Goal: Information Seeking & Learning: Learn about a topic

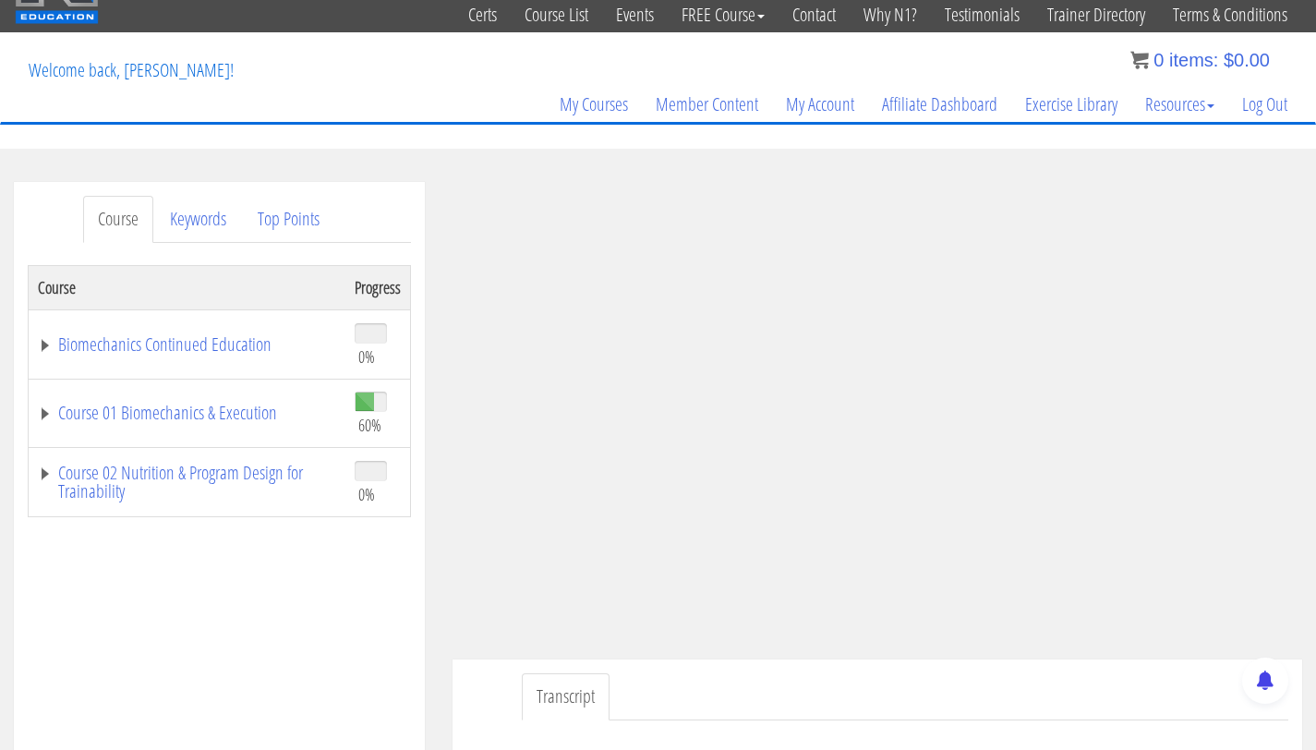
scroll to position [61, 0]
click at [1267, 99] on link "Log Out" at bounding box center [1264, 103] width 73 height 89
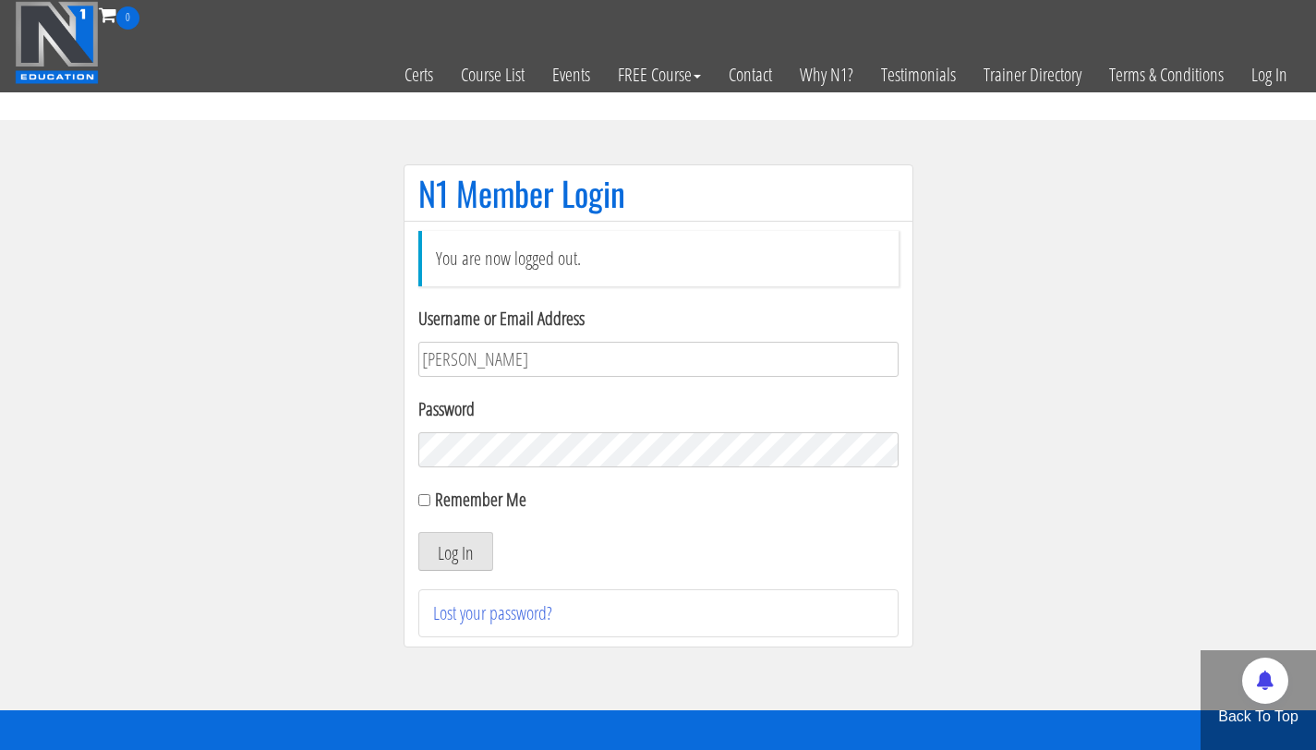
type input "bryan.williams@upr.edu"
click at [418, 532] on button "Log In" at bounding box center [455, 551] width 75 height 39
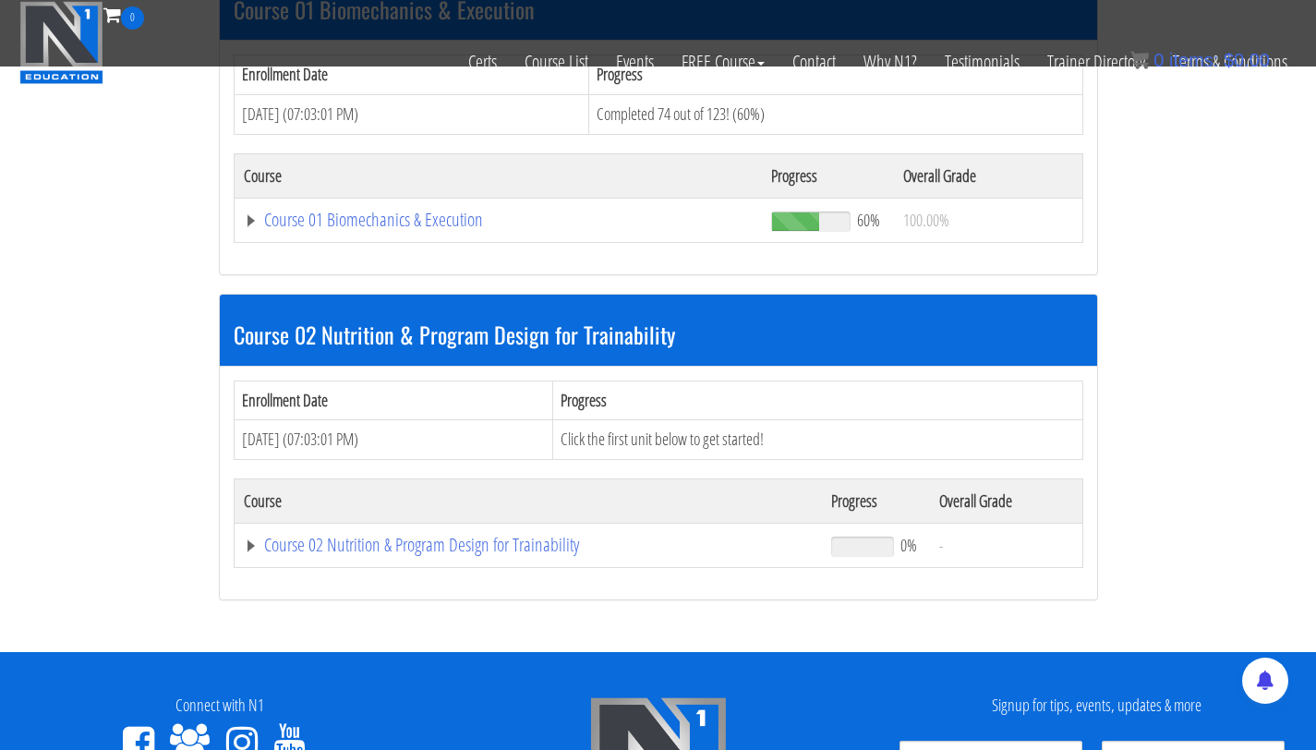
scroll to position [621, 0]
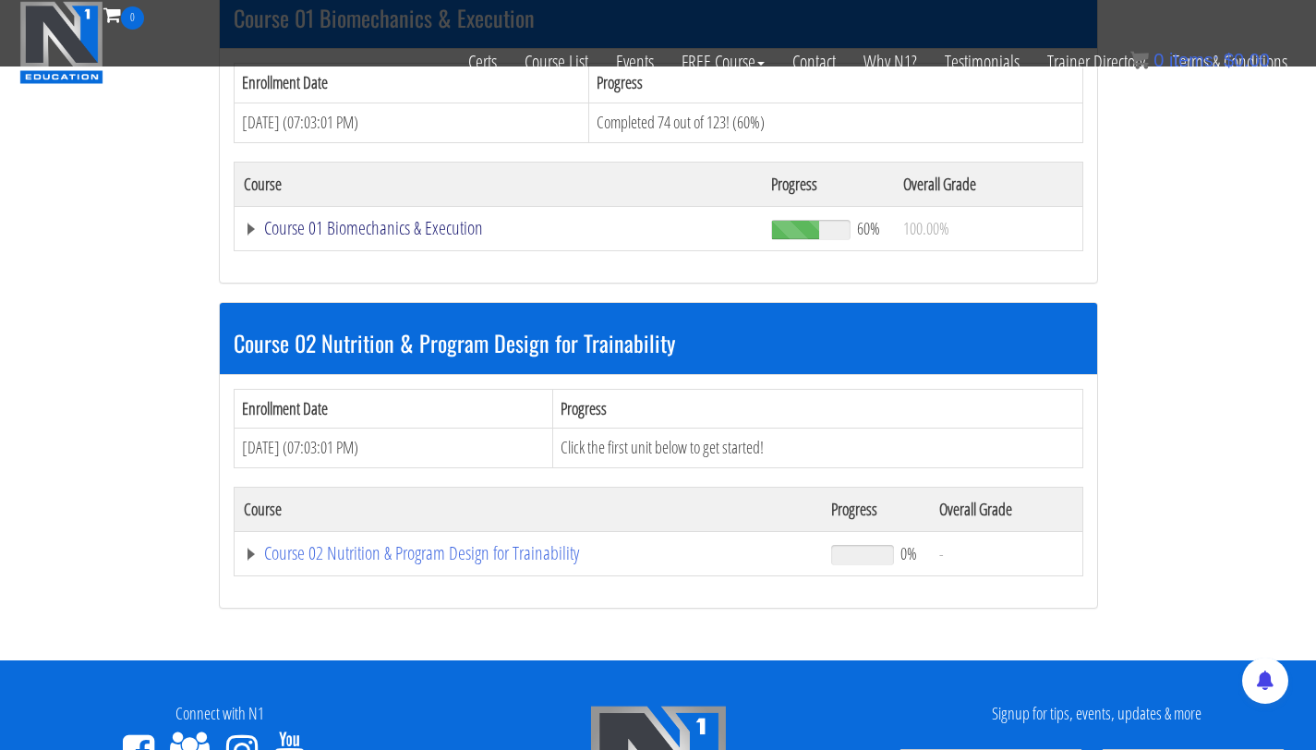
click at [392, 225] on link "Course 01 Biomechanics & Execution" at bounding box center [499, 228] width 510 height 18
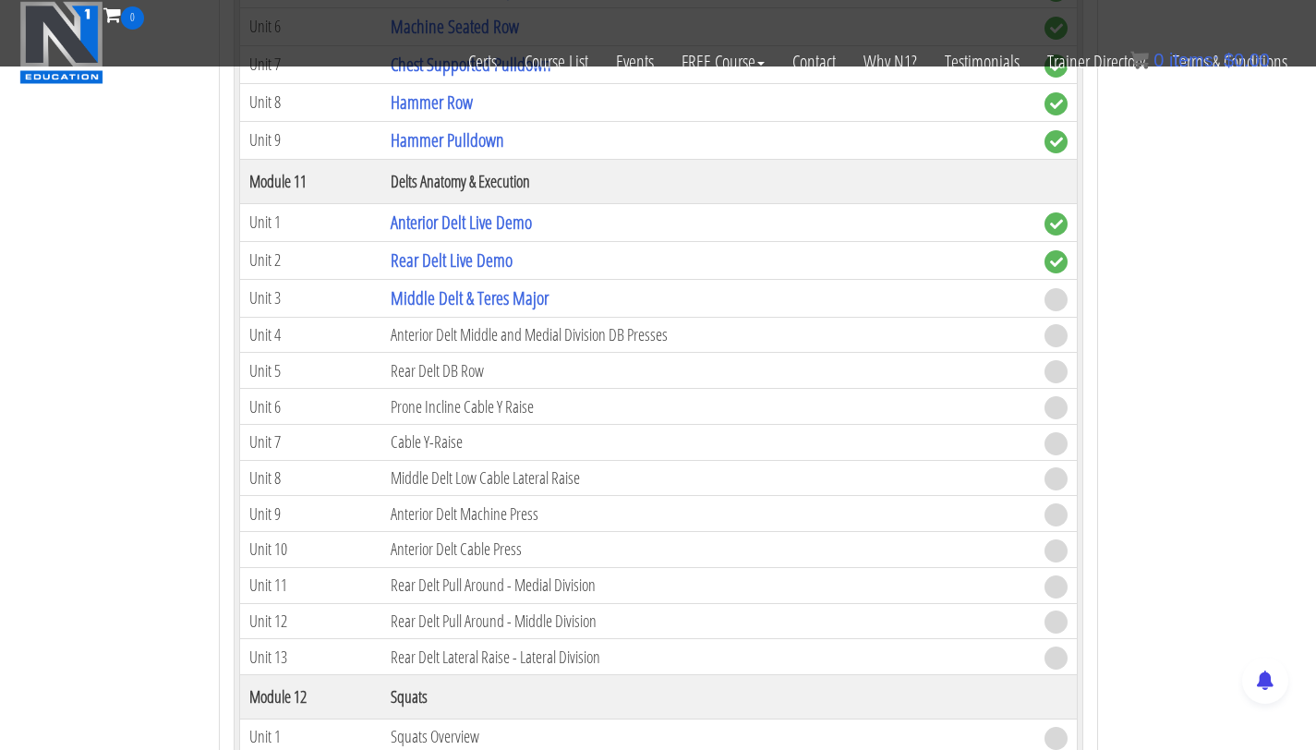
scroll to position [3879, 0]
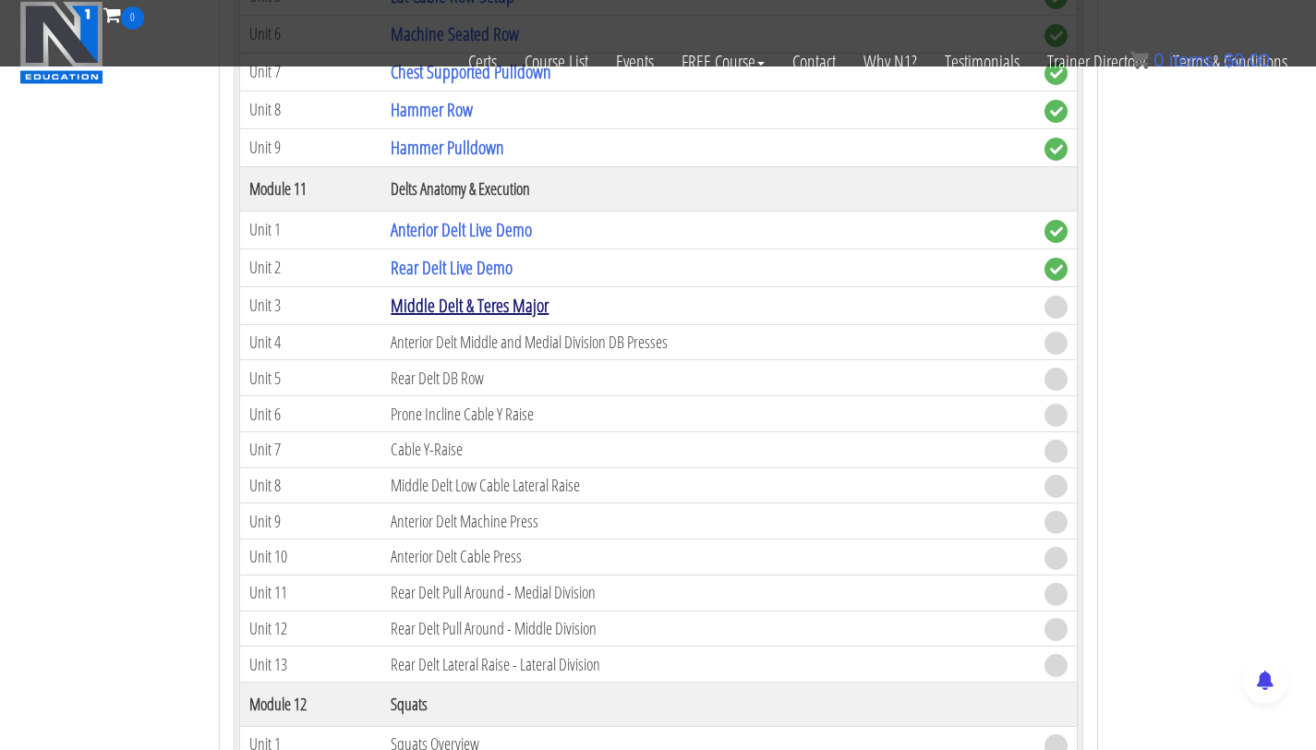
click at [492, 307] on link "Middle Delt & Teres Major" at bounding box center [470, 305] width 158 height 25
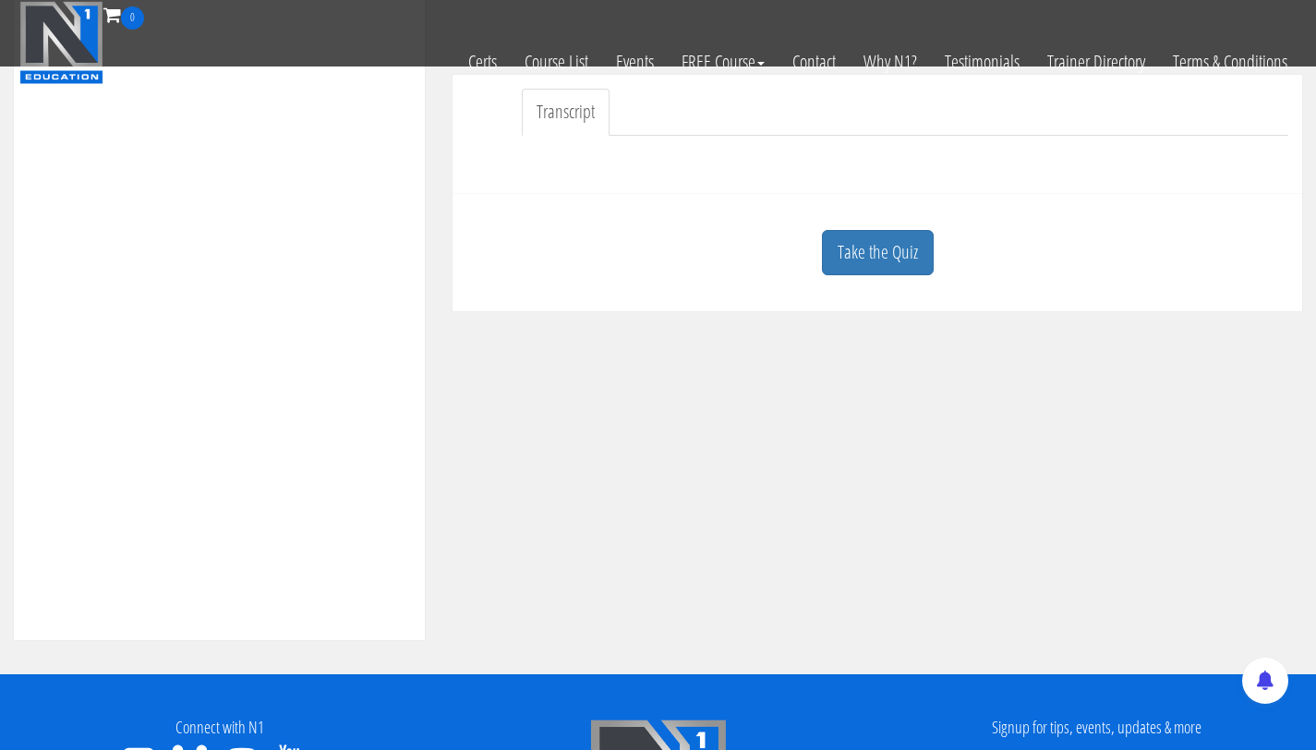
scroll to position [522, 0]
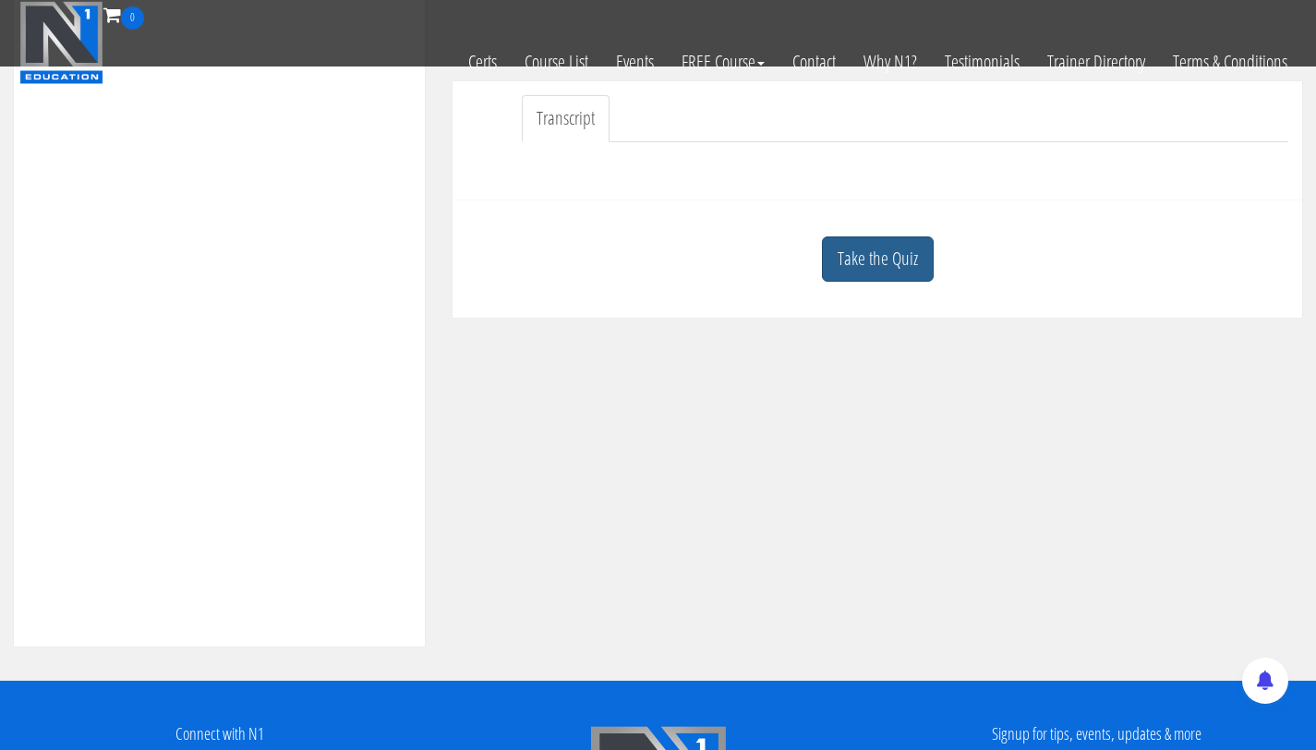
click at [872, 246] on link "Take the Quiz" at bounding box center [878, 258] width 112 height 45
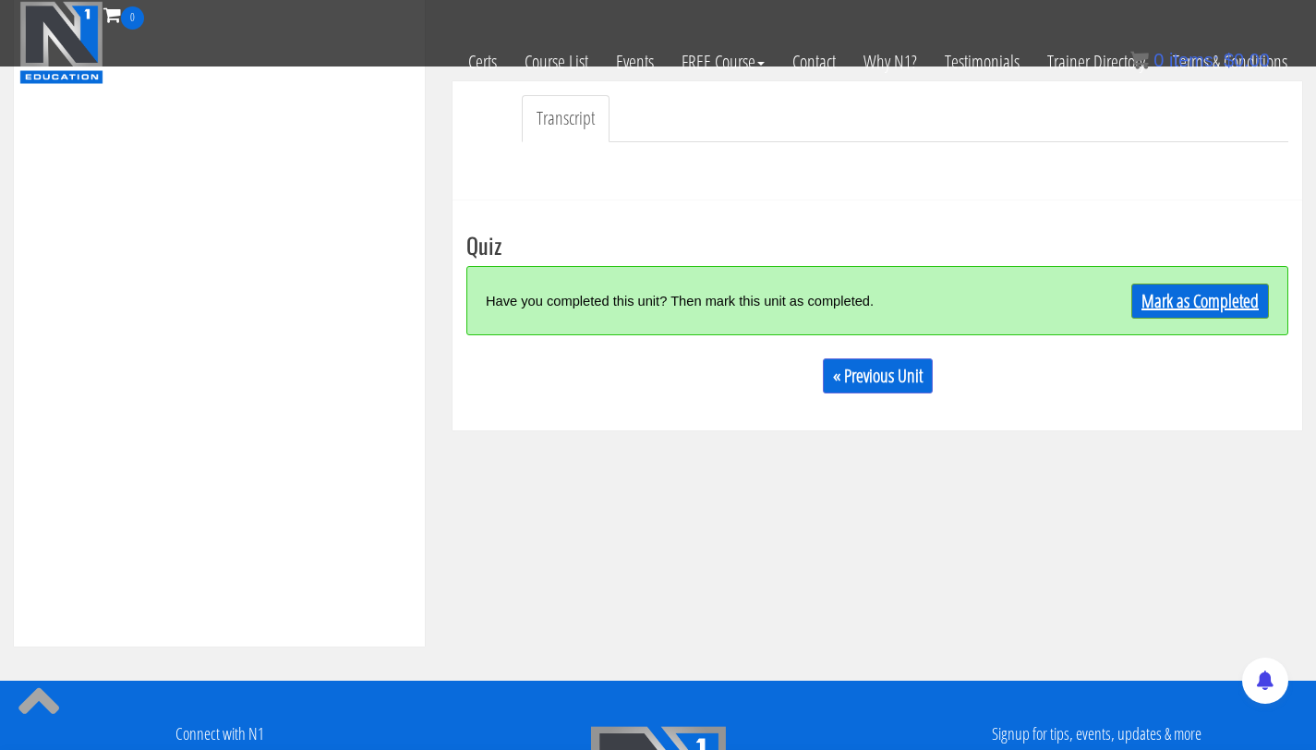
click at [1208, 306] on link "Mark as Completed" at bounding box center [1200, 300] width 138 height 35
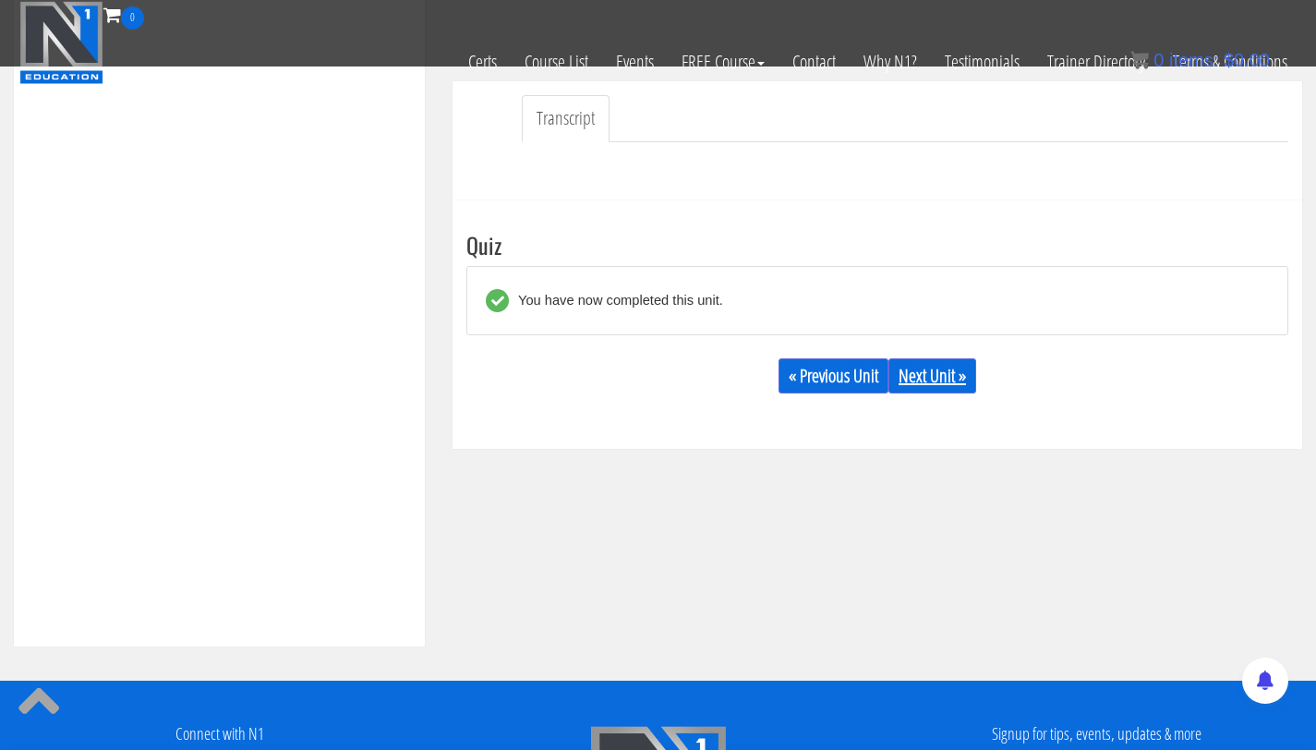
click at [916, 380] on link "Next Unit »" at bounding box center [932, 375] width 88 height 35
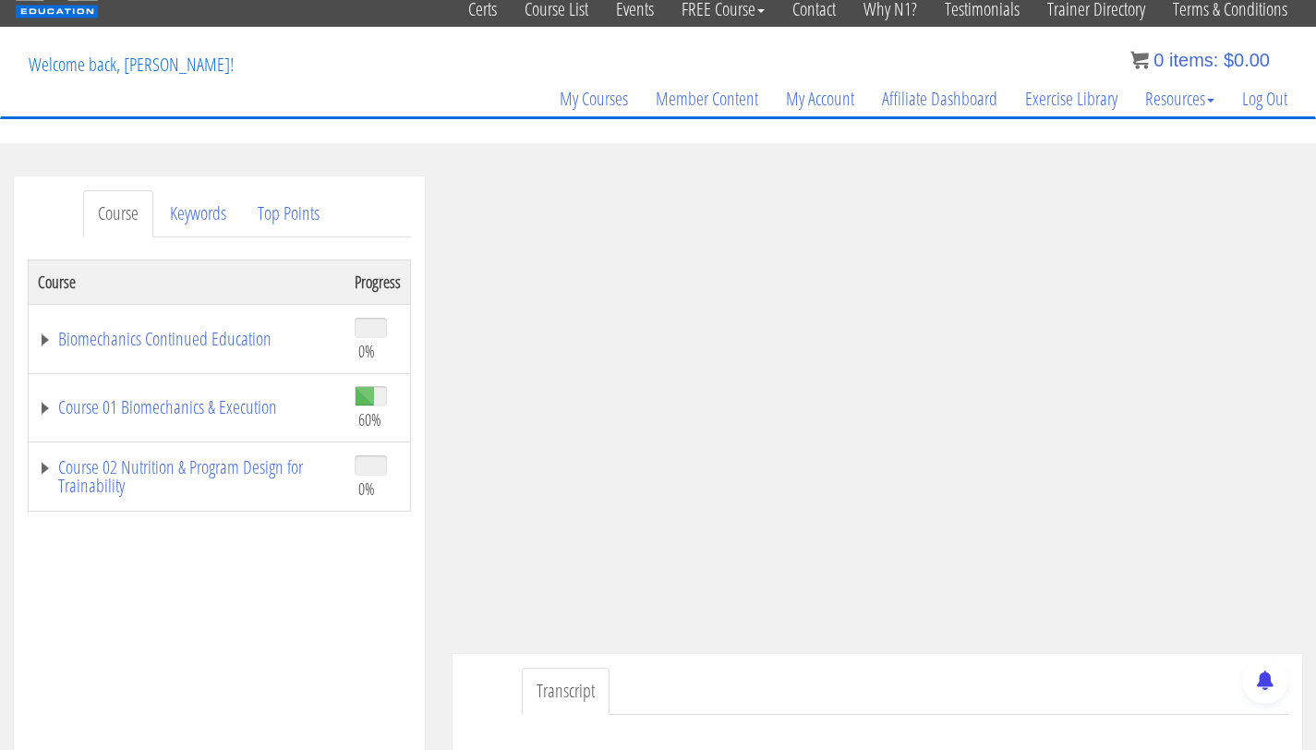
scroll to position [66, 0]
click at [202, 413] on link "Course 01 Biomechanics & Execution" at bounding box center [187, 406] width 298 height 18
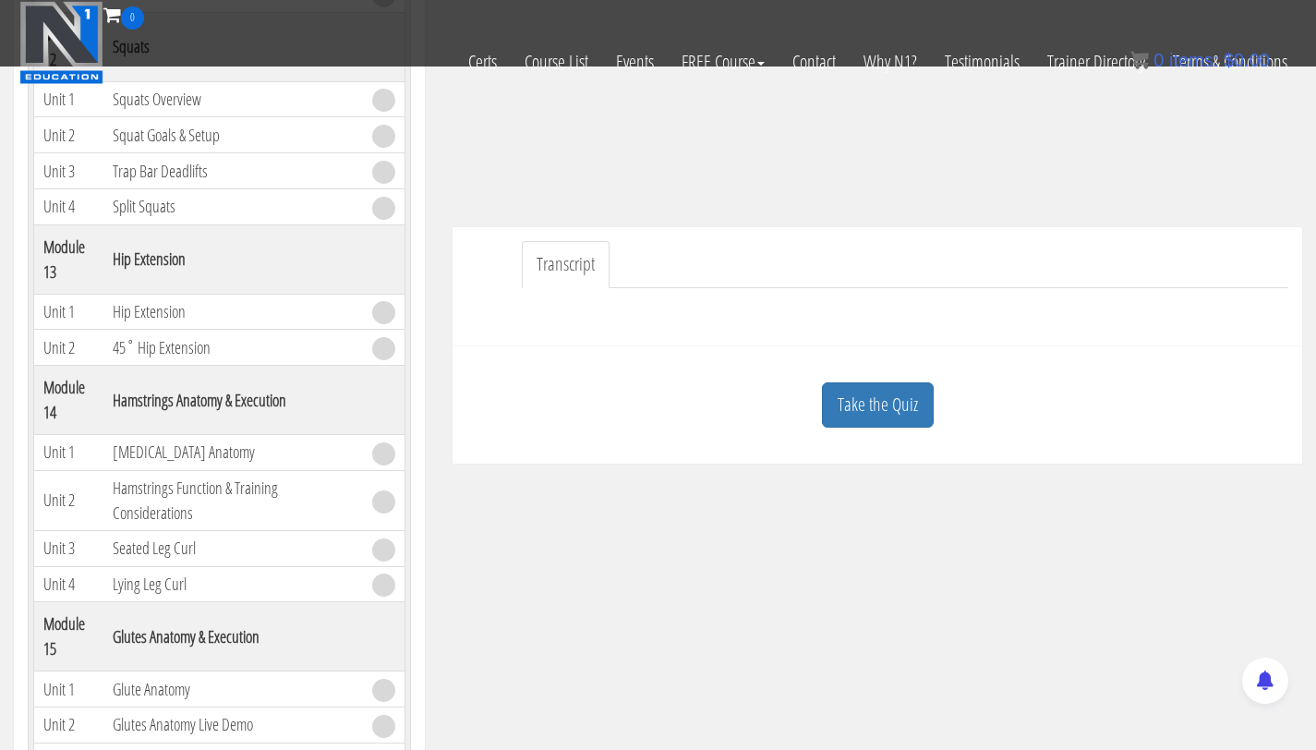
scroll to position [416, 0]
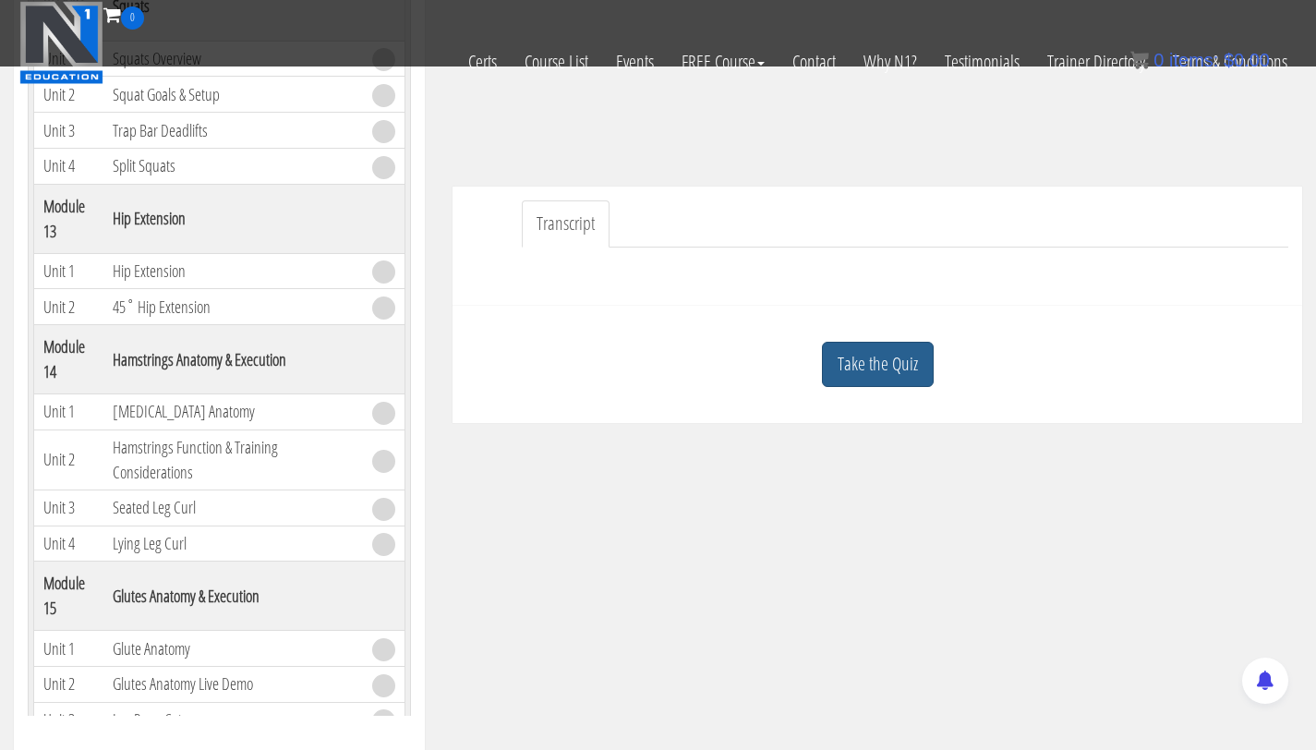
click at [886, 362] on link "Take the Quiz" at bounding box center [878, 364] width 112 height 45
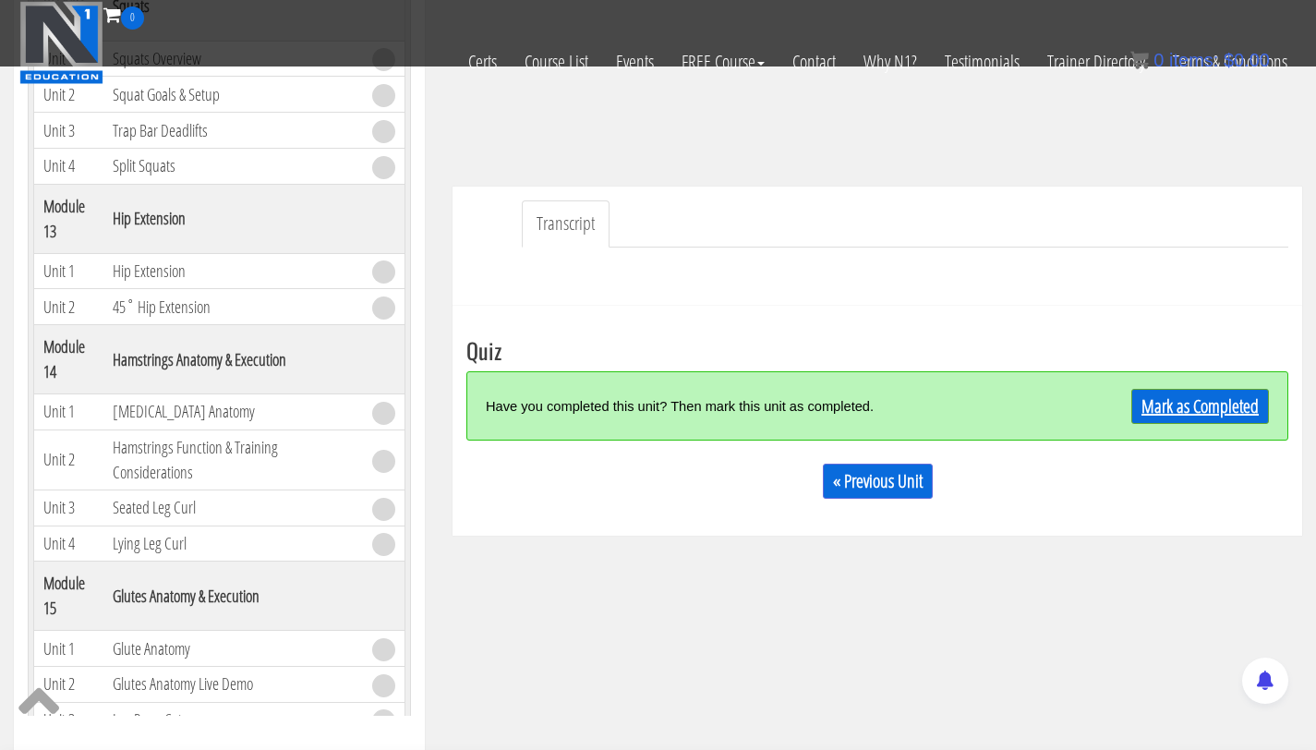
click at [1174, 409] on link "Mark as Completed" at bounding box center [1200, 406] width 138 height 35
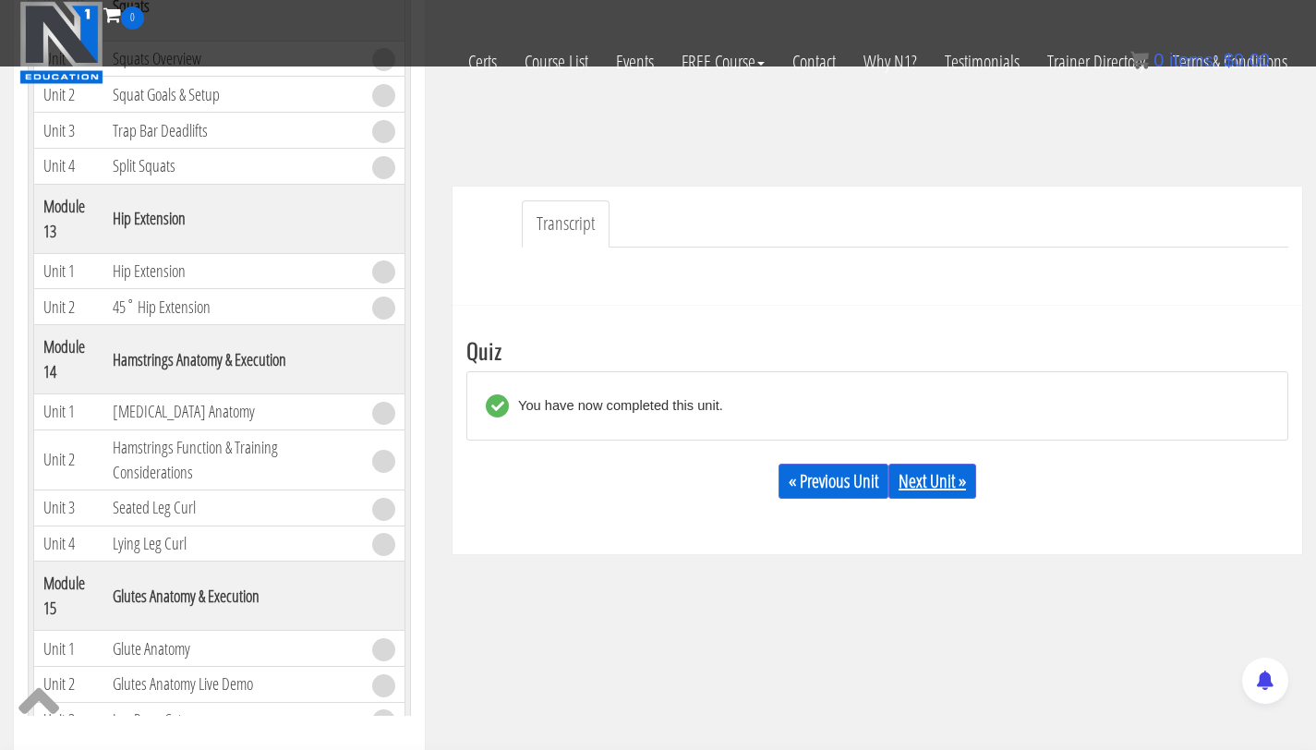
click at [910, 479] on link "Next Unit »" at bounding box center [932, 480] width 88 height 35
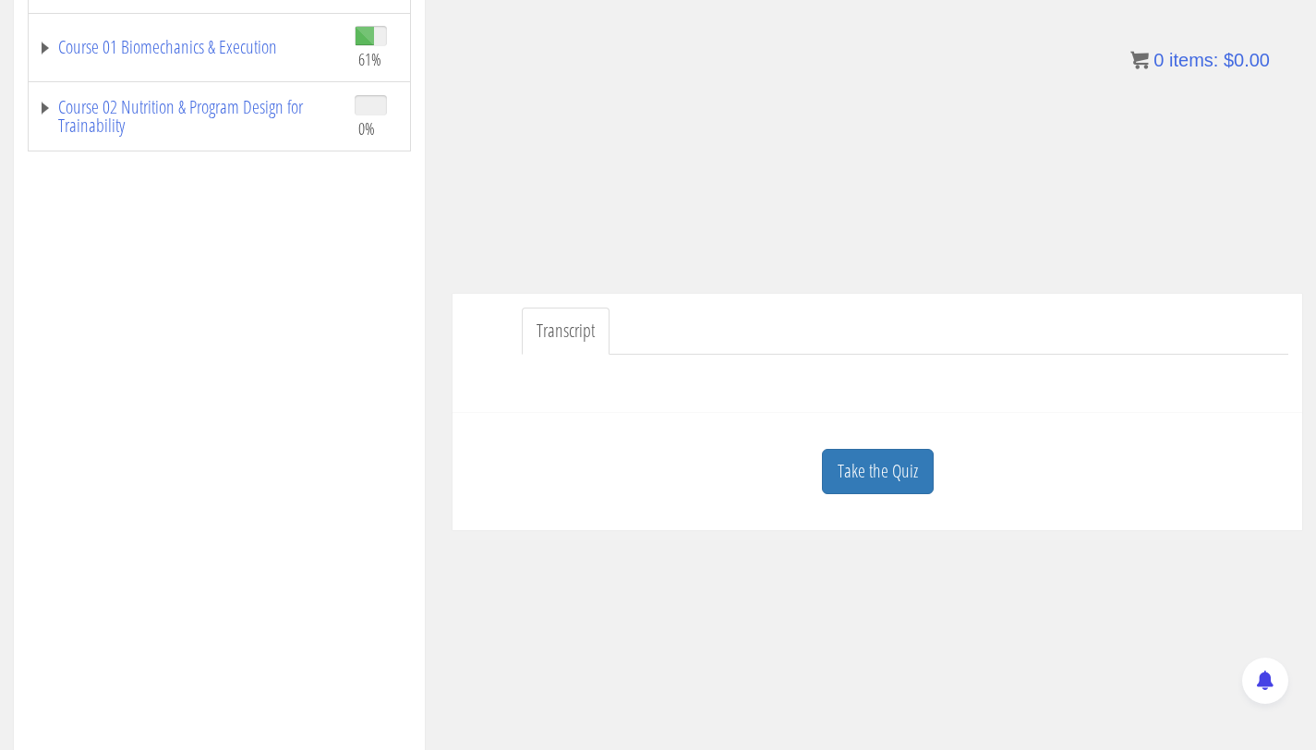
scroll to position [453, 0]
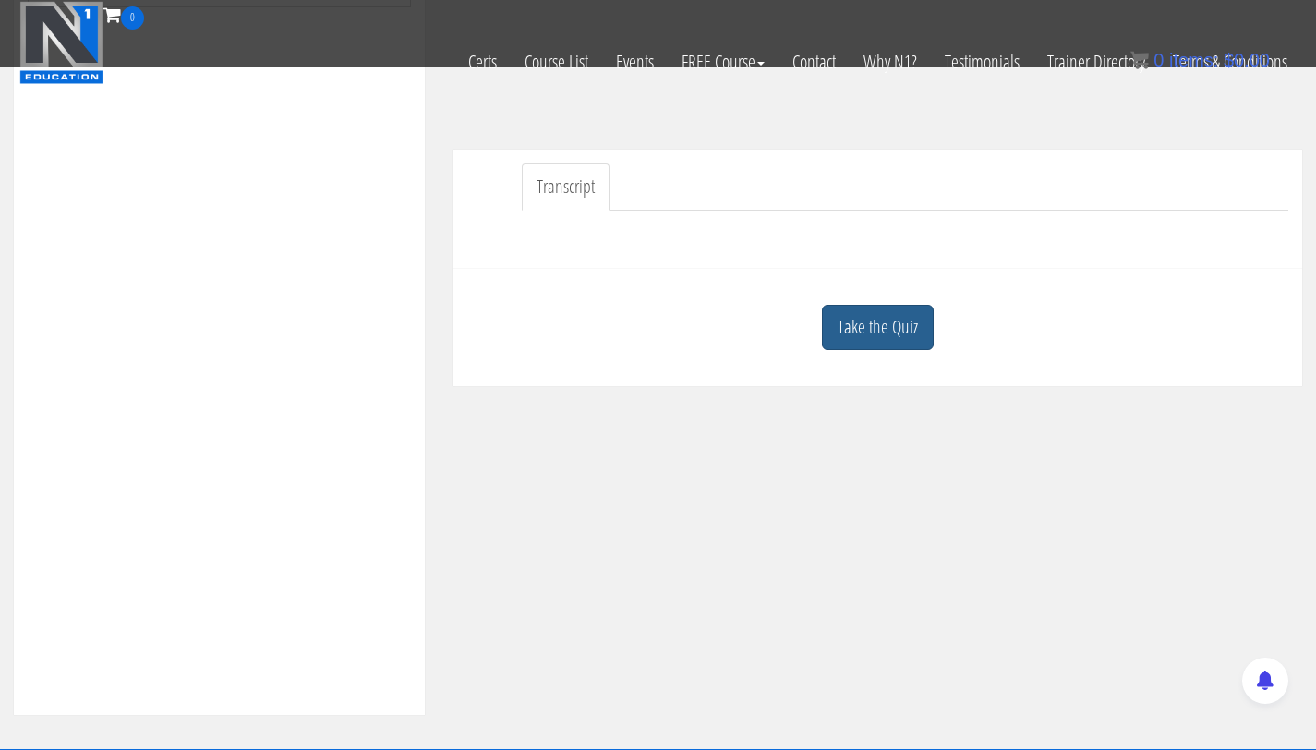
click at [875, 345] on link "Take the Quiz" at bounding box center [878, 327] width 112 height 45
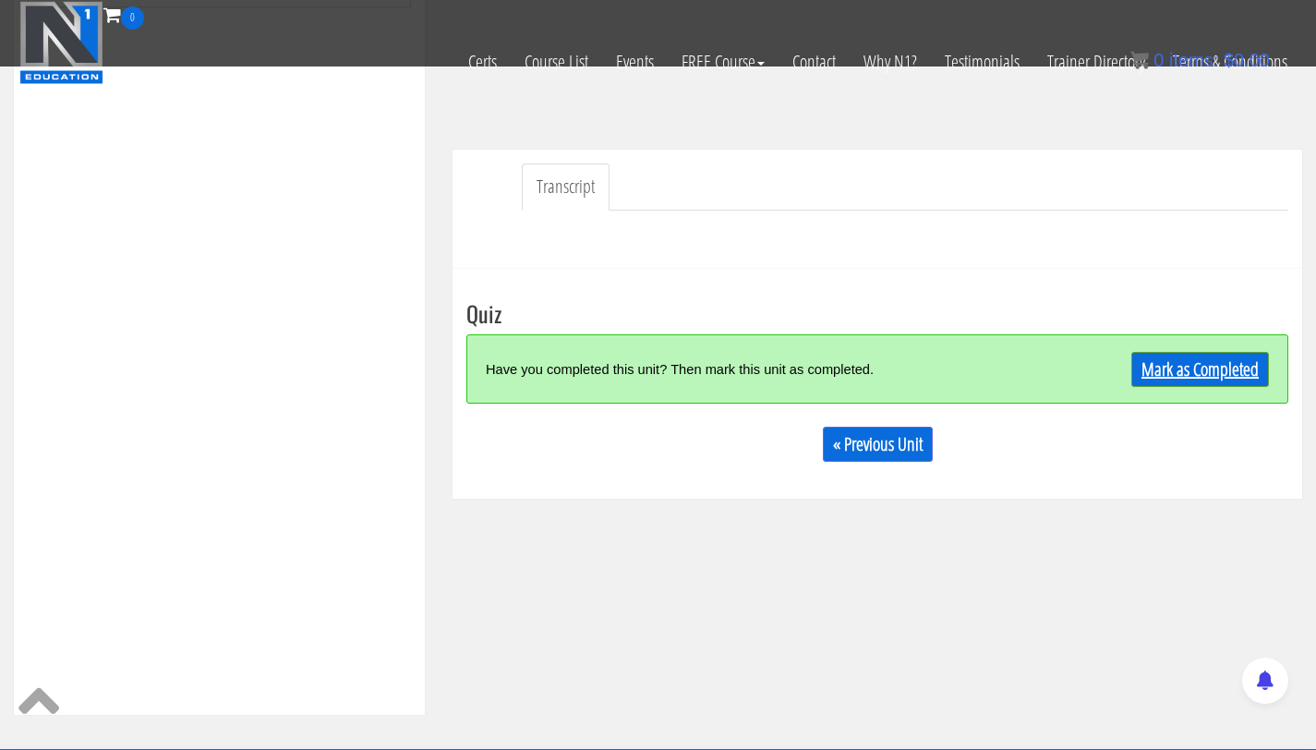
click at [1166, 365] on link "Mark as Completed" at bounding box center [1200, 369] width 138 height 35
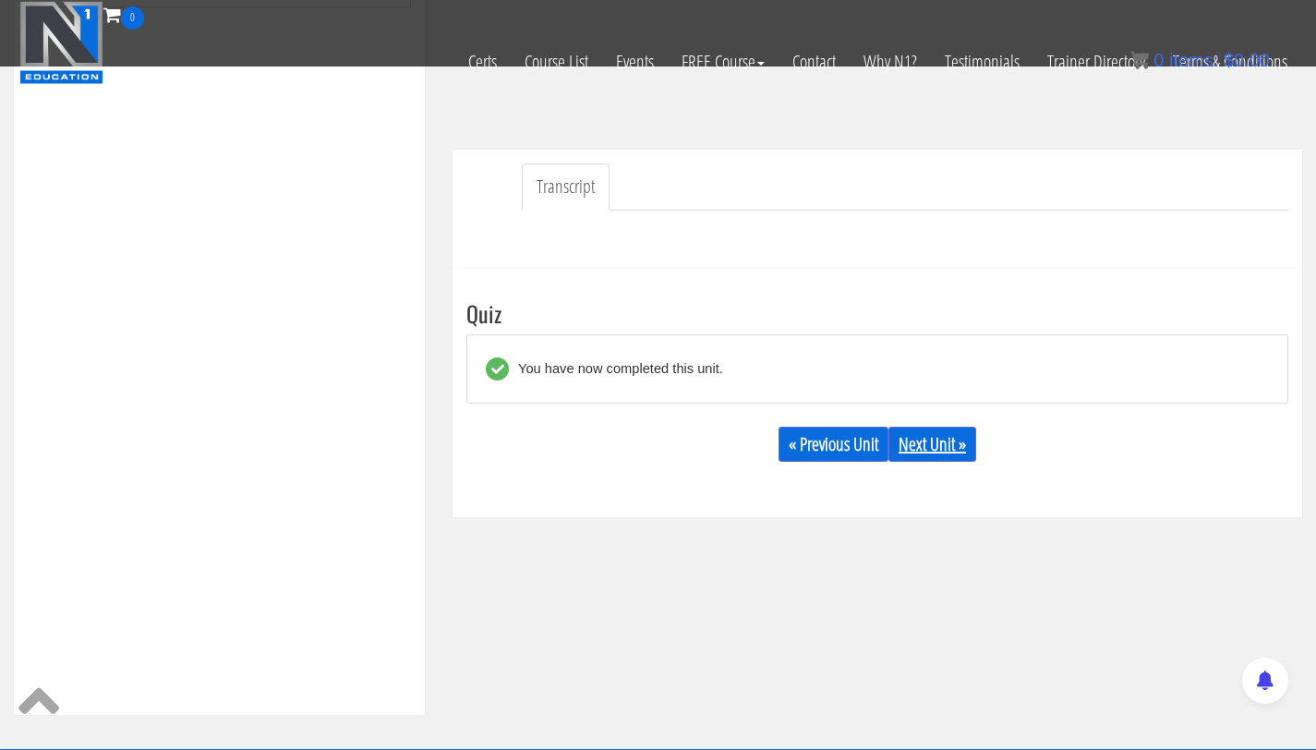
click at [916, 453] on link "Next Unit »" at bounding box center [932, 444] width 88 height 35
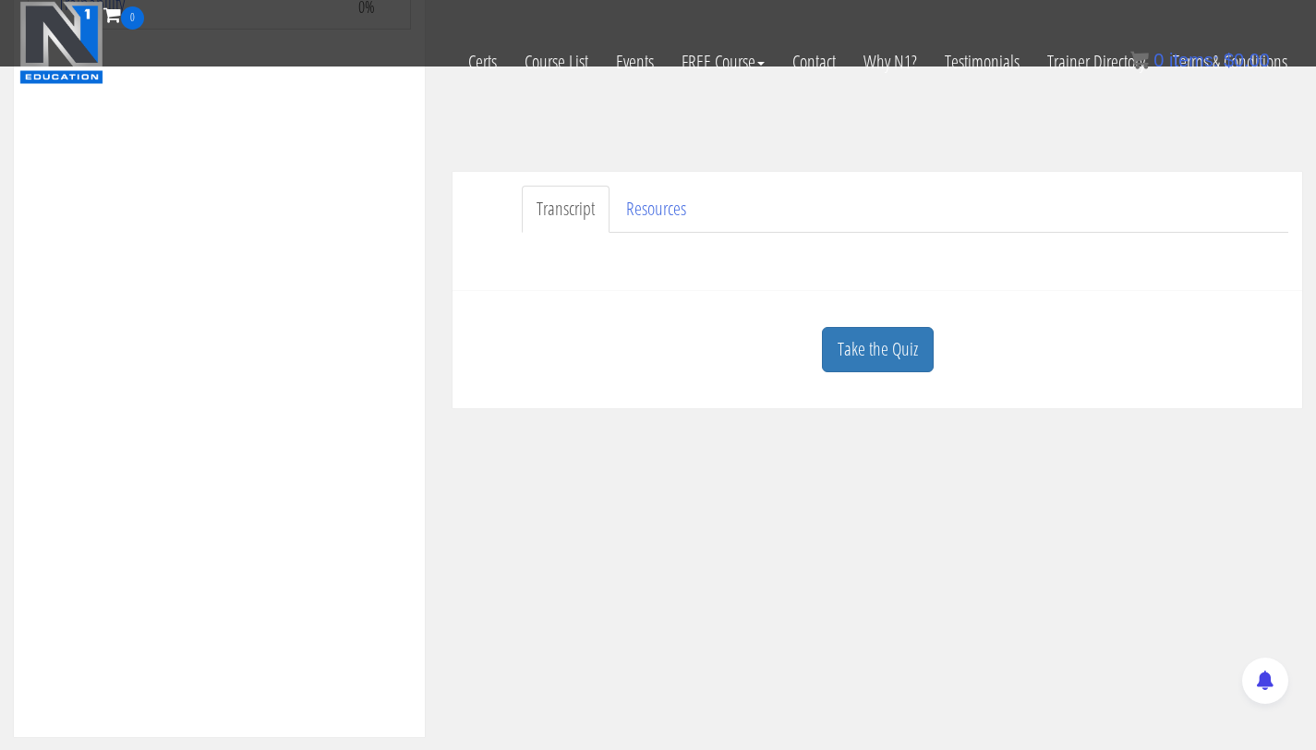
scroll to position [470, 0]
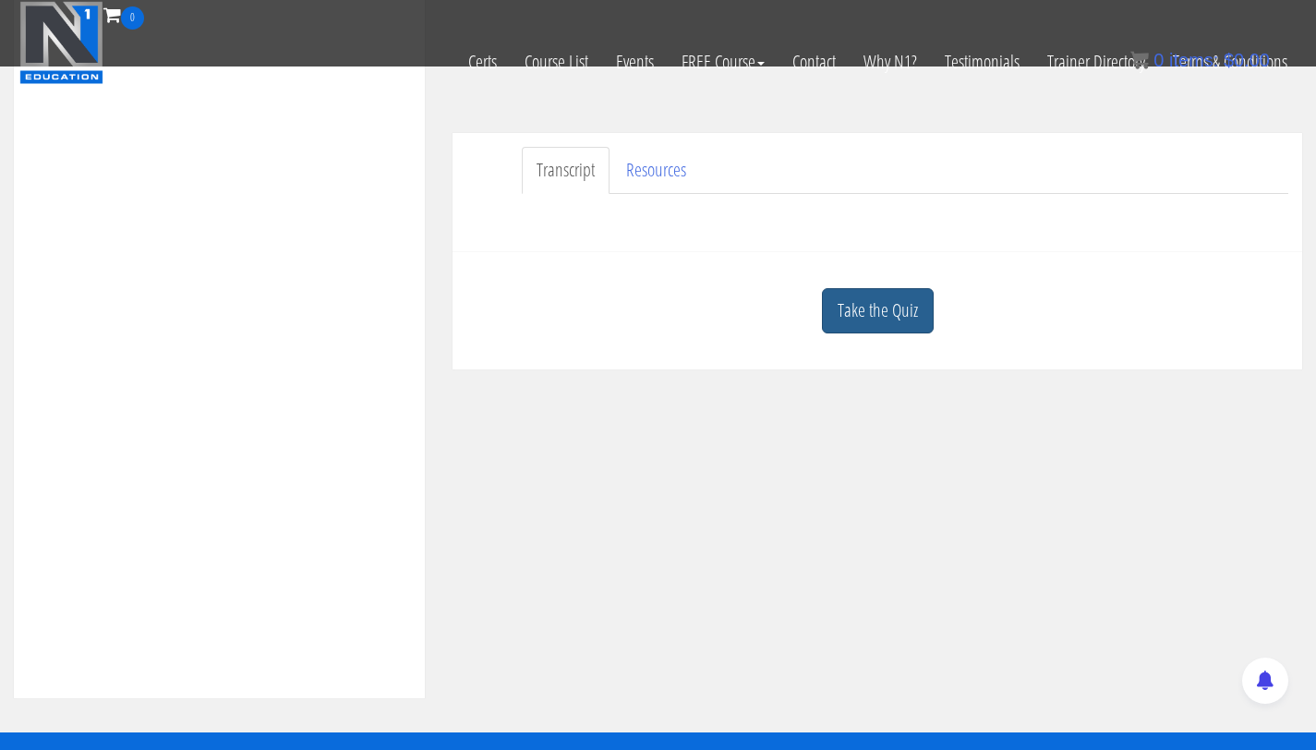
click at [863, 316] on link "Take the Quiz" at bounding box center [878, 310] width 112 height 45
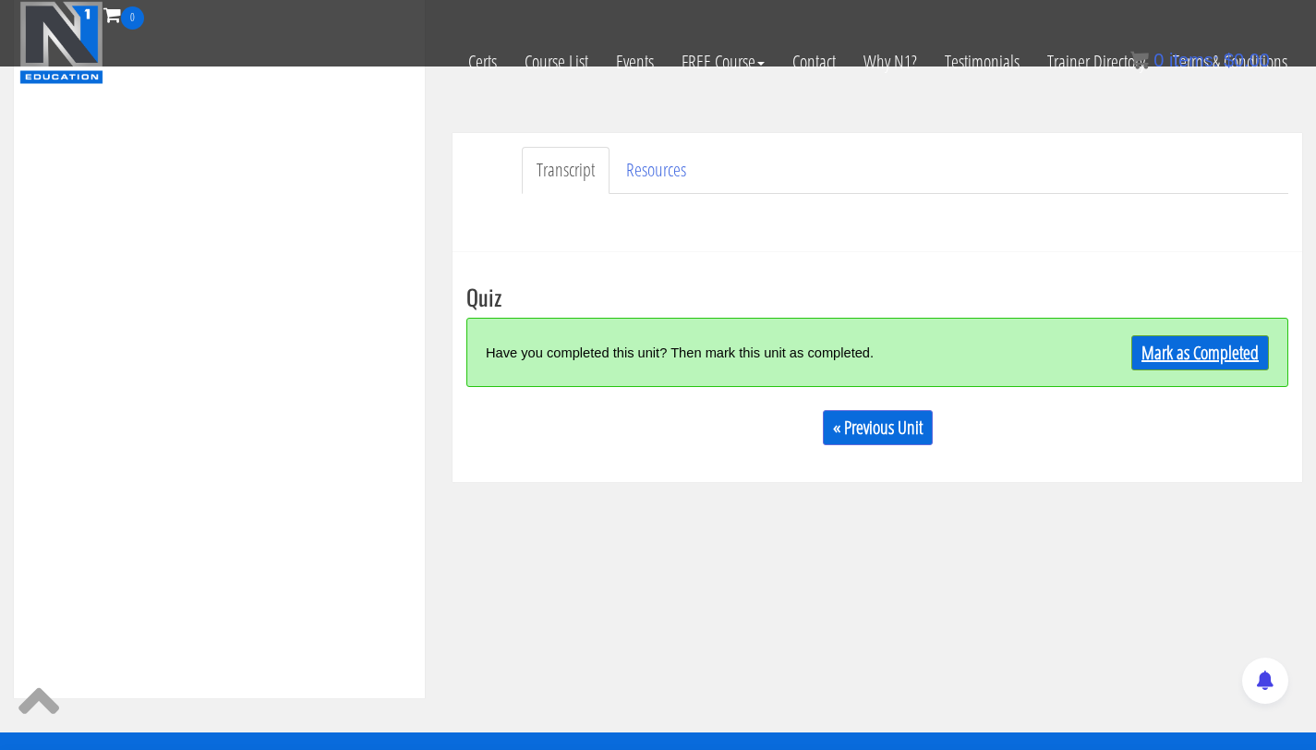
click at [1164, 341] on link "Mark as Completed" at bounding box center [1200, 352] width 138 height 35
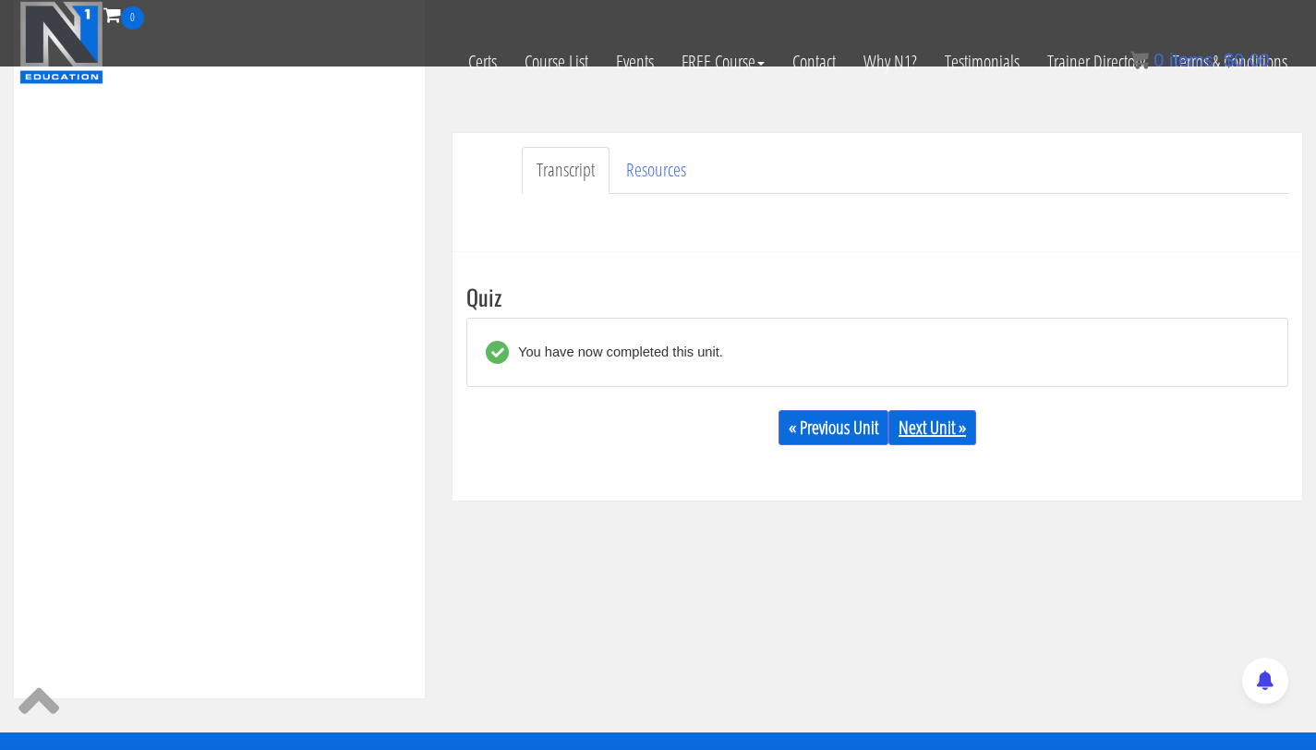
click at [908, 421] on link "Next Unit »" at bounding box center [932, 427] width 88 height 35
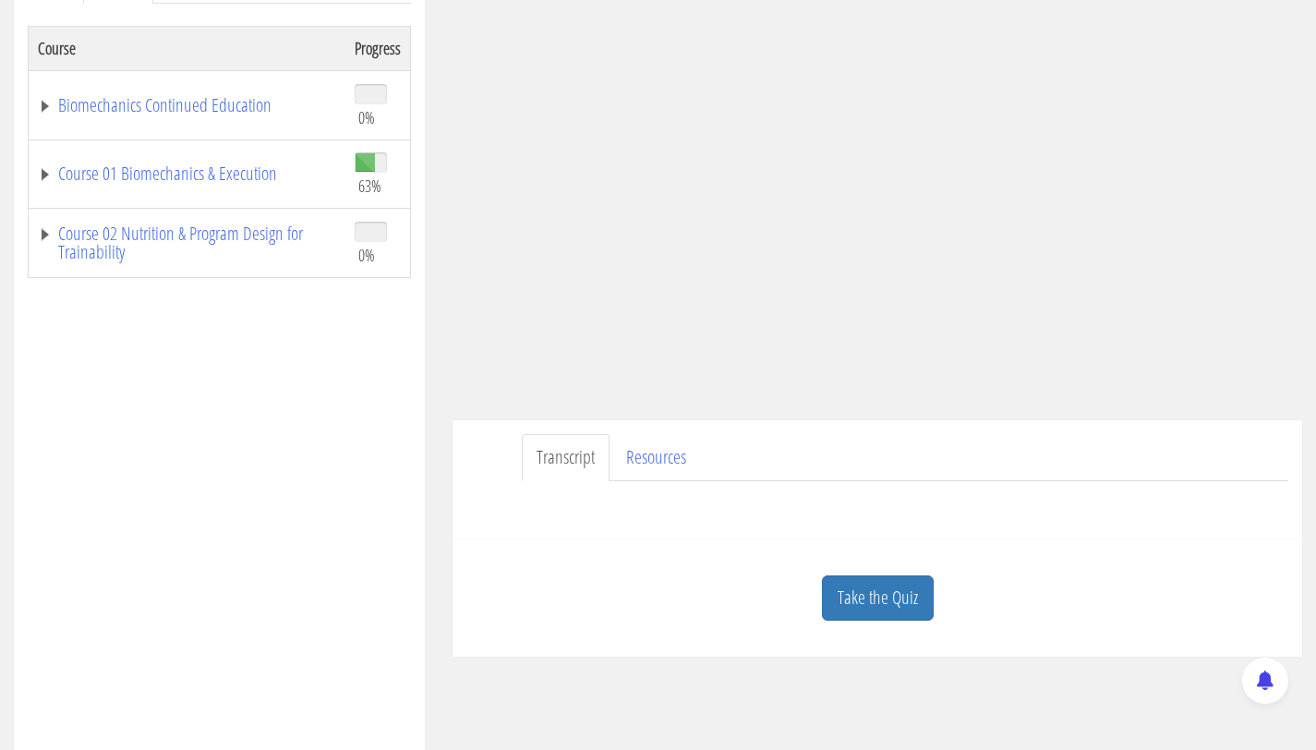
scroll to position [301, 0]
click at [625, 433] on link "Resources" at bounding box center [656, 455] width 90 height 47
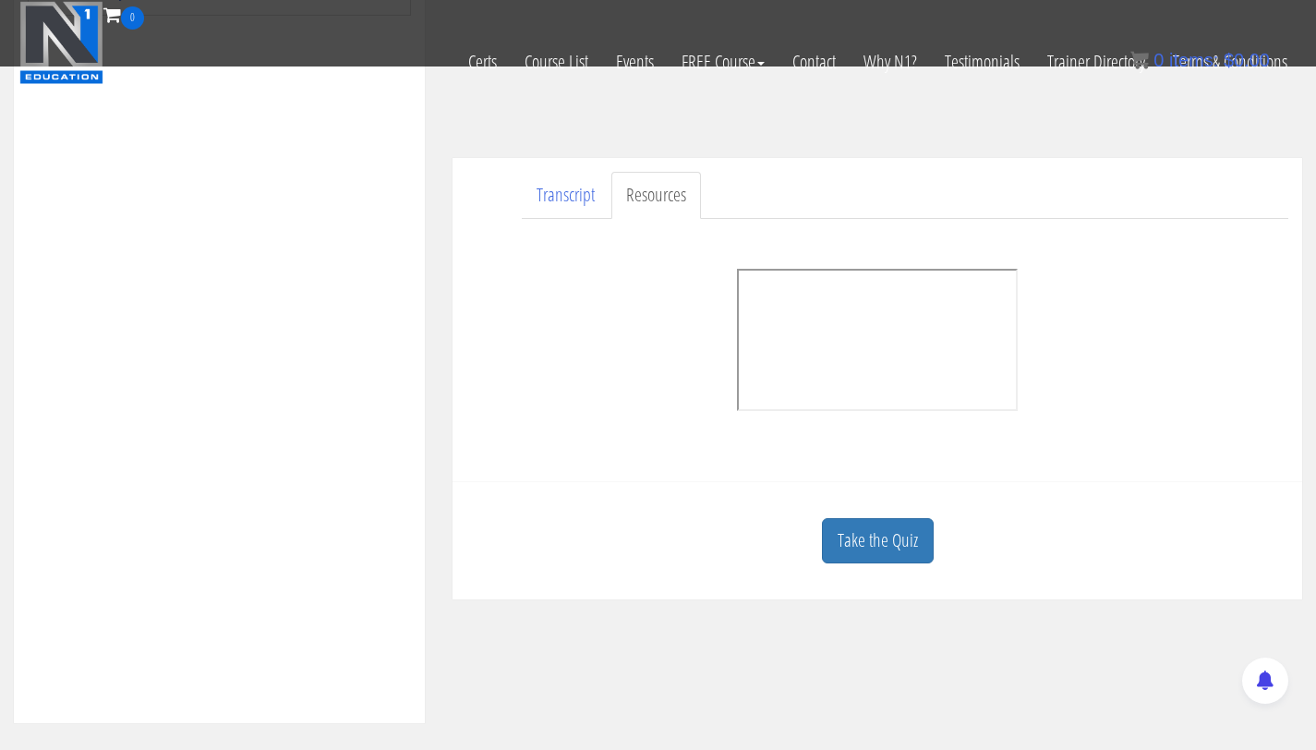
scroll to position [463, 0]
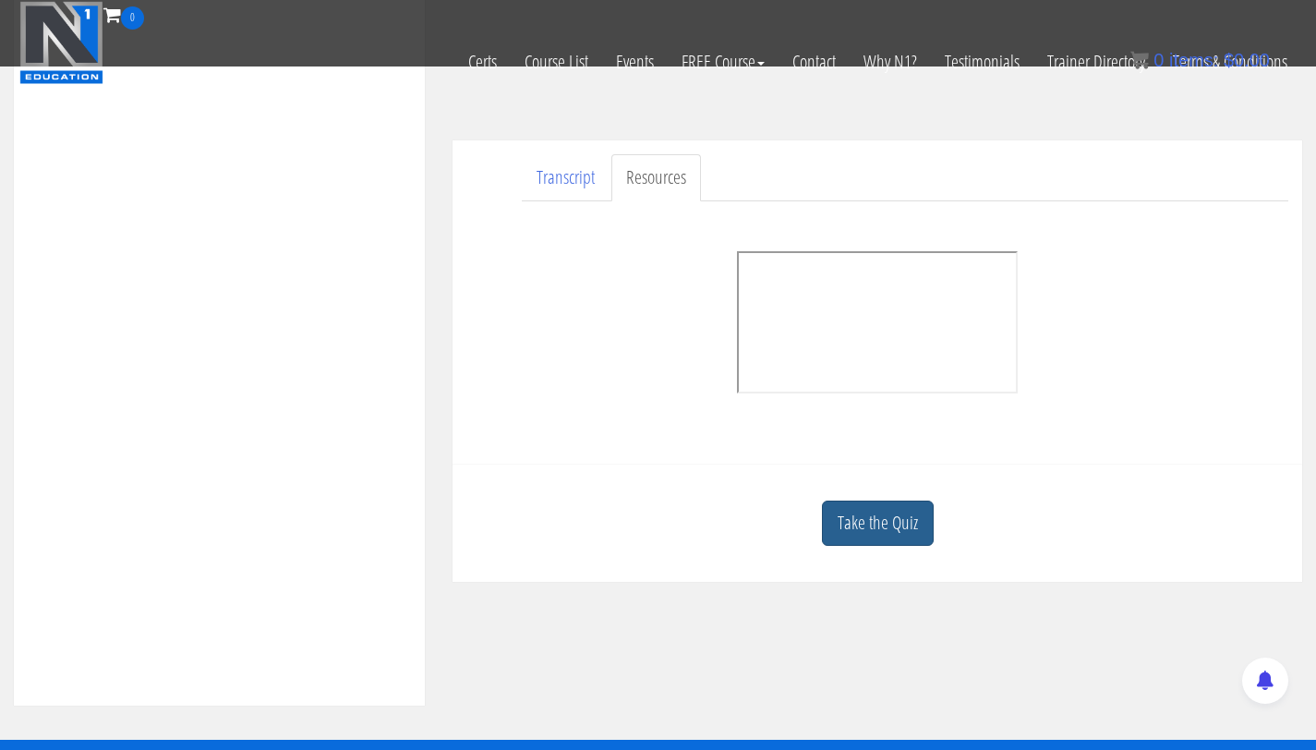
click at [896, 520] on link "Take the Quiz" at bounding box center [878, 522] width 112 height 45
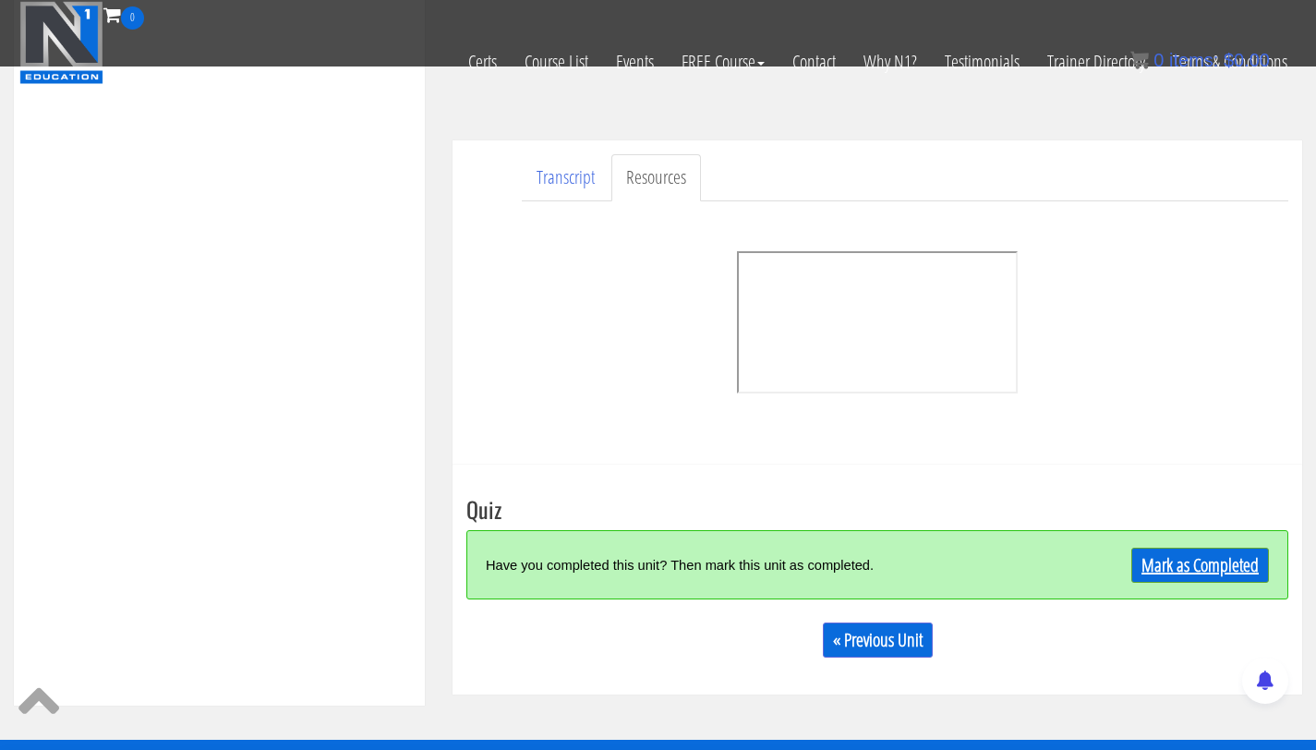
click at [1185, 568] on link "Mark as Completed" at bounding box center [1200, 564] width 138 height 35
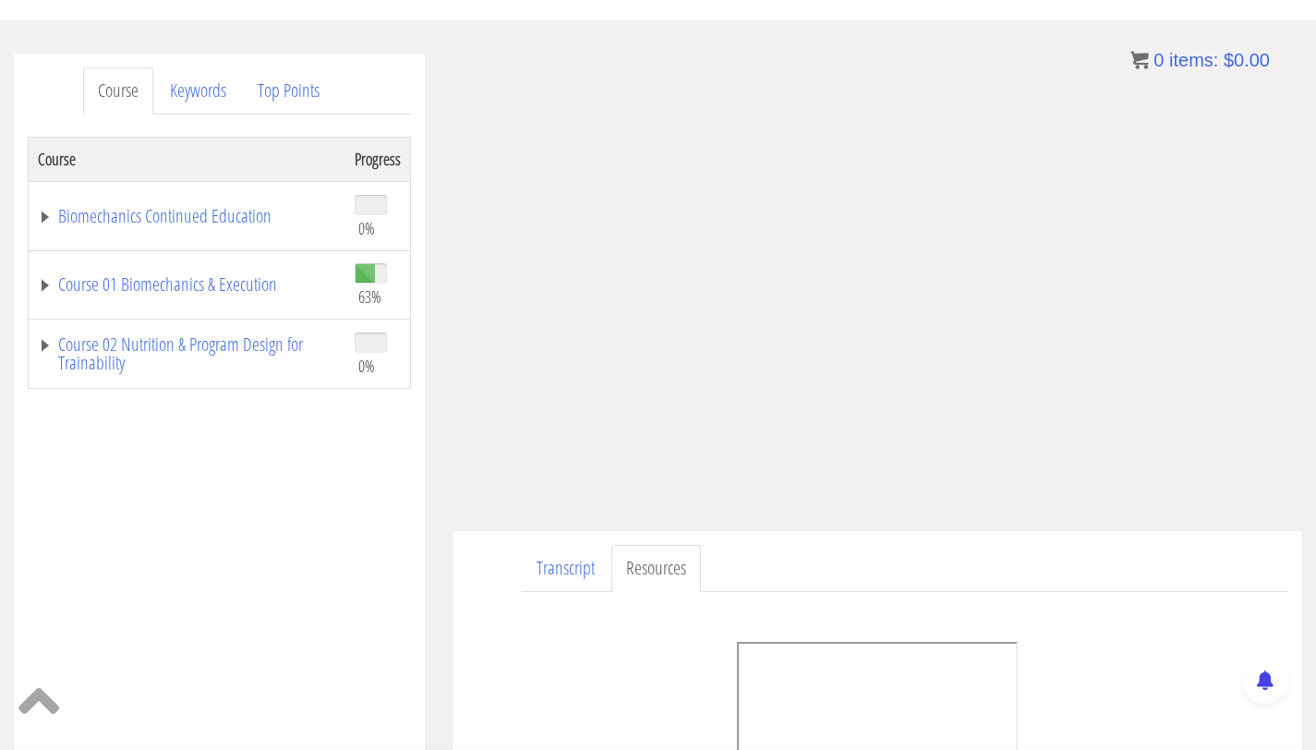
scroll to position [0, 0]
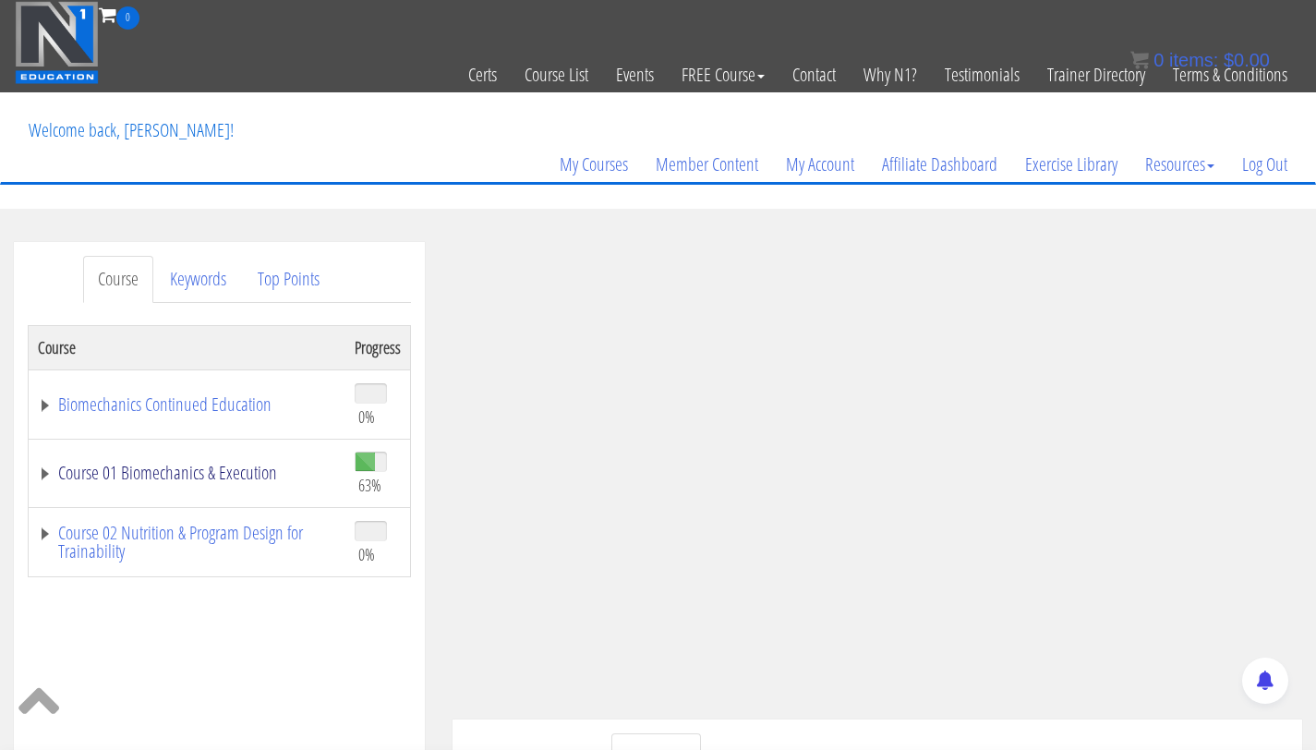
click at [174, 467] on link "Course 01 Biomechanics & Execution" at bounding box center [187, 472] width 298 height 18
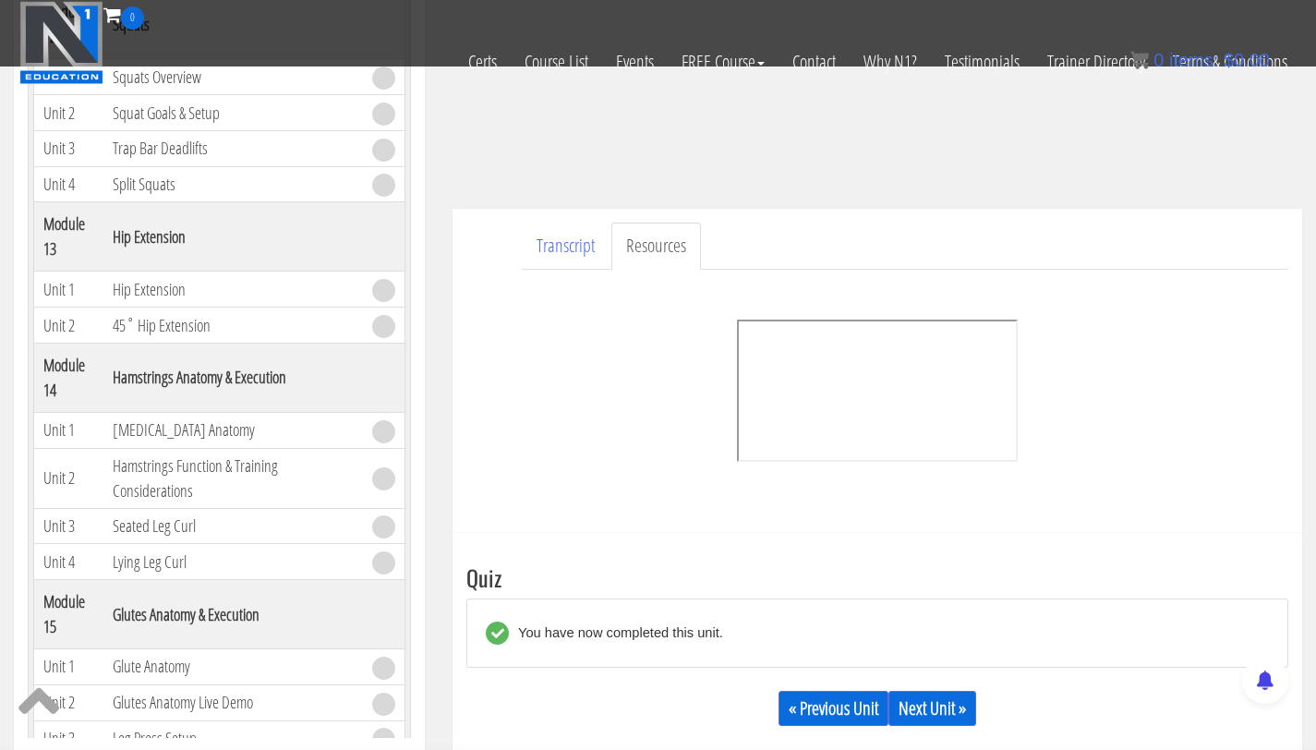
scroll to position [415, 0]
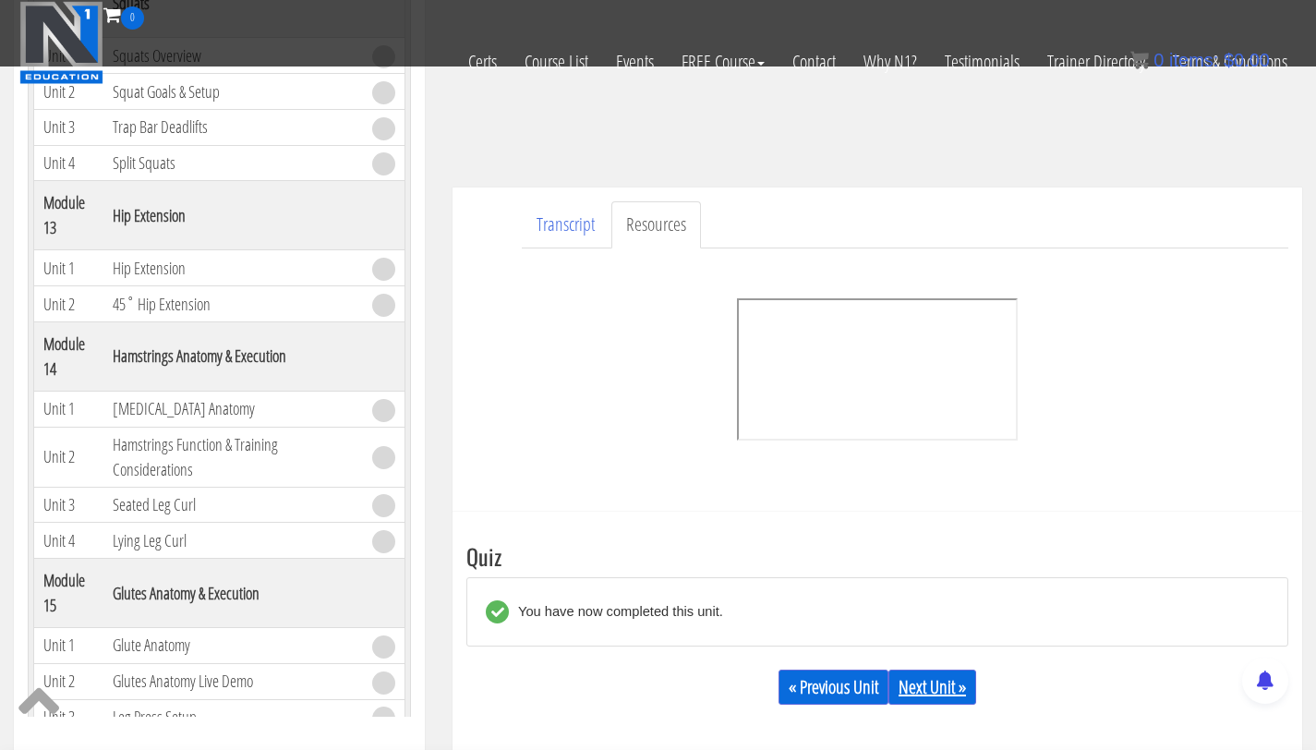
click at [950, 688] on link "Next Unit »" at bounding box center [932, 686] width 88 height 35
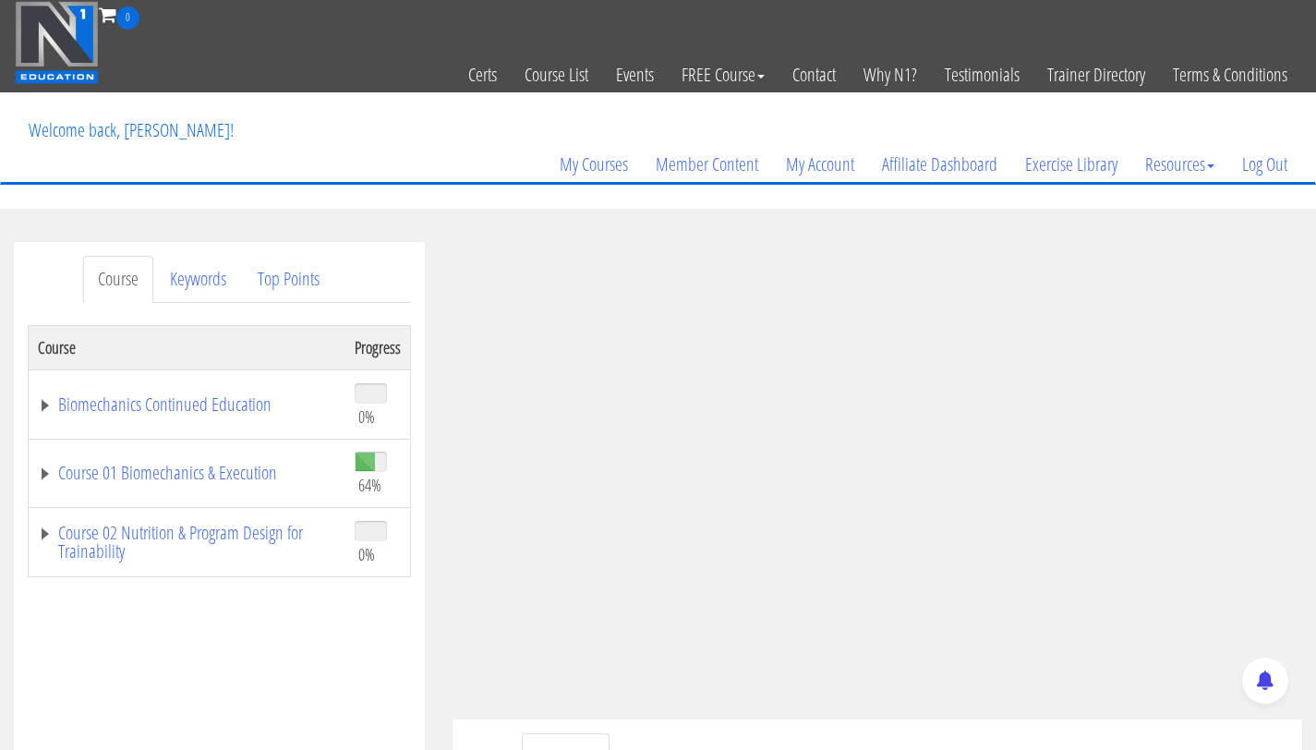
click at [166, 459] on td "Course 01 Biomechanics & Execution" at bounding box center [188, 473] width 318 height 69
click at [166, 478] on link "Course 01 Biomechanics & Execution" at bounding box center [187, 472] width 298 height 18
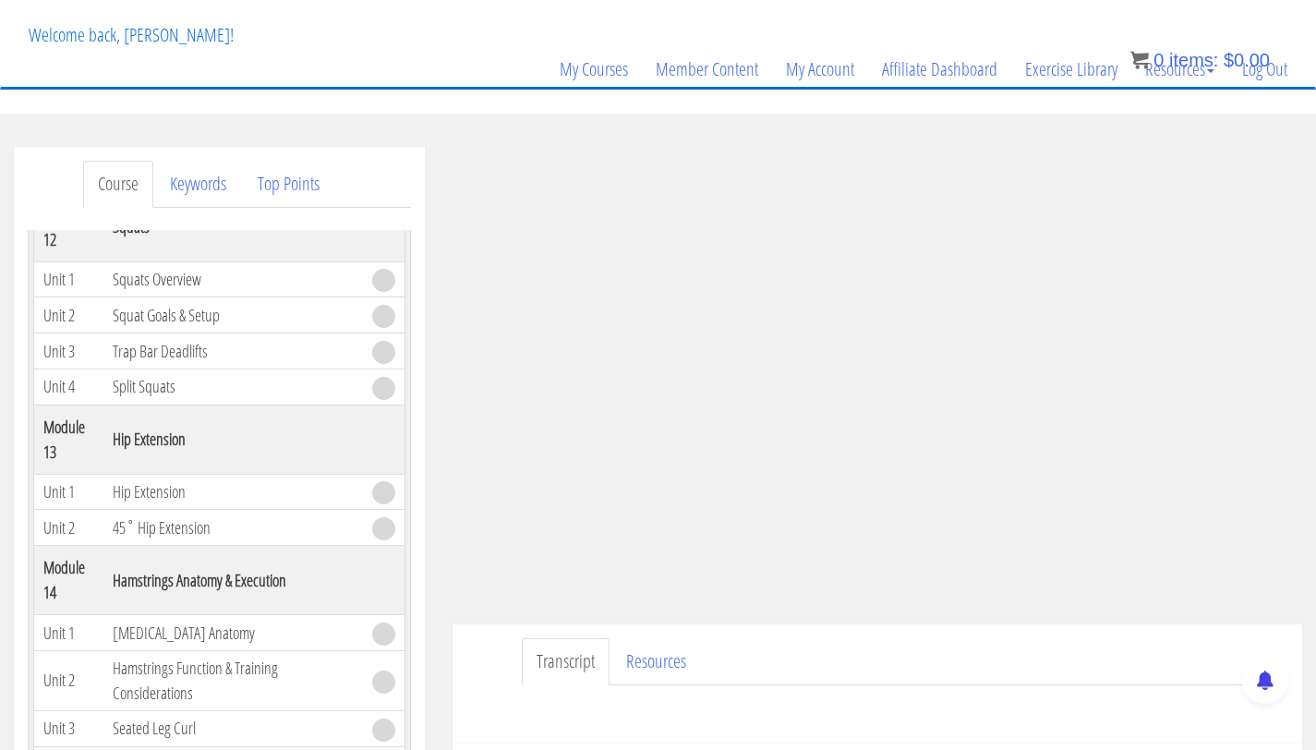
scroll to position [121, 0]
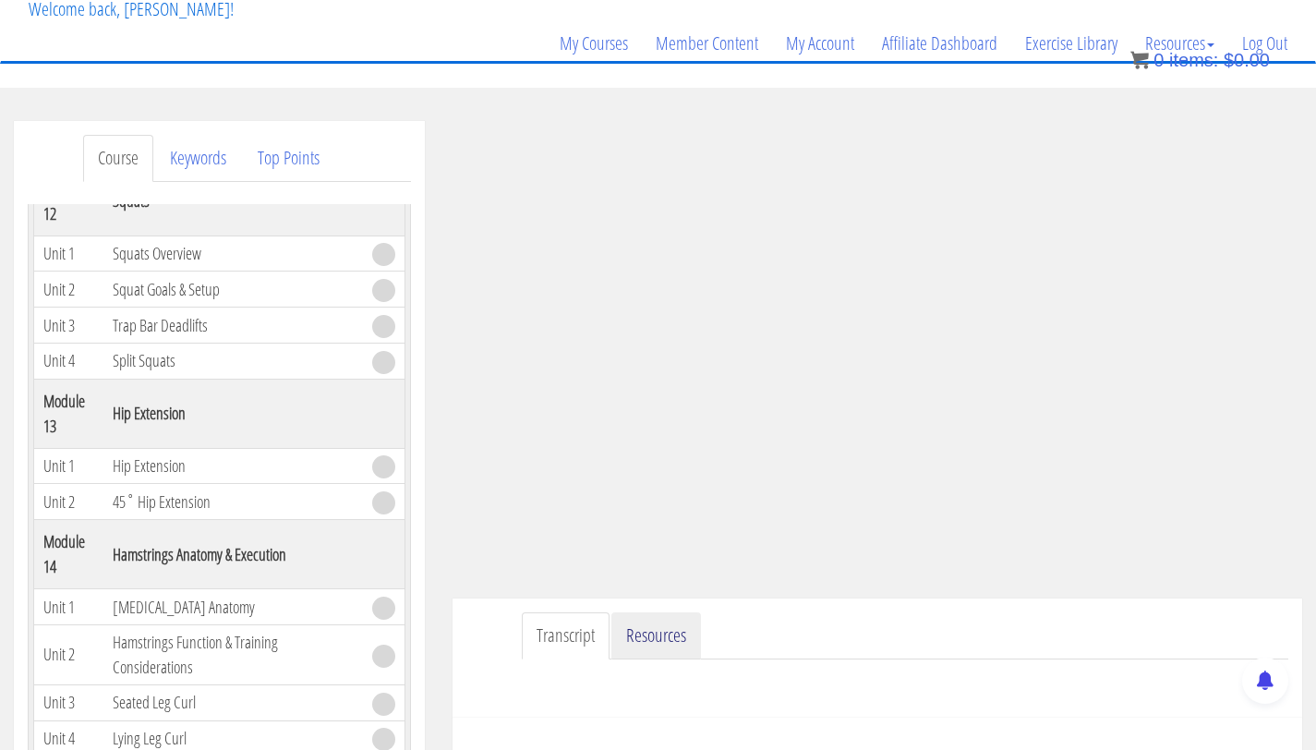
click at [647, 620] on link "Resources" at bounding box center [656, 635] width 90 height 47
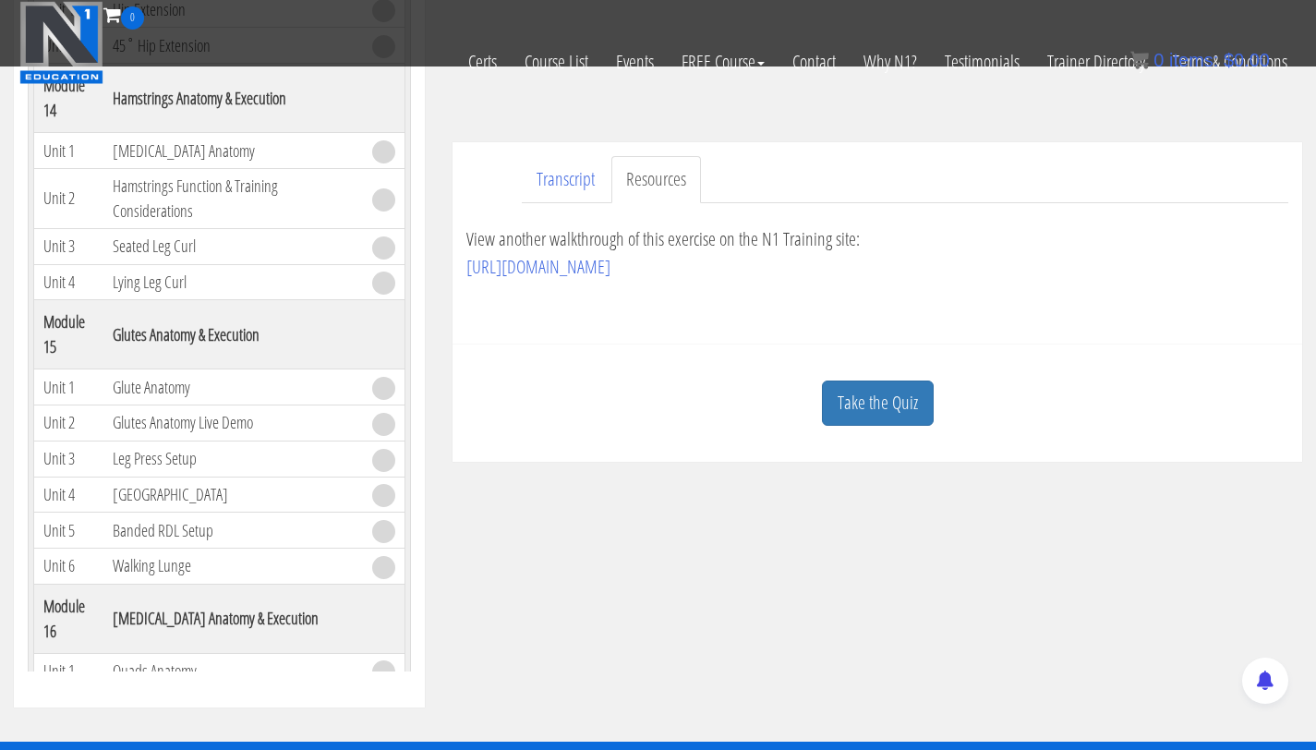
scroll to position [465, 0]
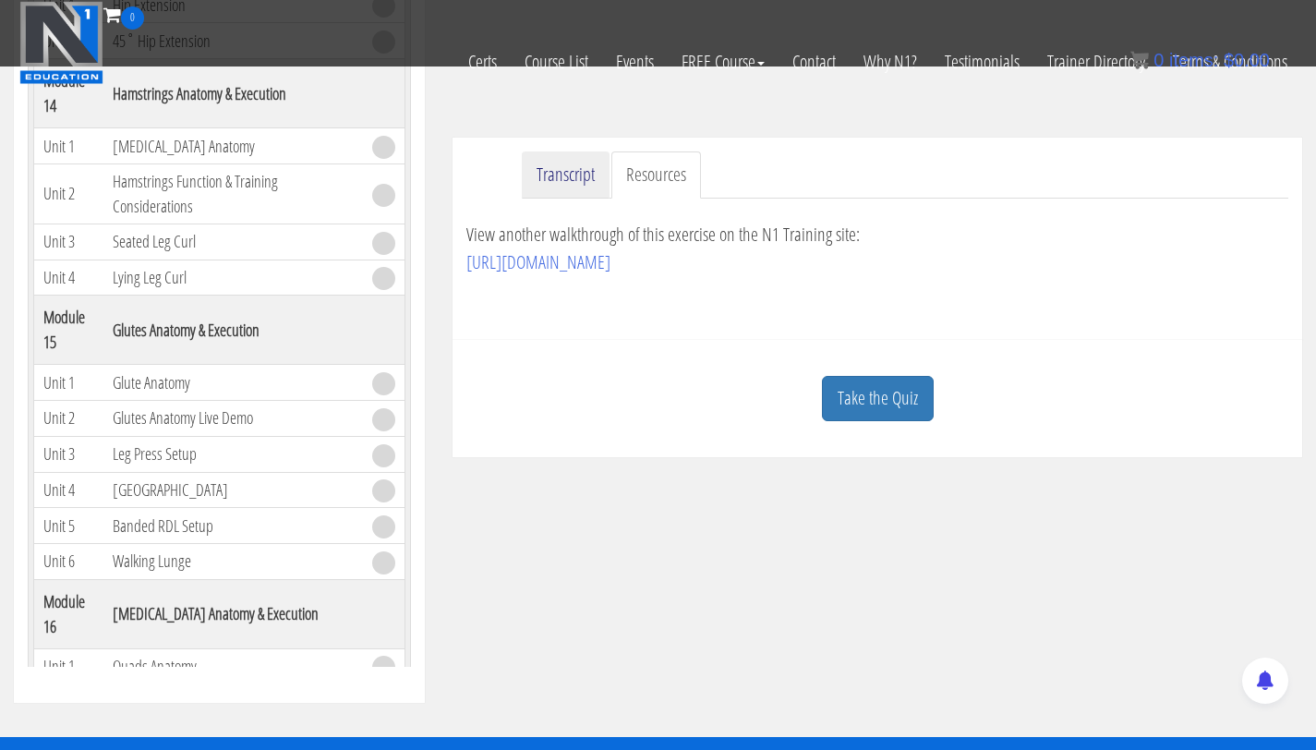
click at [581, 185] on link "Transcript" at bounding box center [566, 174] width 88 height 47
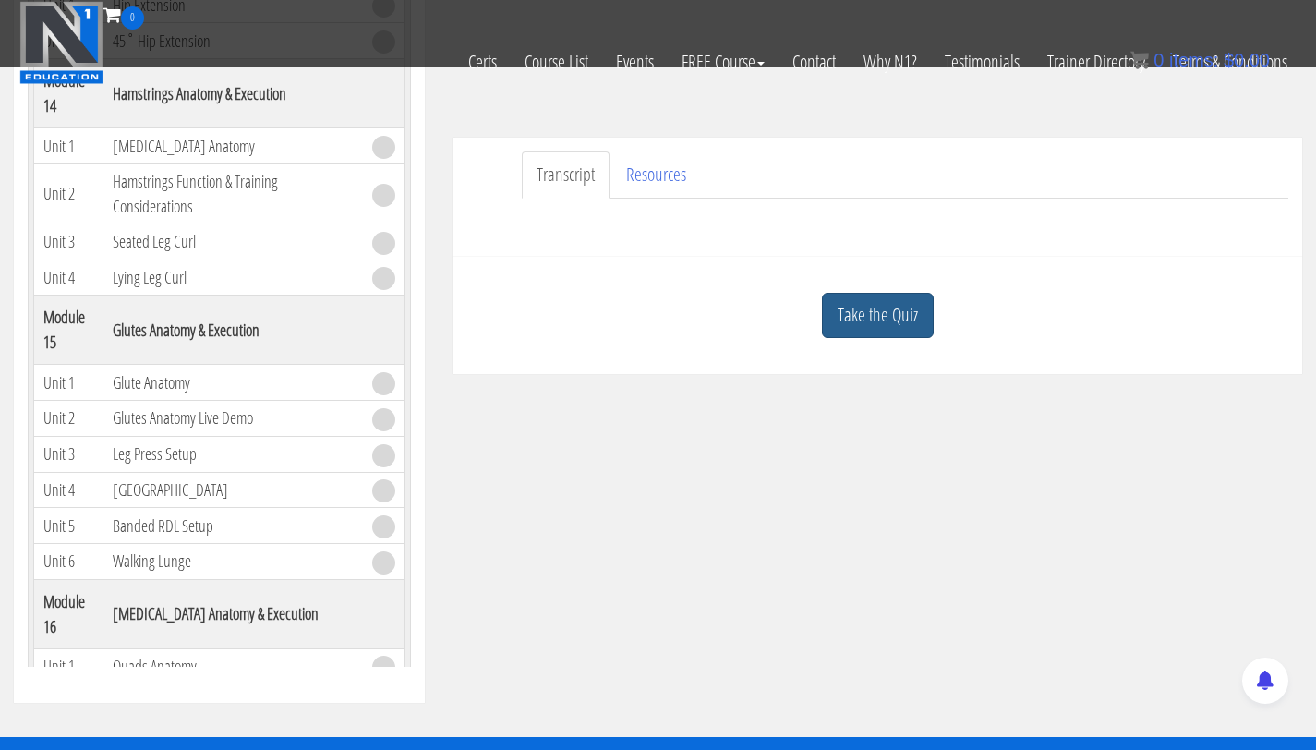
click at [886, 315] on link "Take the Quiz" at bounding box center [878, 315] width 112 height 45
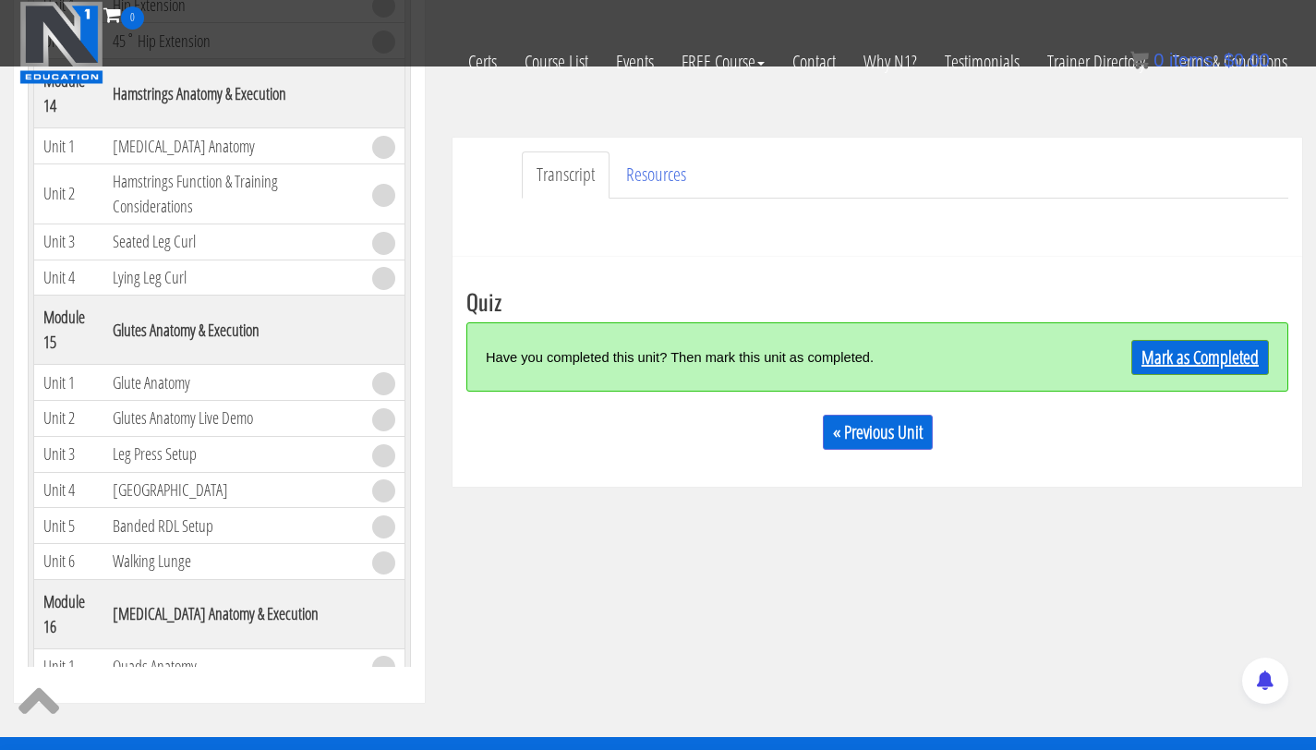
click at [1188, 351] on link "Mark as Completed" at bounding box center [1200, 357] width 138 height 35
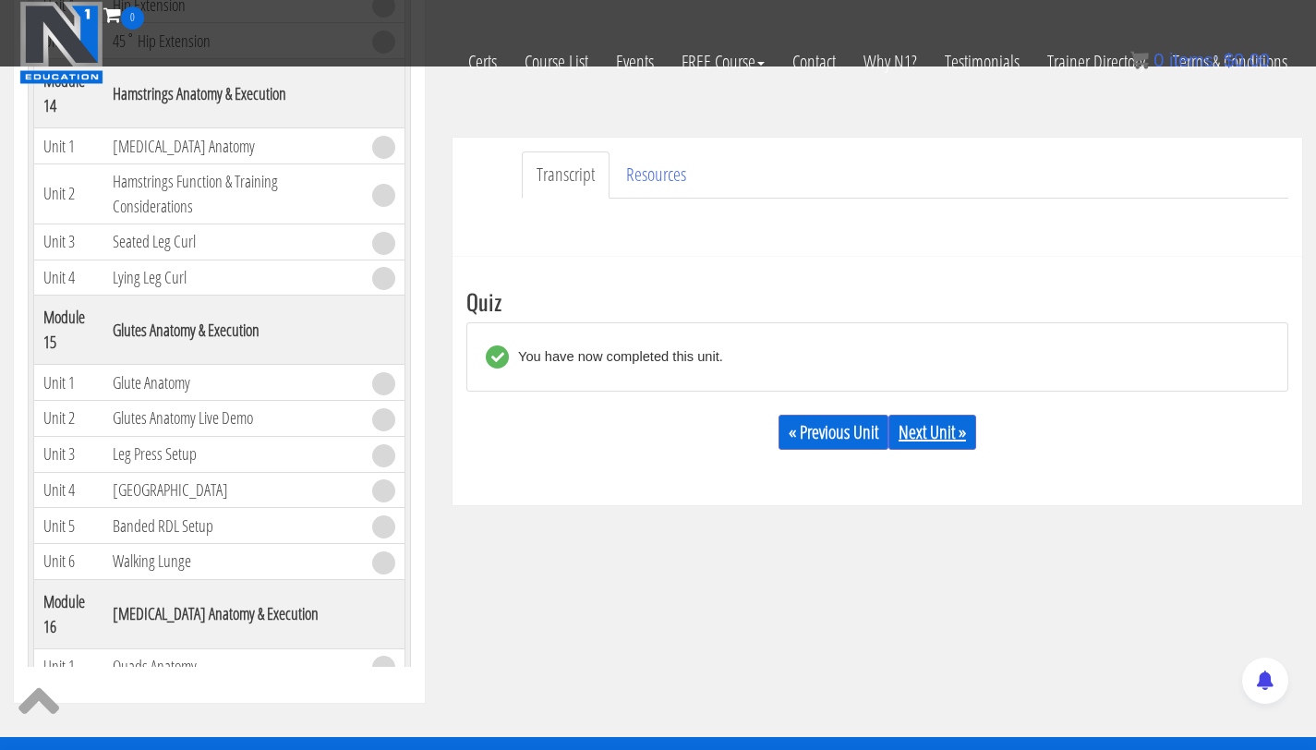
click at [922, 439] on link "Next Unit »" at bounding box center [932, 432] width 88 height 35
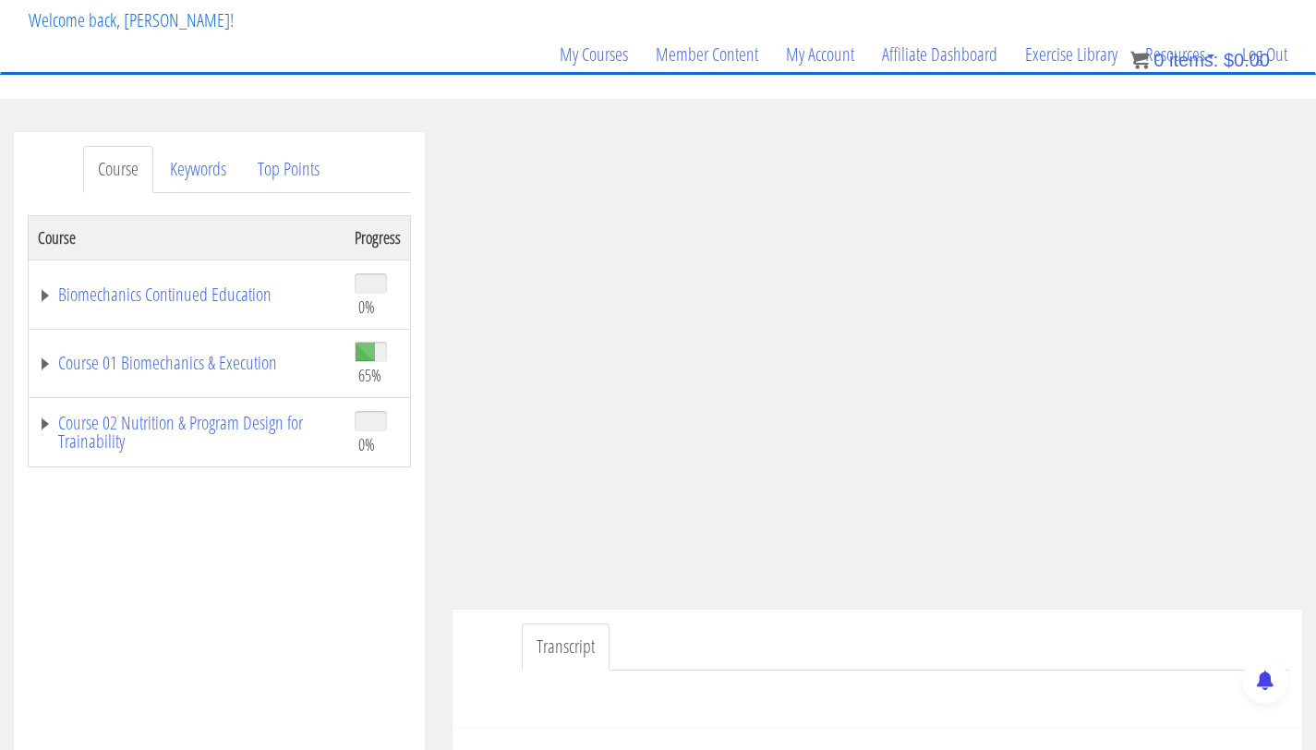
scroll to position [106, 0]
click at [234, 379] on td "Course 01 Biomechanics & Execution" at bounding box center [188, 366] width 318 height 69
click at [215, 366] on link "Course 01 Biomechanics & Execution" at bounding box center [187, 366] width 298 height 18
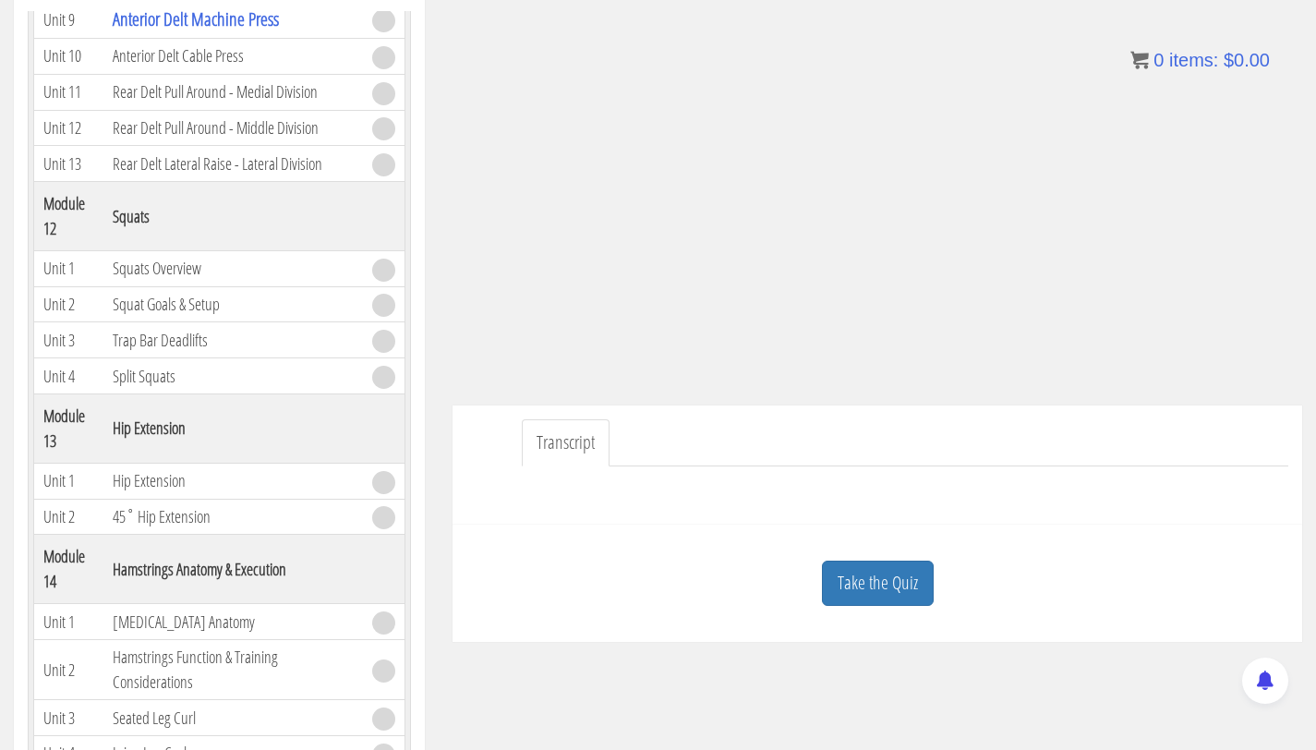
scroll to position [330, 0]
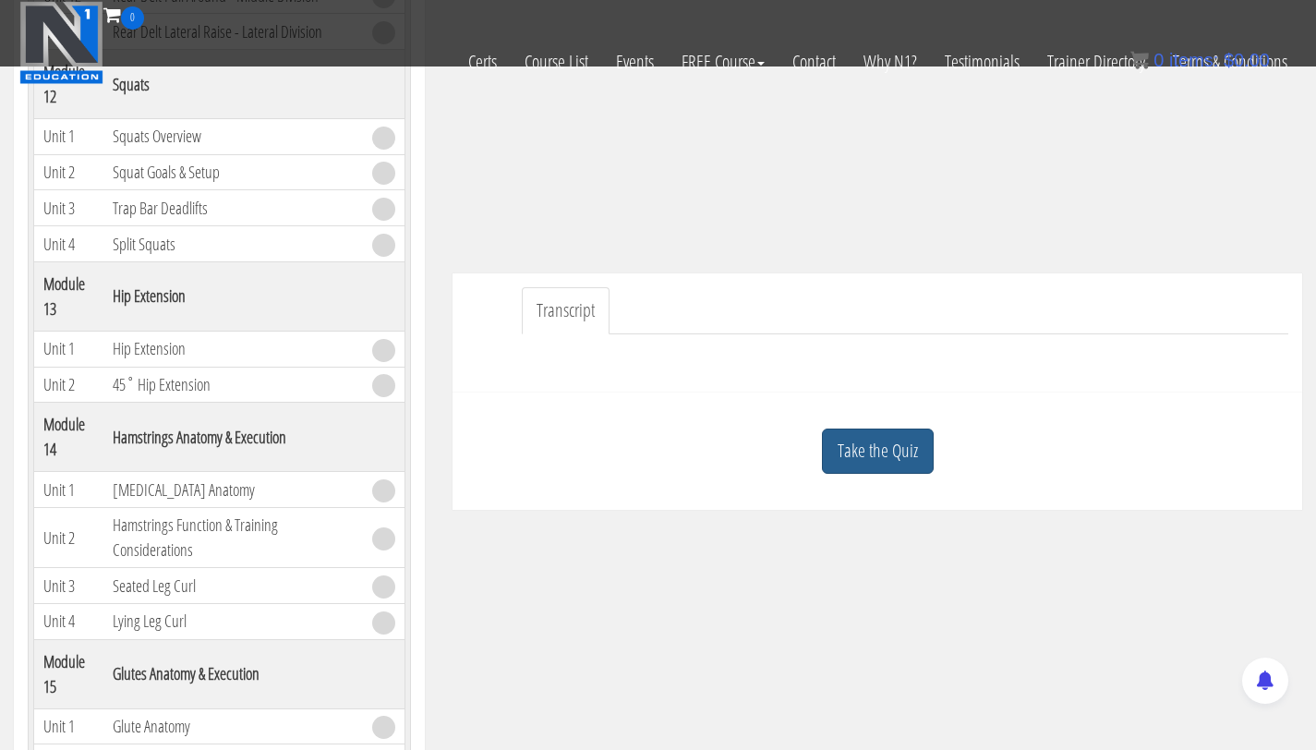
click at [866, 439] on link "Take the Quiz" at bounding box center [878, 450] width 112 height 45
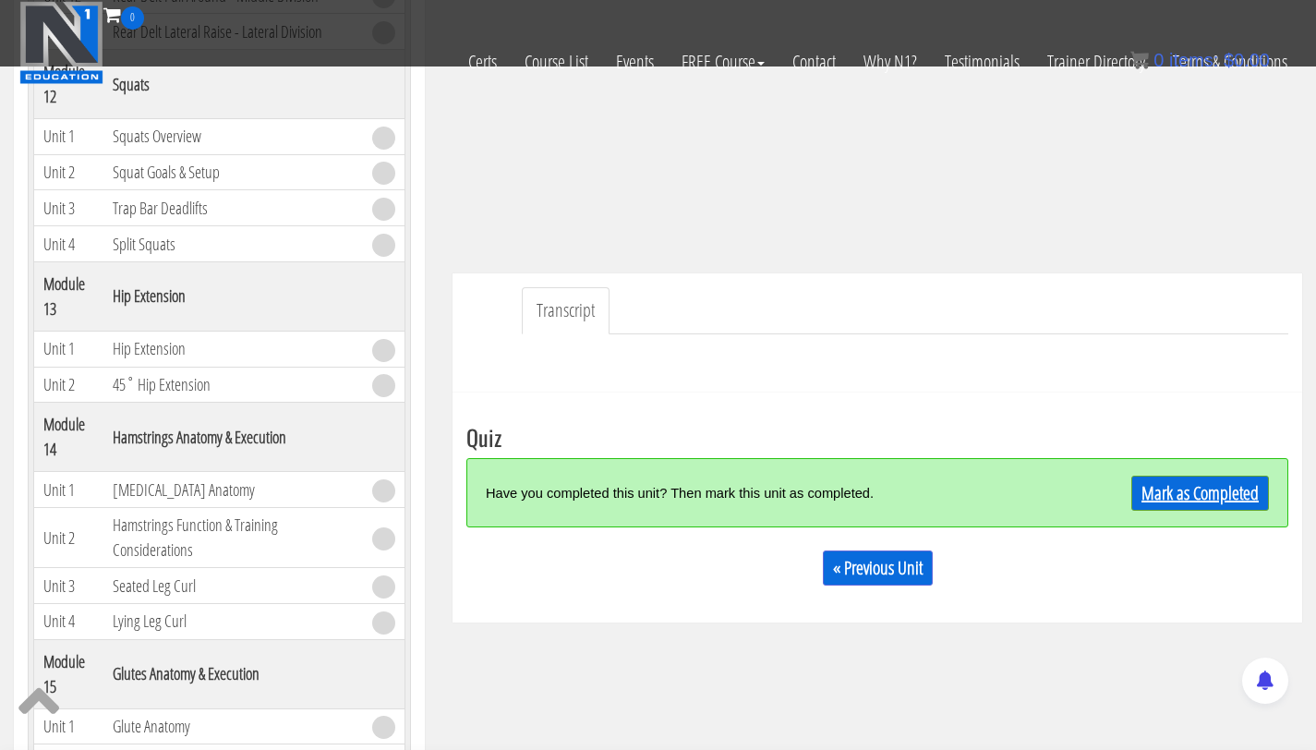
click at [1186, 488] on link "Mark as Completed" at bounding box center [1200, 492] width 138 height 35
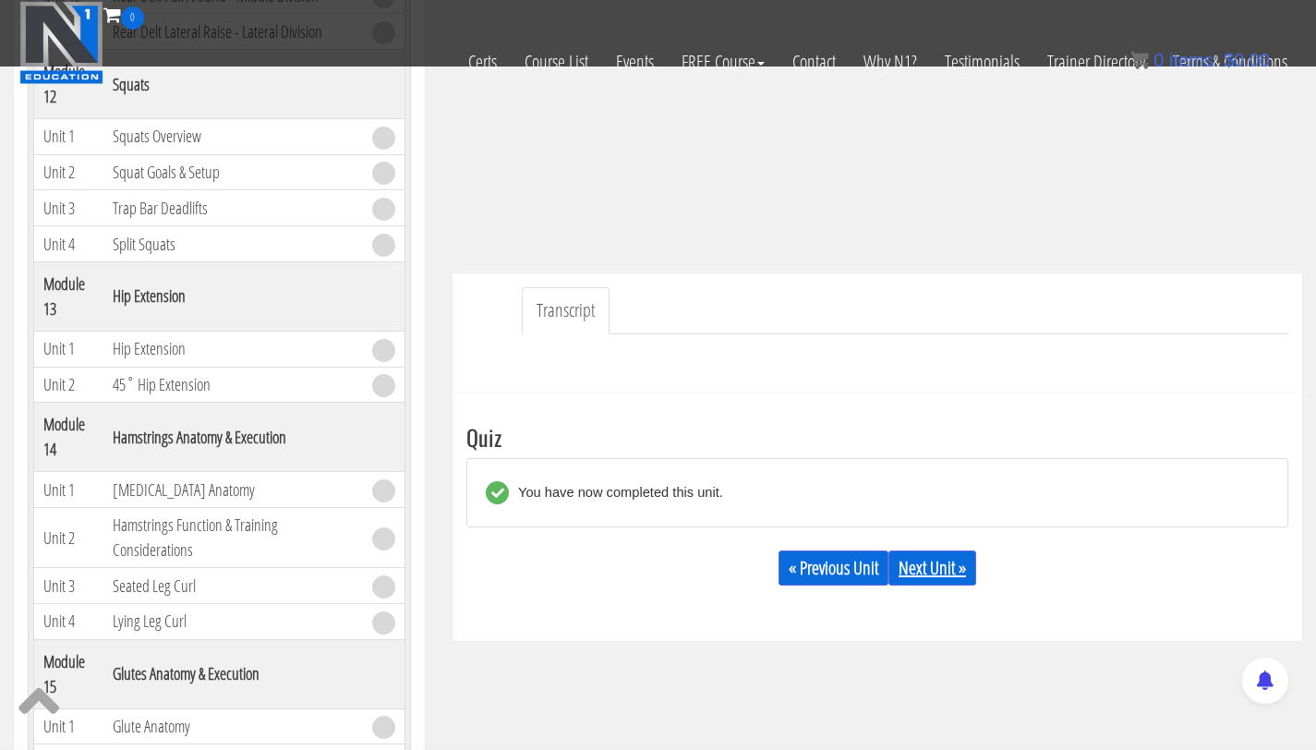
click at [930, 566] on link "Next Unit »" at bounding box center [932, 567] width 88 height 35
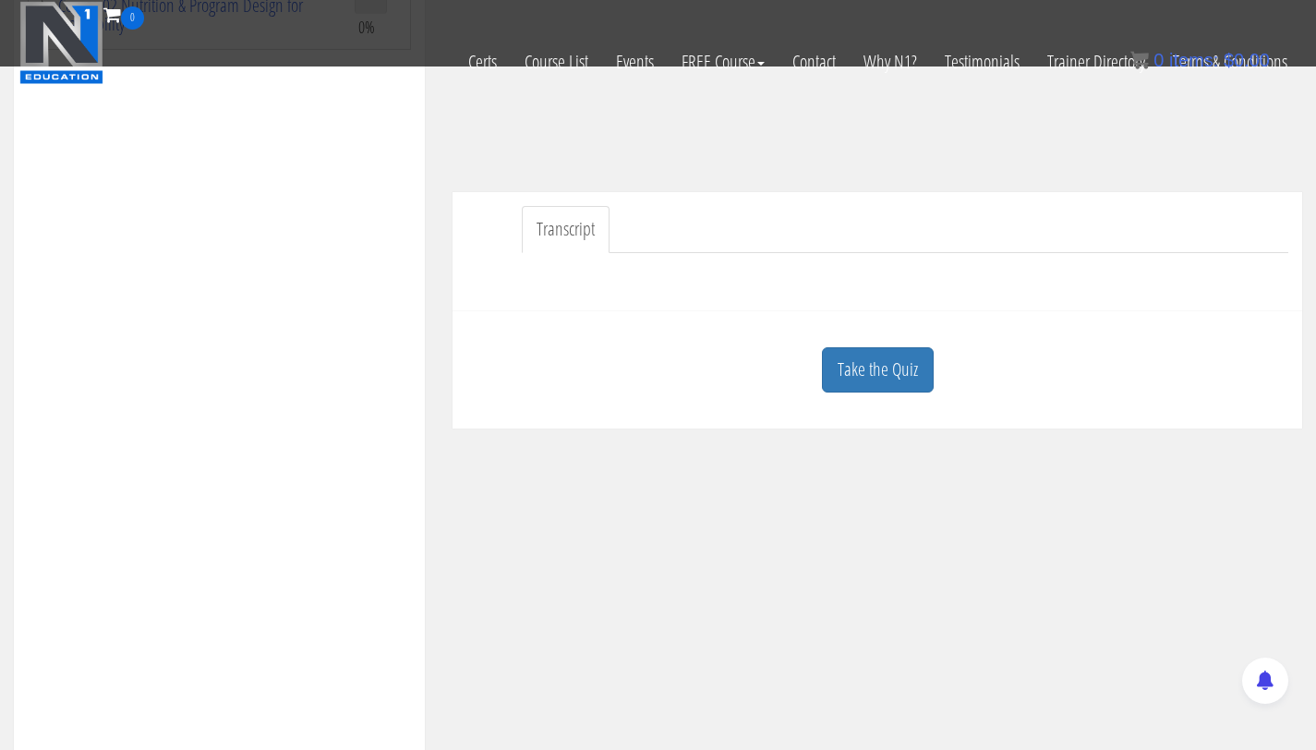
scroll to position [431, 0]
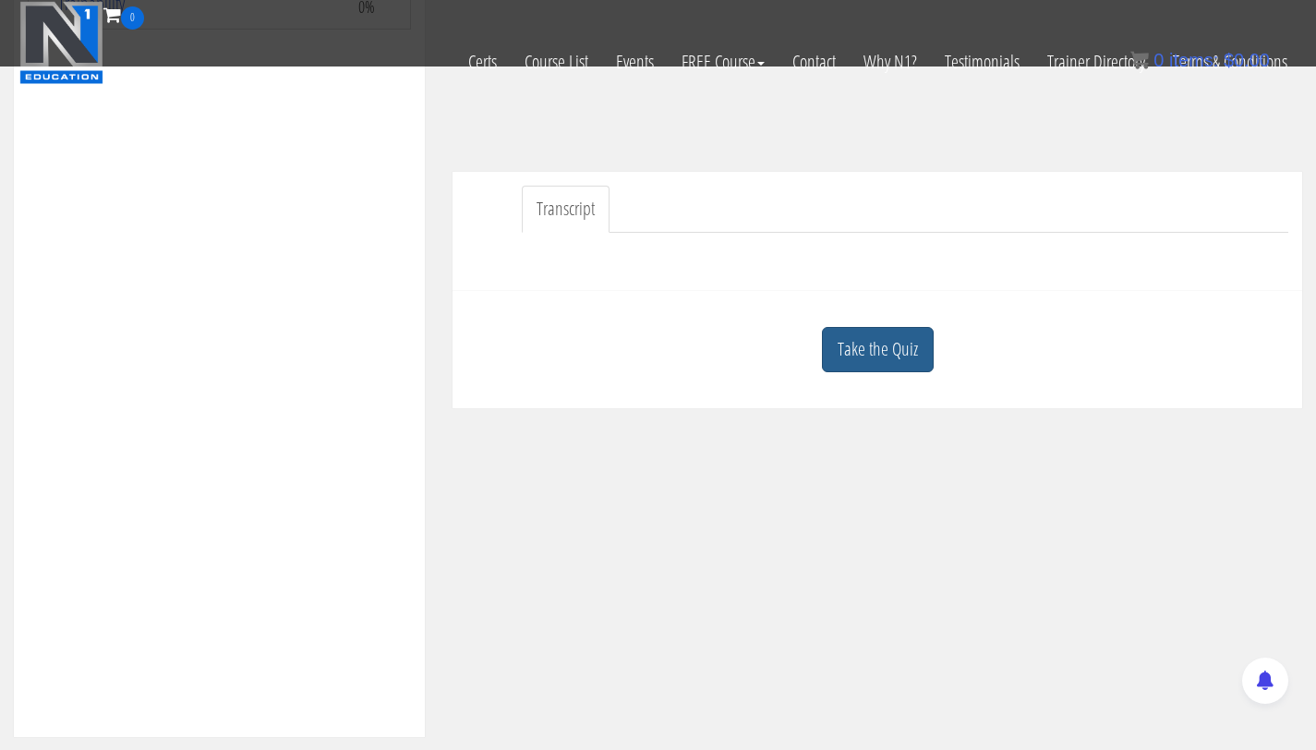
click at [880, 338] on link "Take the Quiz" at bounding box center [878, 349] width 112 height 45
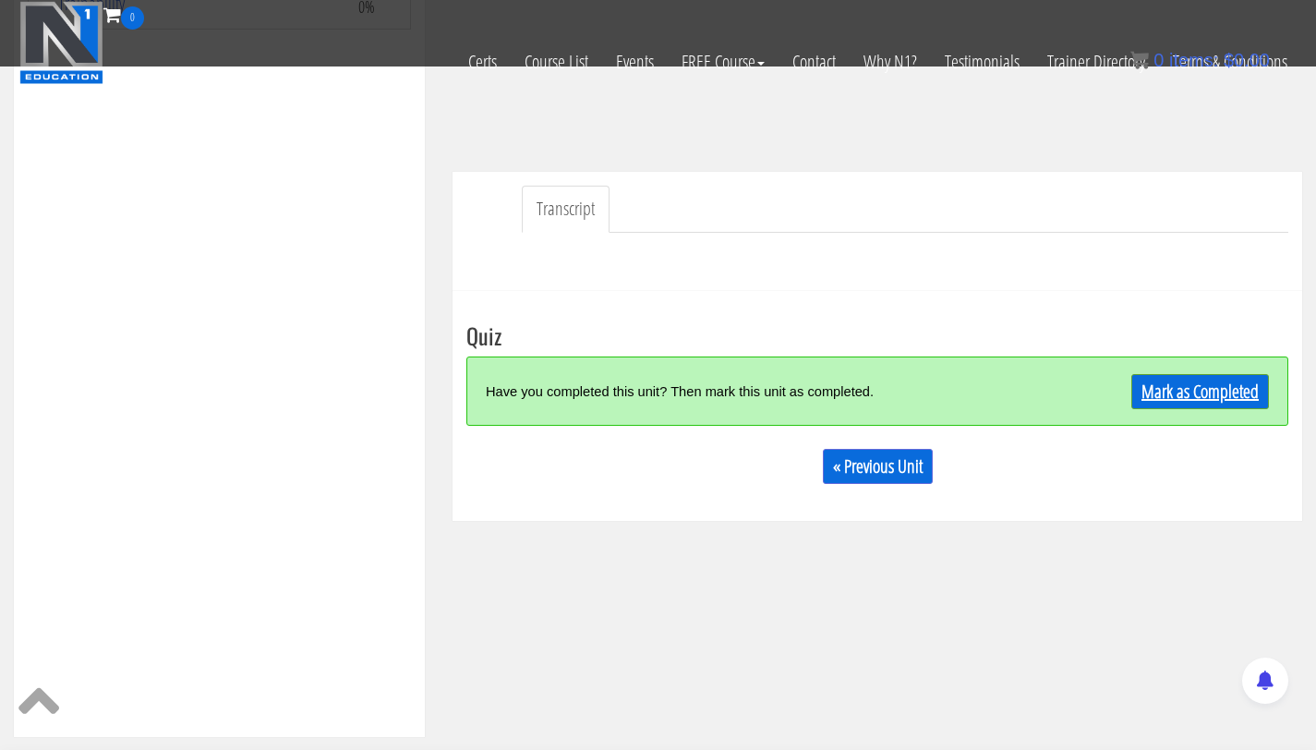
click at [1224, 400] on link "Mark as Completed" at bounding box center [1200, 391] width 138 height 35
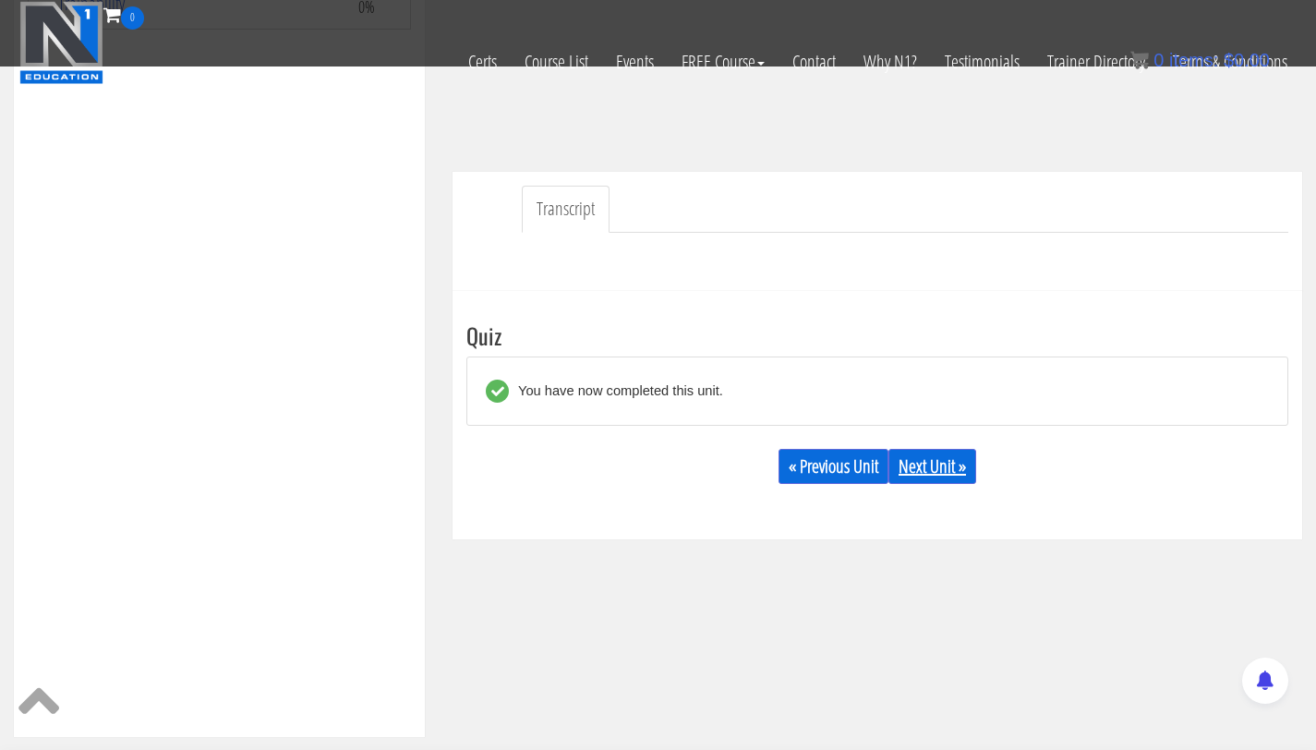
click at [929, 476] on link "Next Unit »" at bounding box center [932, 466] width 88 height 35
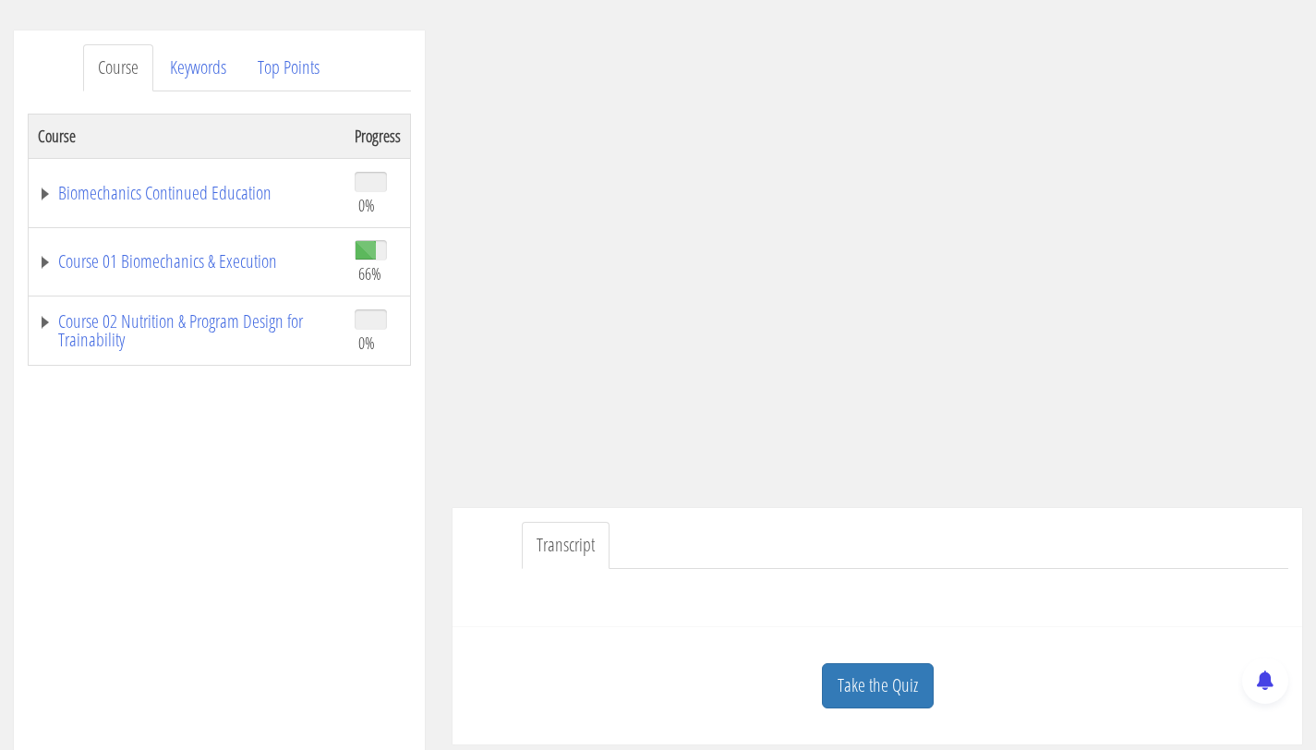
scroll to position [149, 0]
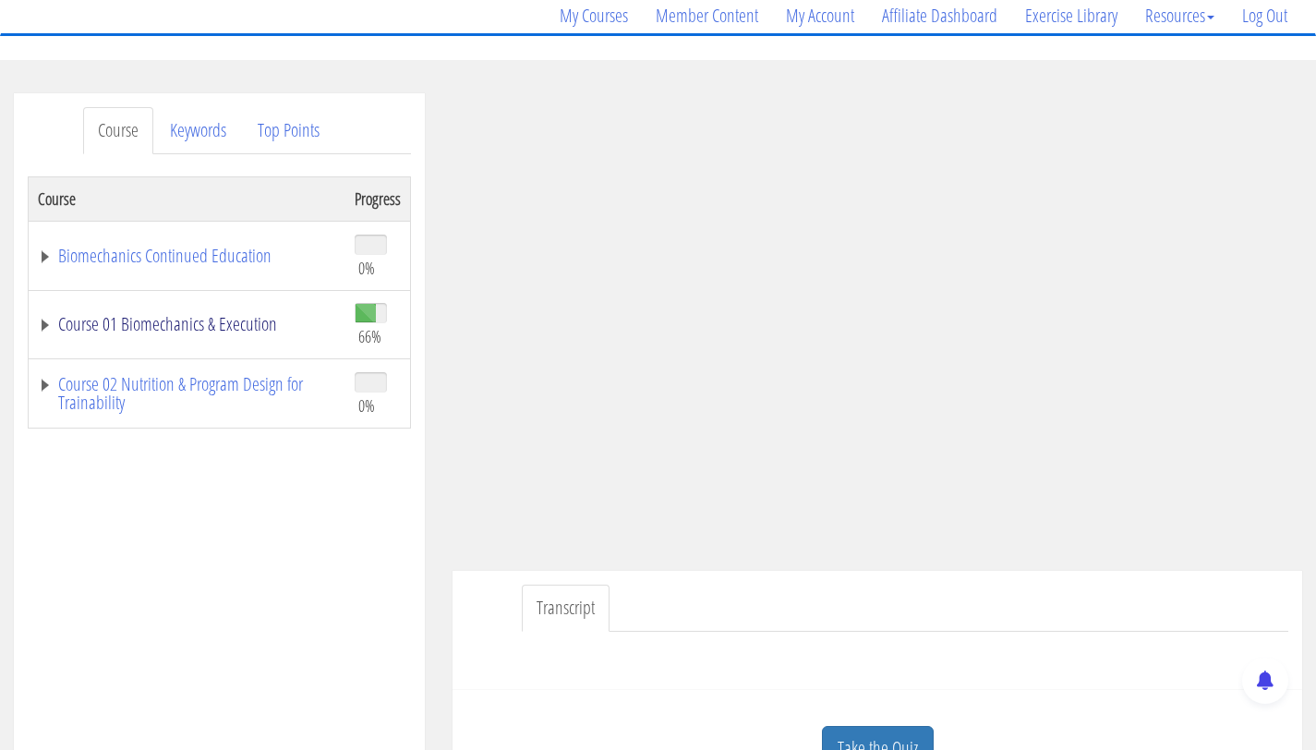
click at [211, 333] on link "Course 01 Biomechanics & Execution" at bounding box center [187, 324] width 298 height 18
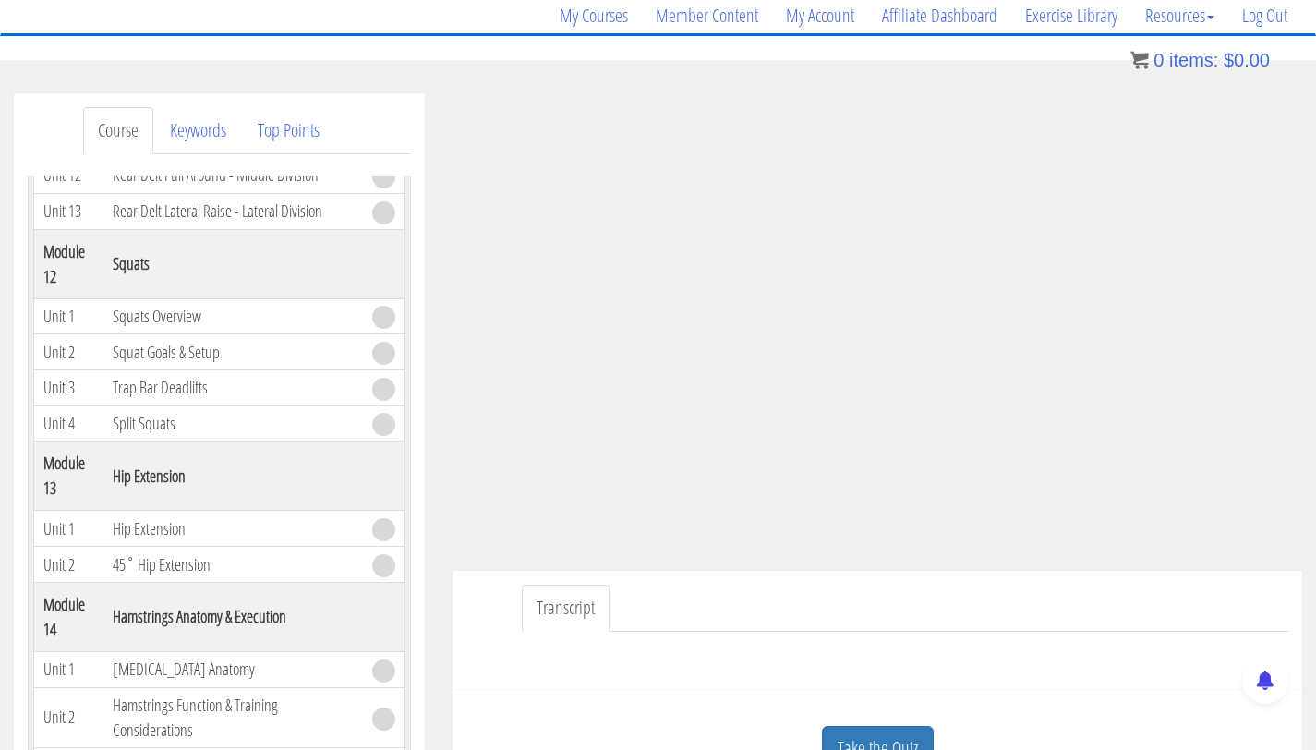
scroll to position [4519, 0]
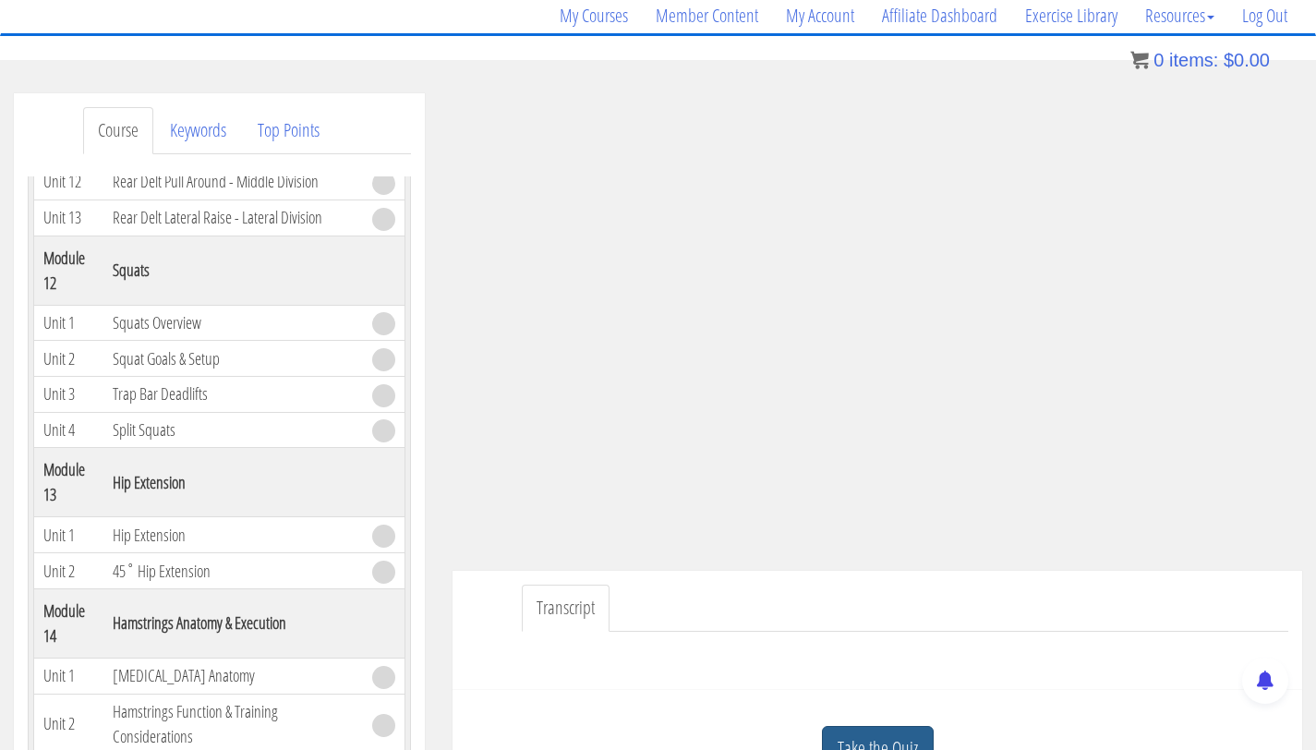
click at [872, 735] on link "Take the Quiz" at bounding box center [878, 748] width 112 height 45
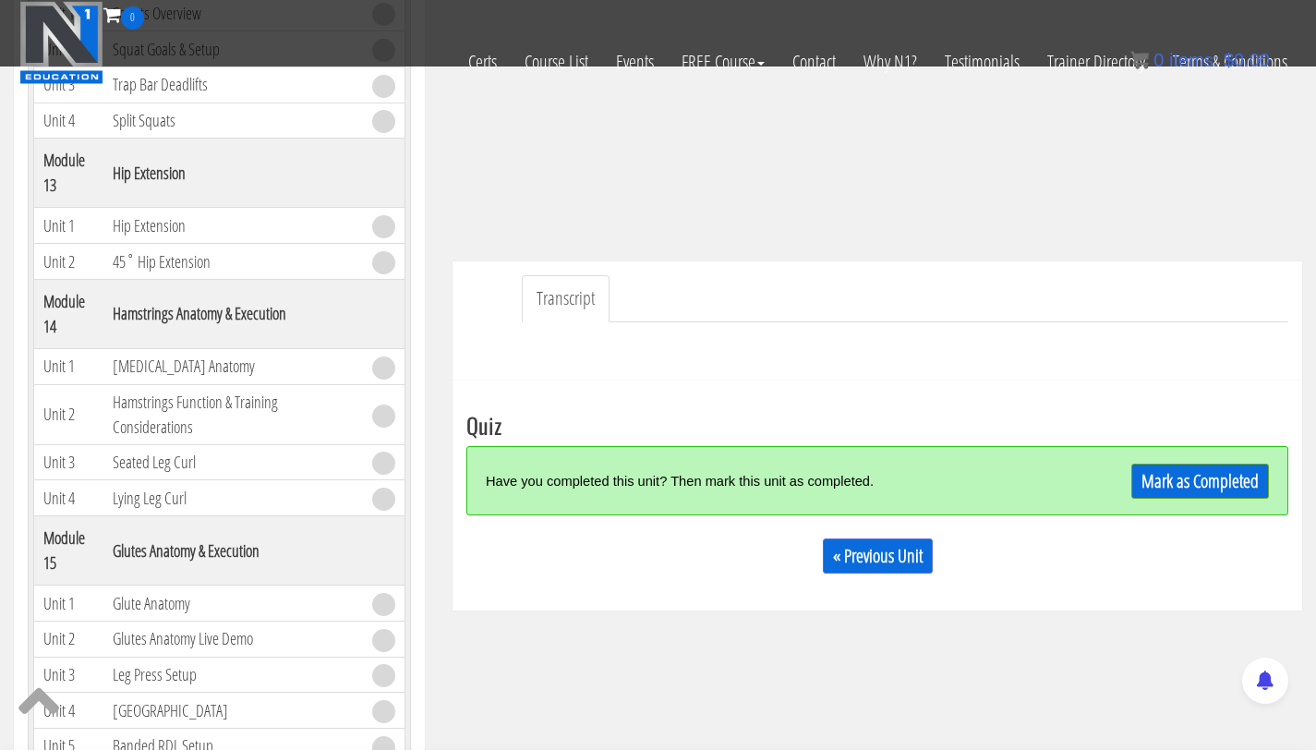
scroll to position [355, 0]
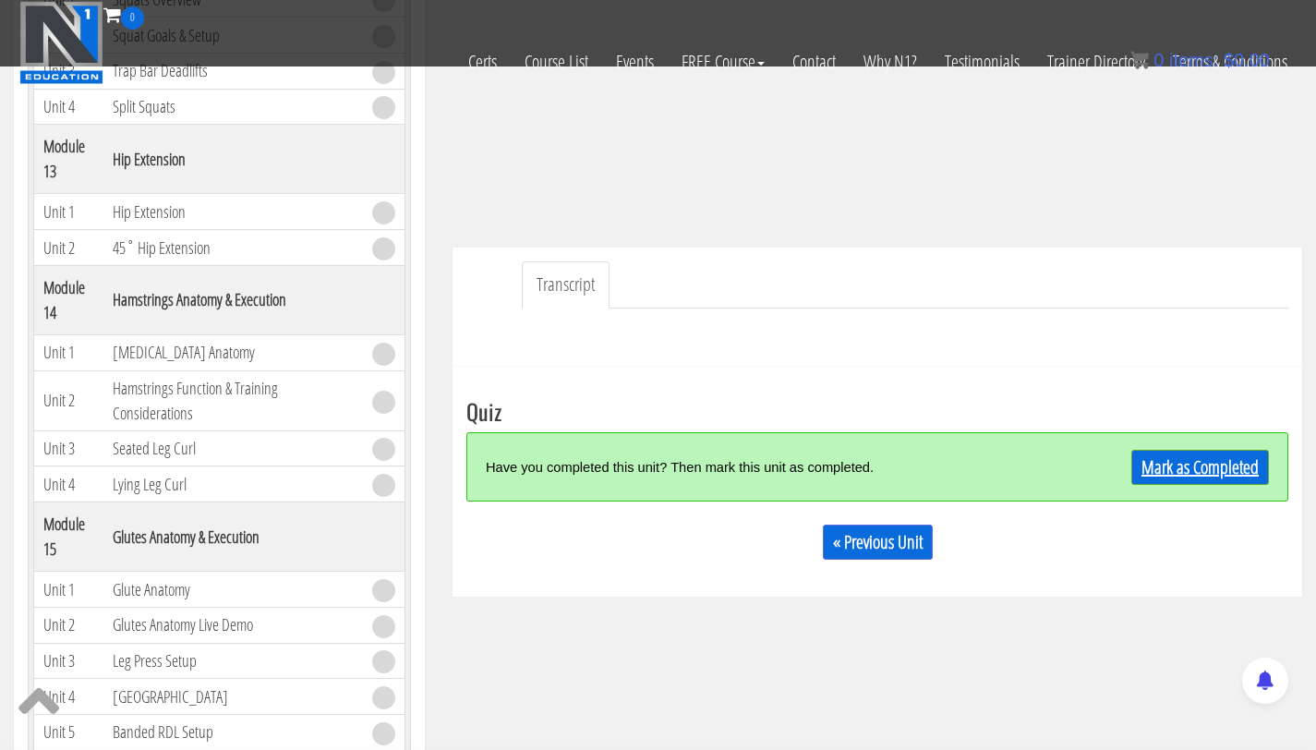
click at [1181, 459] on link "Mark as Completed" at bounding box center [1200, 467] width 138 height 35
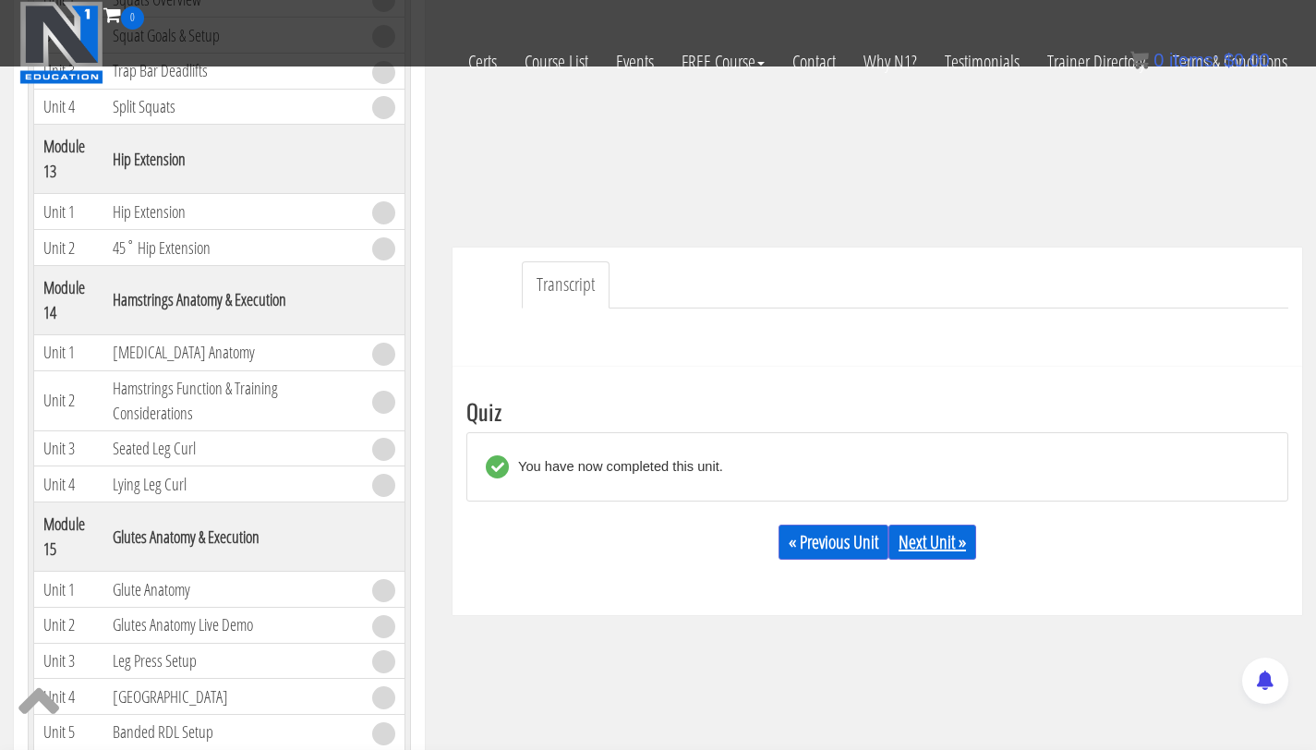
click at [926, 551] on link "Next Unit »" at bounding box center [932, 541] width 88 height 35
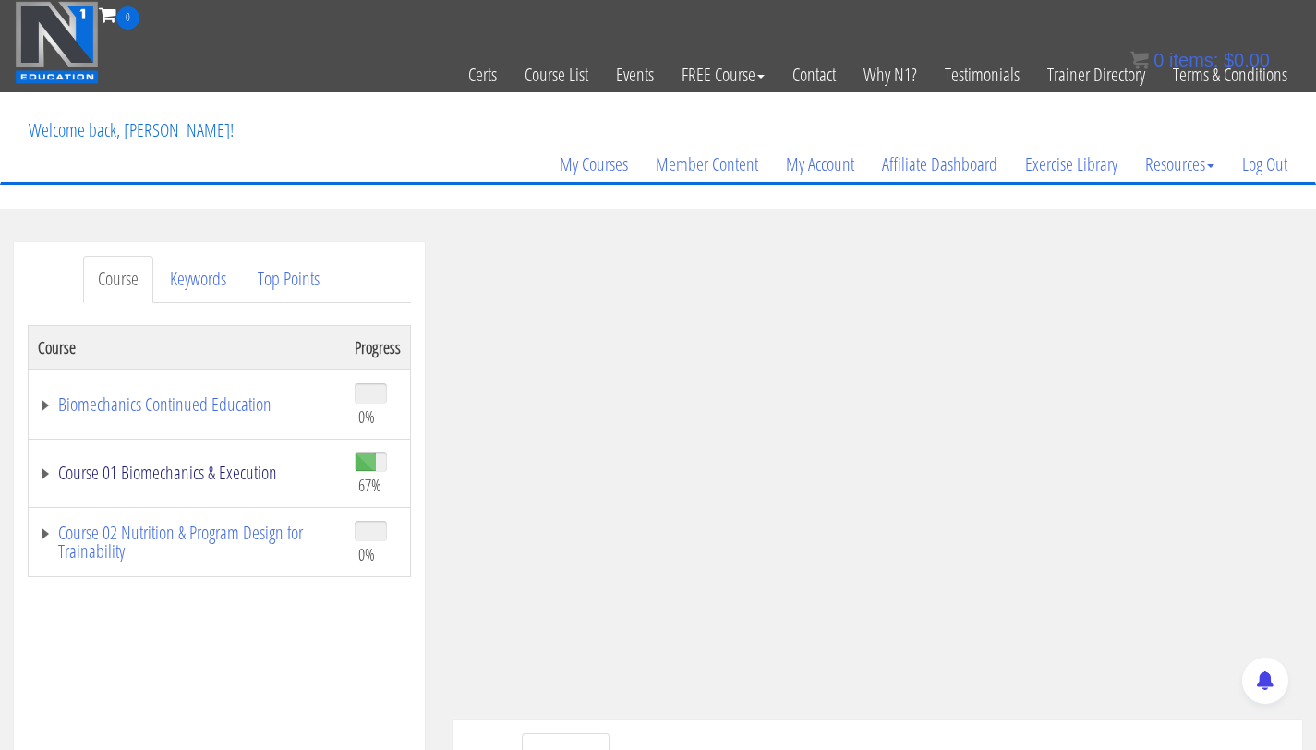
click at [276, 468] on link "Course 01 Biomechanics & Execution" at bounding box center [187, 472] width 298 height 18
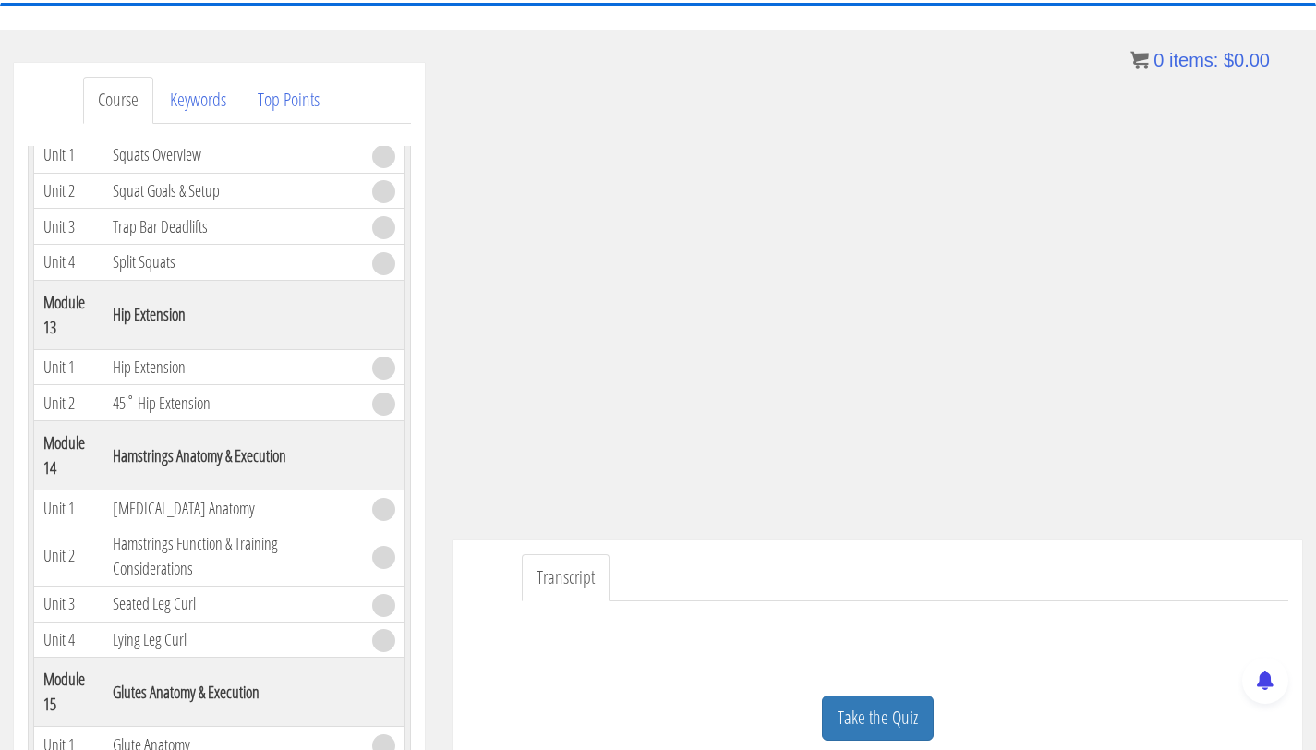
scroll to position [185, 0]
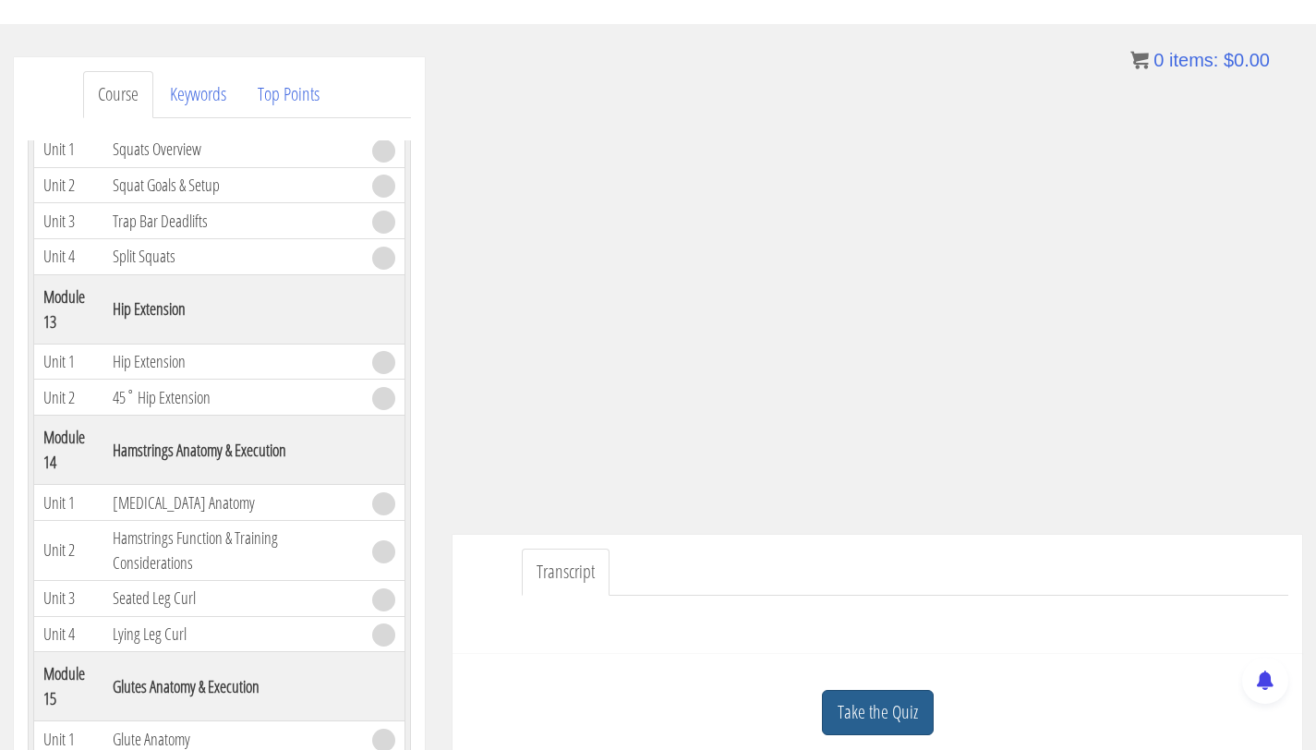
click at [875, 717] on link "Take the Quiz" at bounding box center [878, 712] width 112 height 45
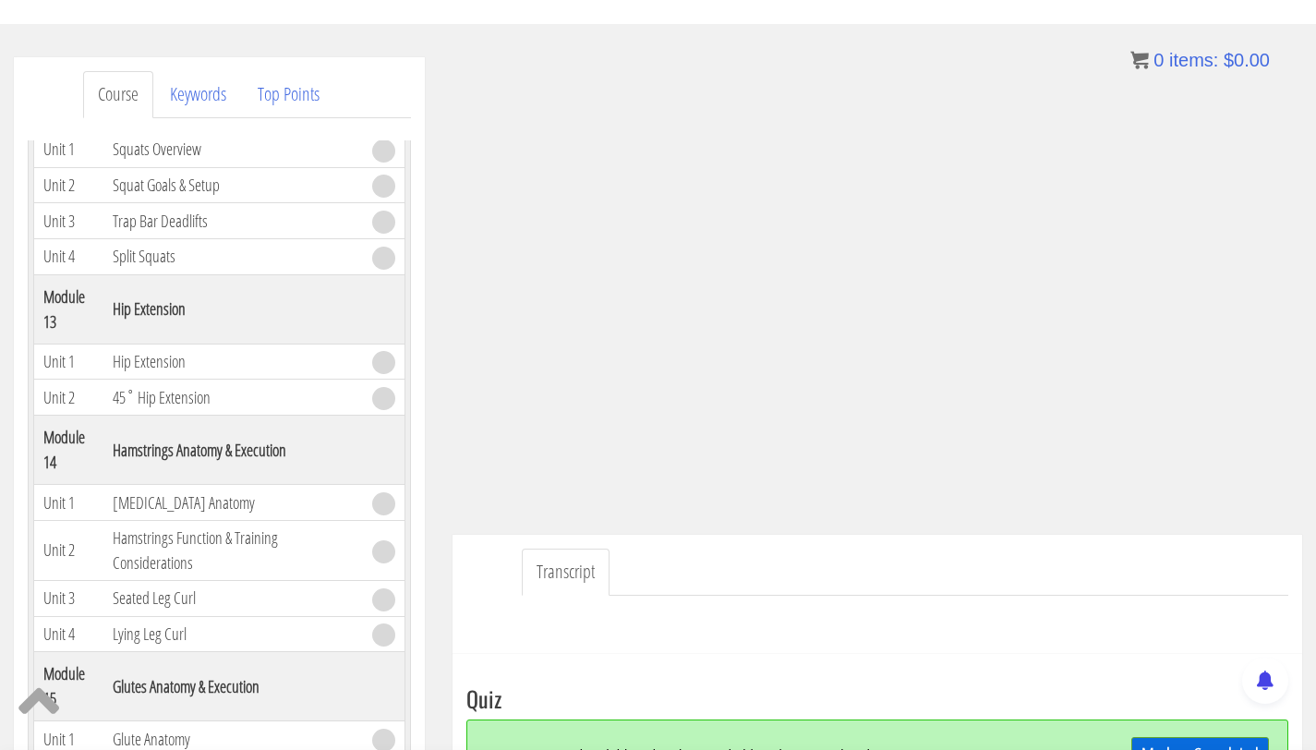
click at [1159, 747] on link "Mark as Completed" at bounding box center [1200, 754] width 138 height 35
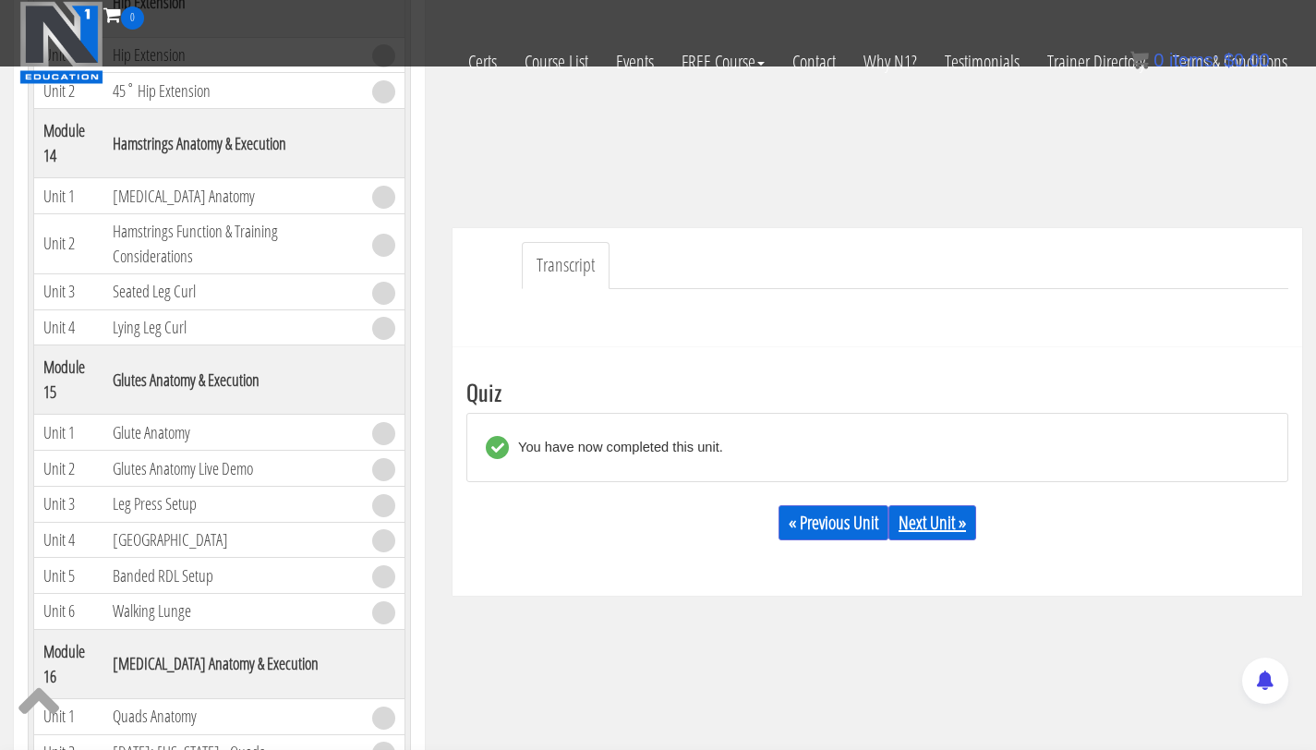
scroll to position [376, 0]
click at [939, 520] on link "Next Unit »" at bounding box center [932, 521] width 88 height 35
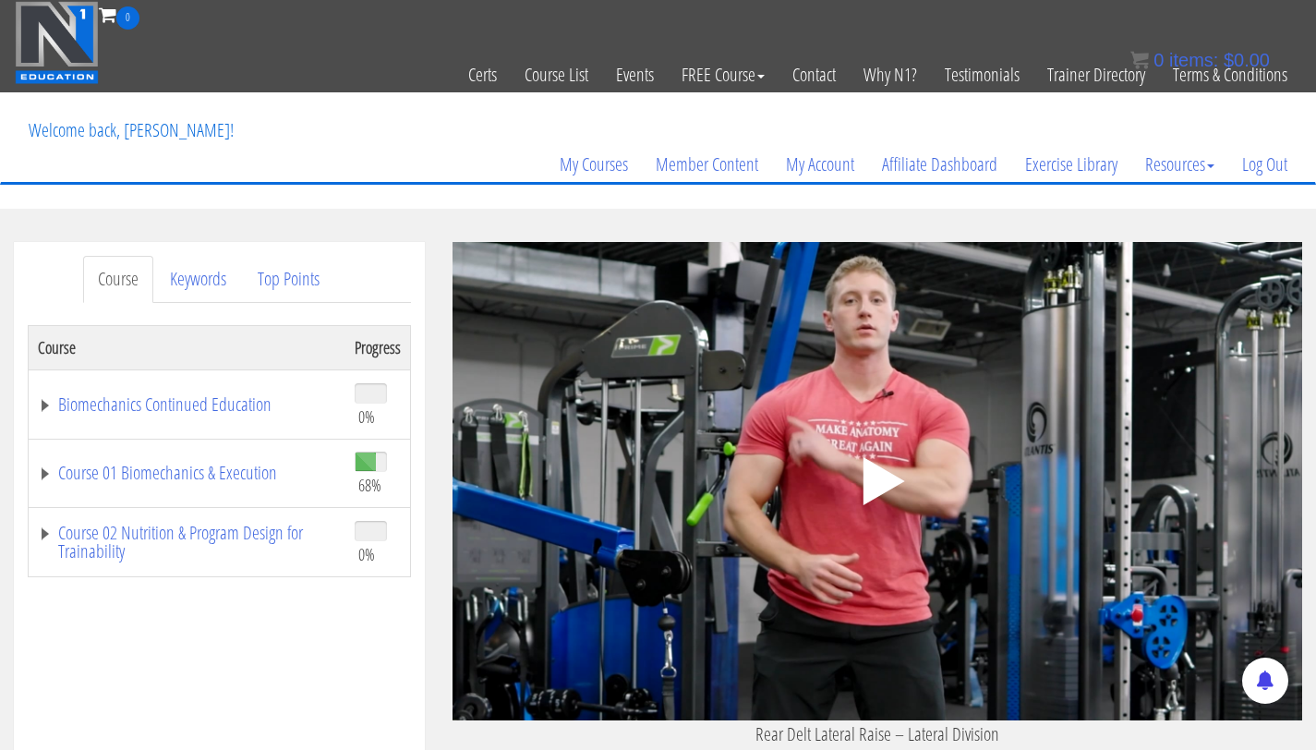
click at [800, 452] on div ".a{fill:#000;opacity:0.65;}.b{fill:#fff;opacity:1.0;} .fp-color-play{opacity:0.…" at bounding box center [876, 481] width 849 height 478
click at [186, 468] on link "Course 01 Biomechanics & Execution" at bounding box center [187, 472] width 298 height 18
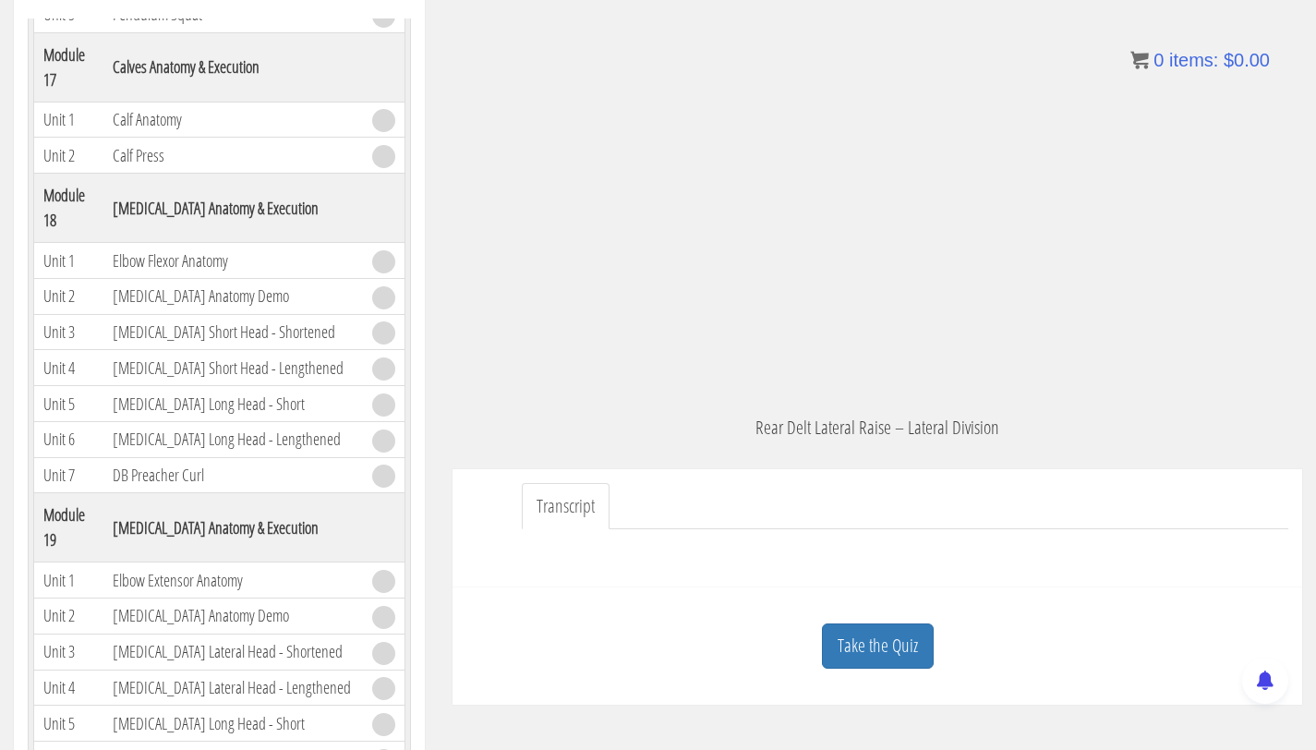
scroll to position [311, 0]
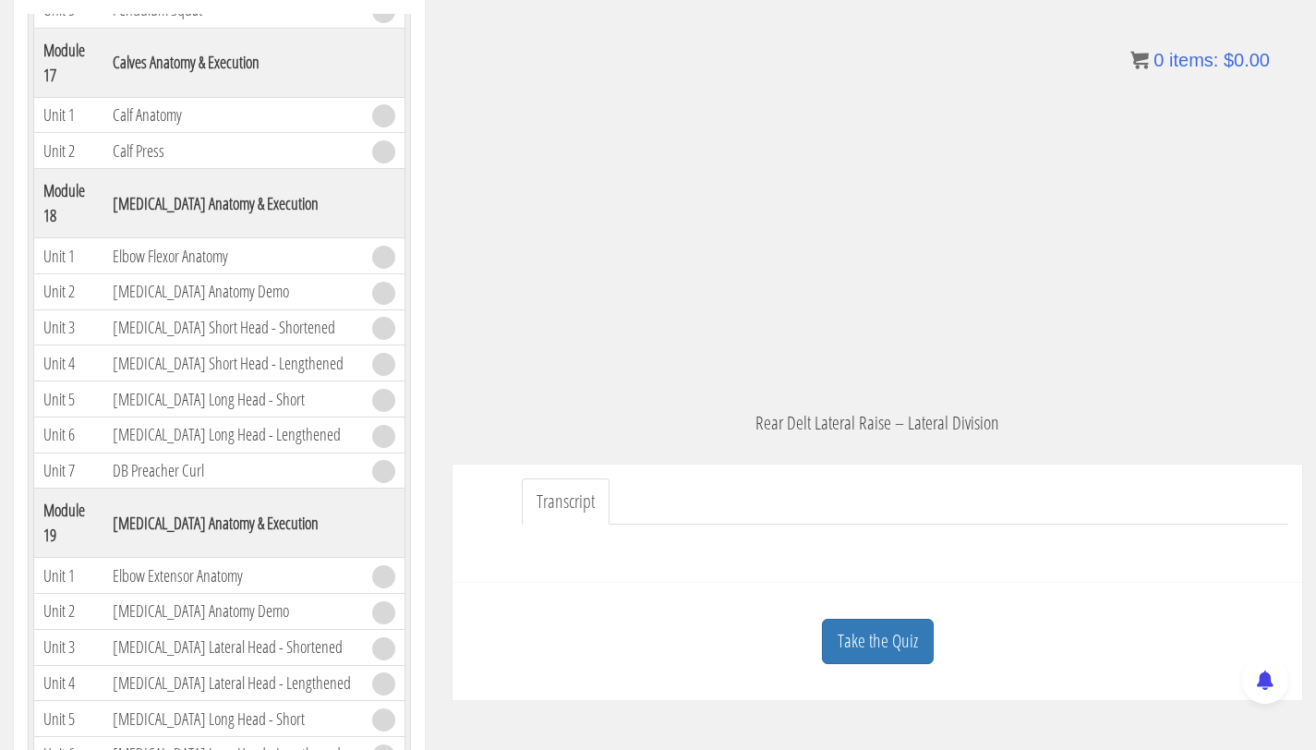
click at [862, 618] on div "Take the Quiz" at bounding box center [877, 641] width 822 height 90
click at [895, 658] on link "Take the Quiz" at bounding box center [878, 641] width 112 height 45
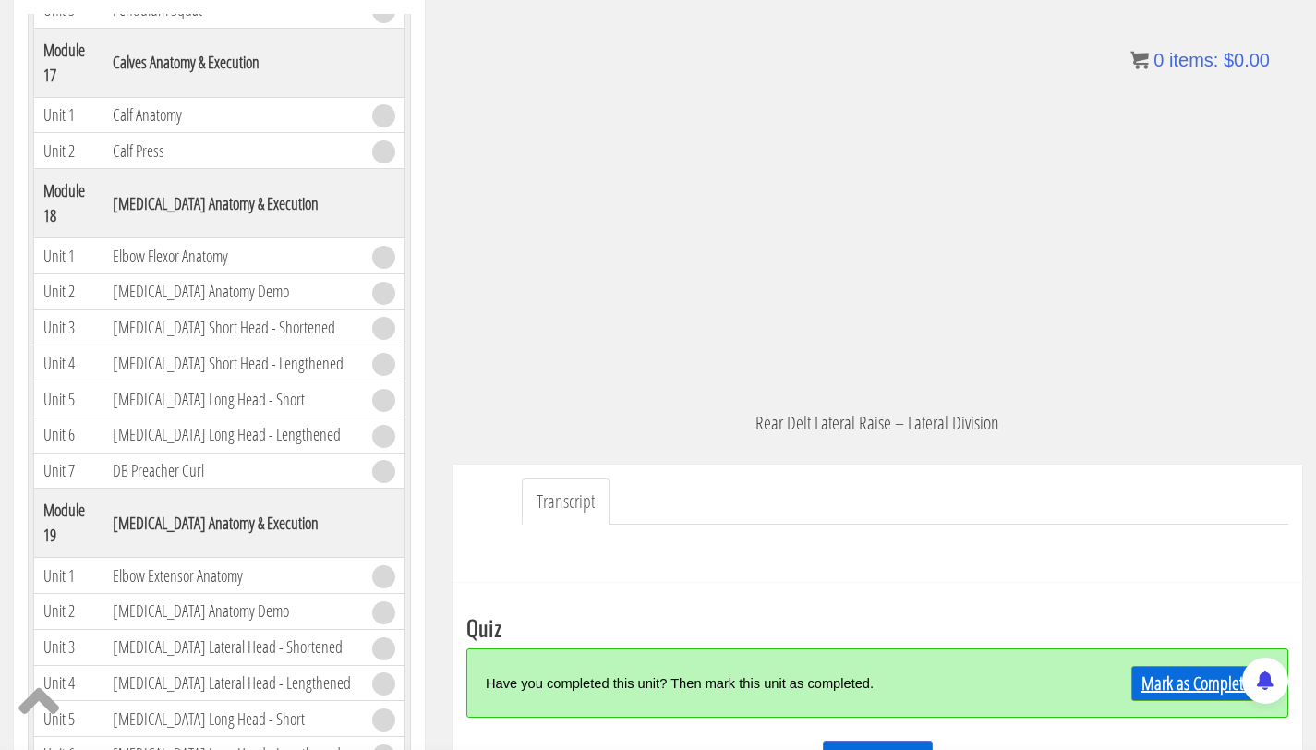
click at [1170, 683] on link "Mark as Completed" at bounding box center [1200, 683] width 138 height 35
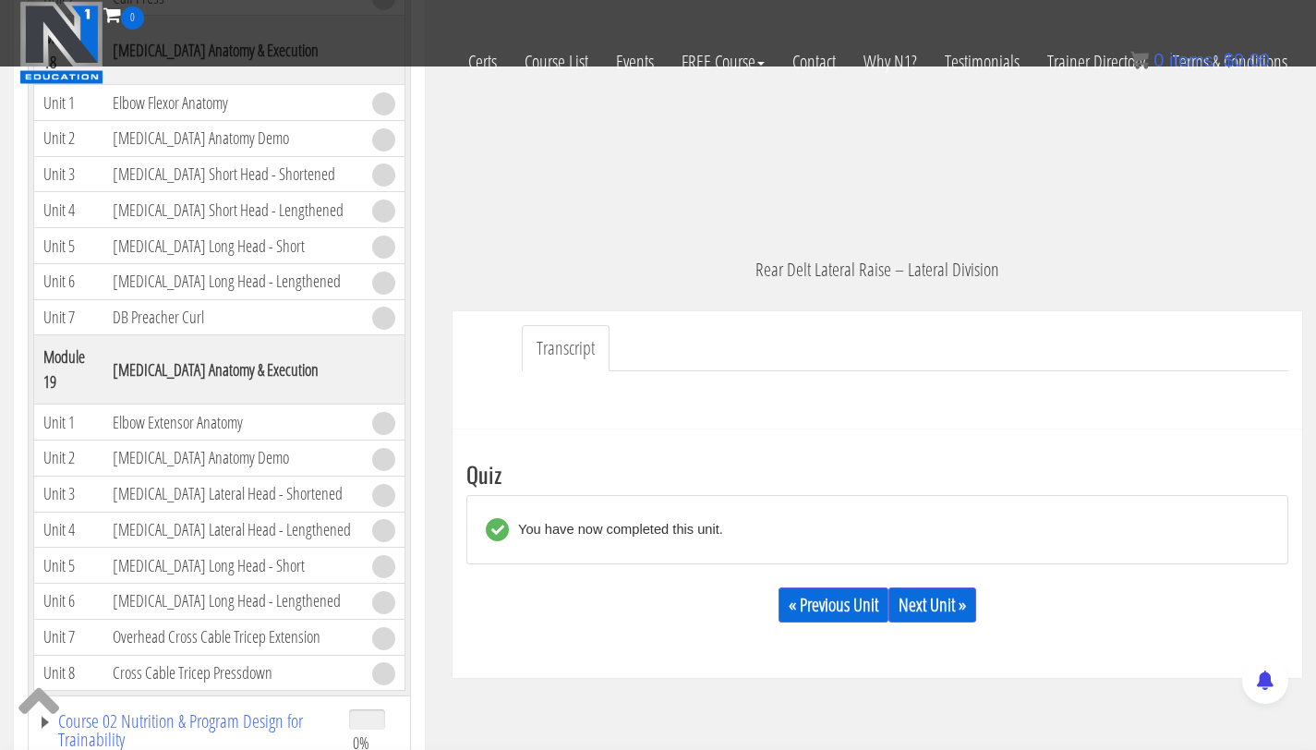
scroll to position [352, 0]
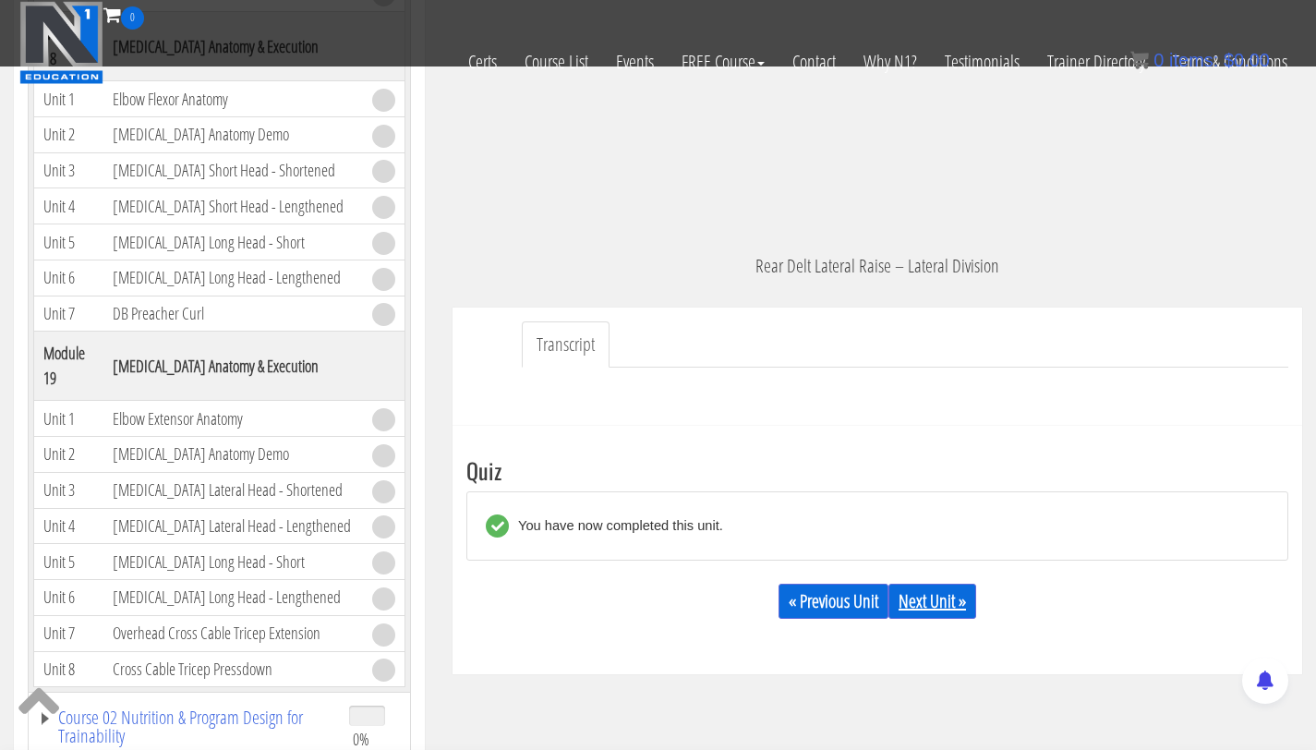
click at [911, 596] on link "Next Unit »" at bounding box center [932, 600] width 88 height 35
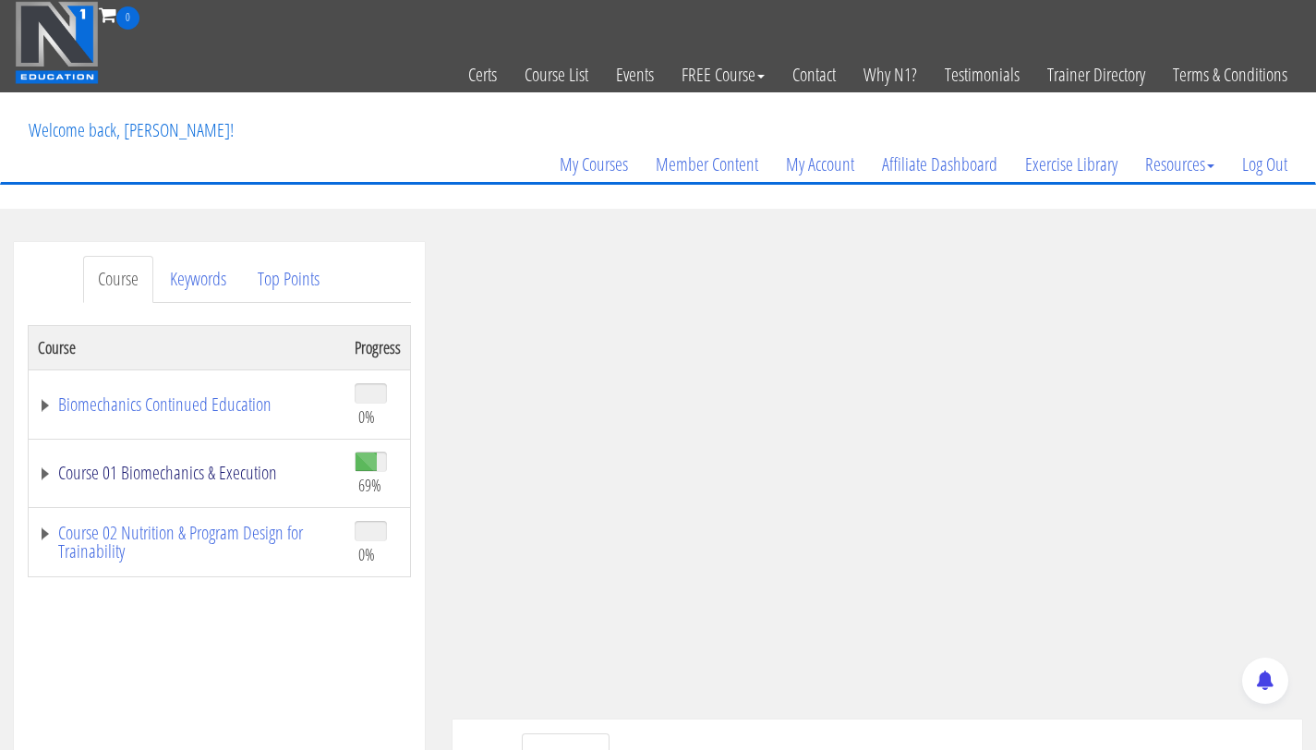
click at [258, 463] on link "Course 01 Biomechanics & Execution" at bounding box center [187, 472] width 298 height 18
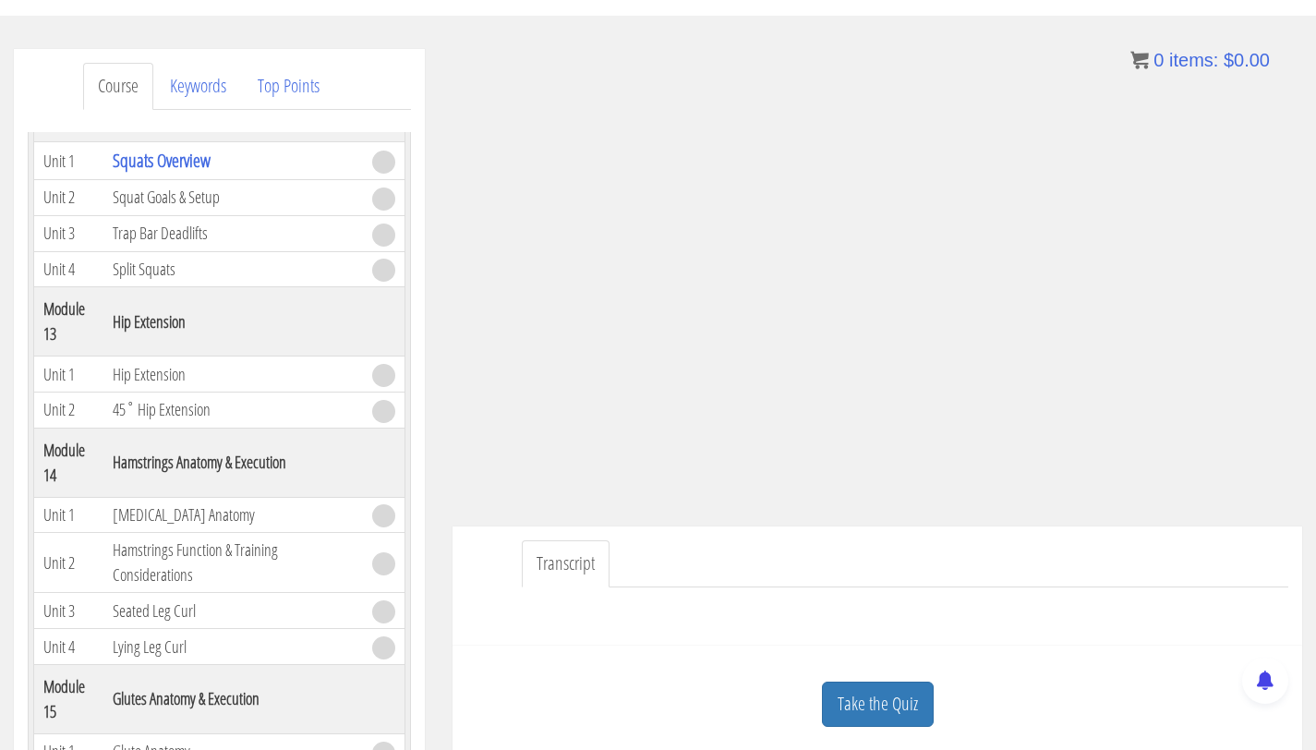
scroll to position [4652, 0]
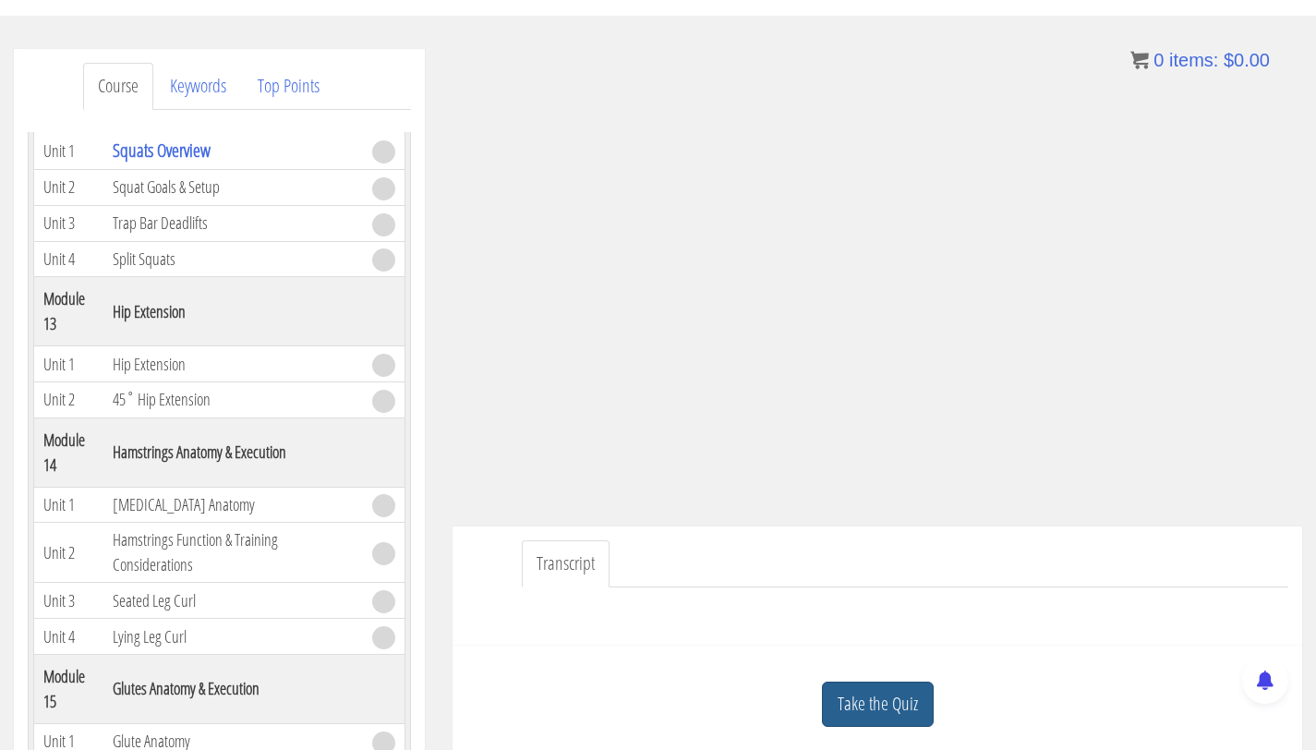
click at [869, 698] on link "Take the Quiz" at bounding box center [878, 703] width 112 height 45
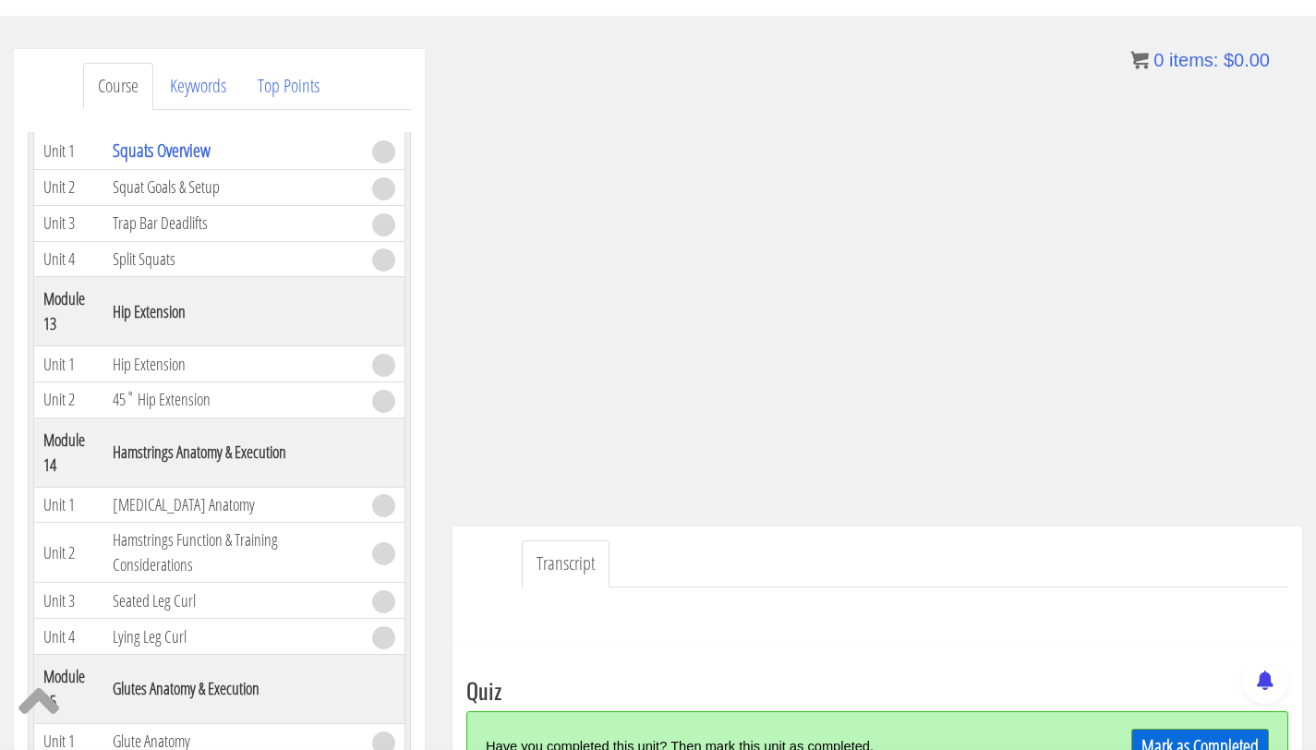
click at [1227, 743] on link "Mark as Completed" at bounding box center [1200, 745] width 138 height 35
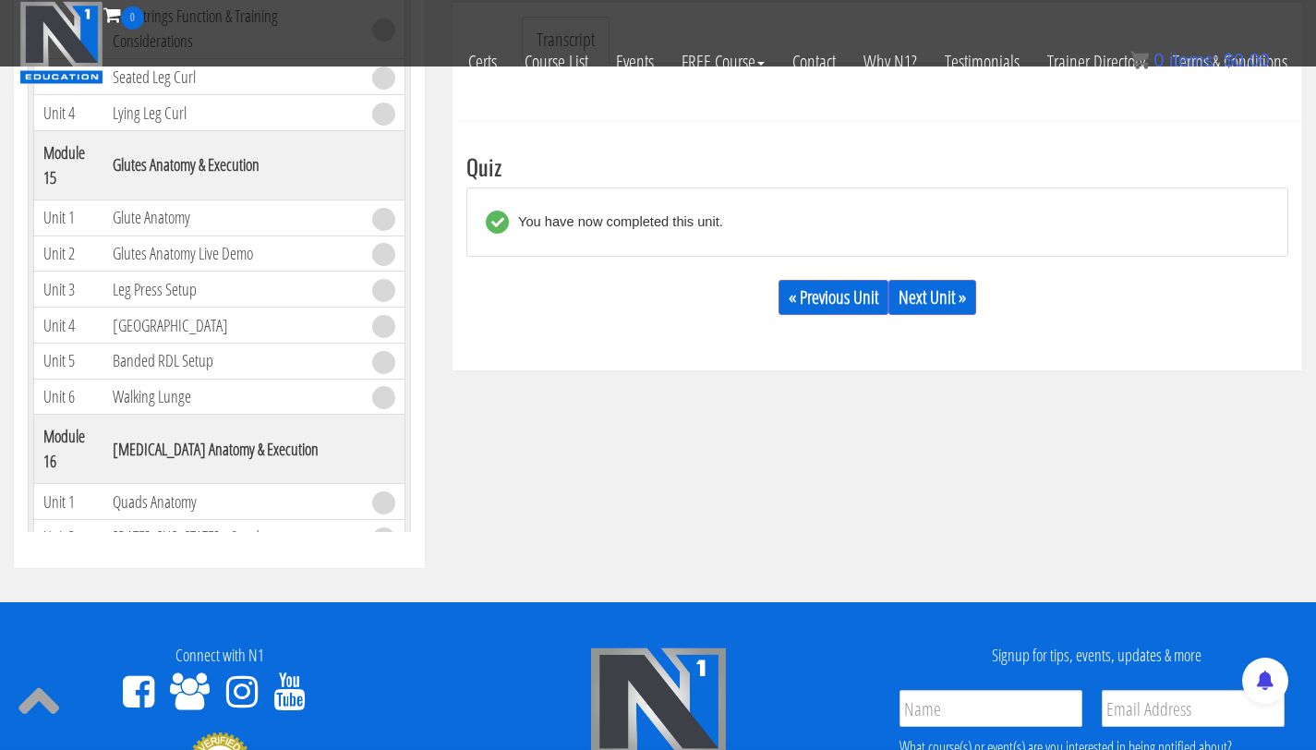
scroll to position [612, 0]
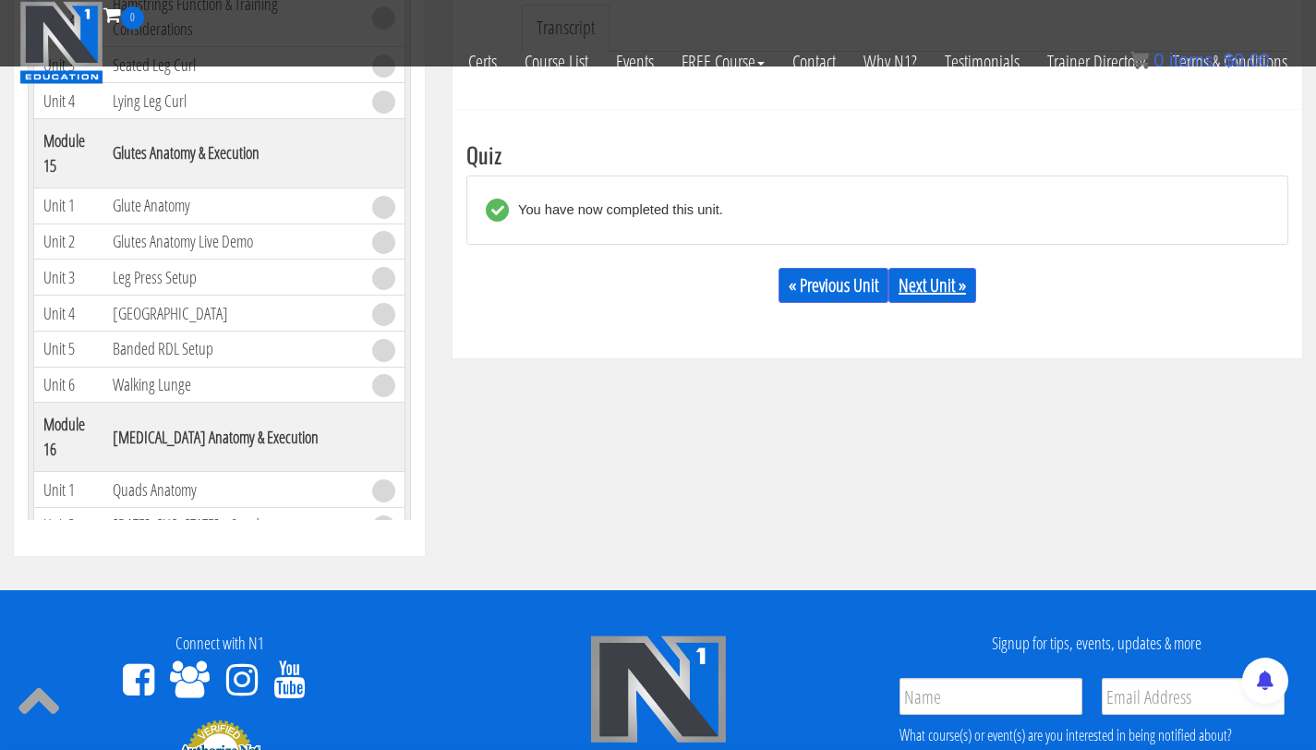
click at [926, 286] on link "Next Unit »" at bounding box center [932, 285] width 88 height 35
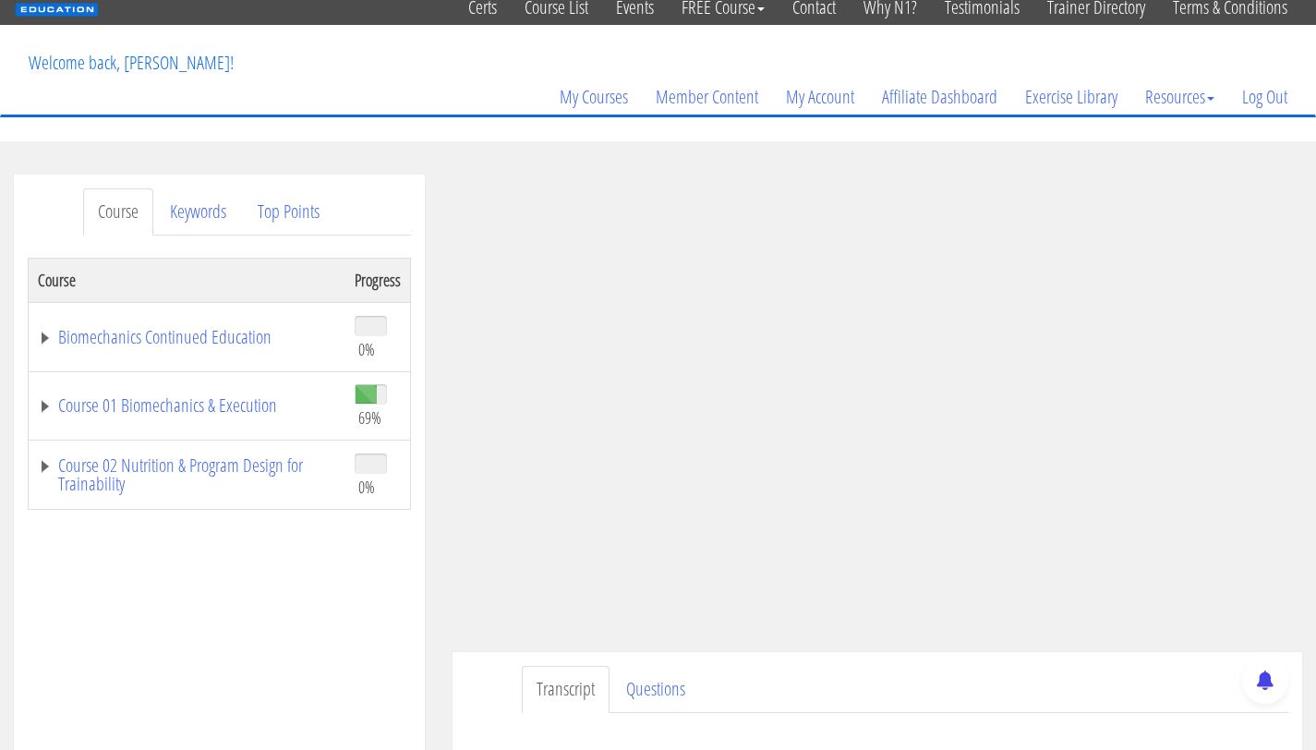
scroll to position [74, 0]
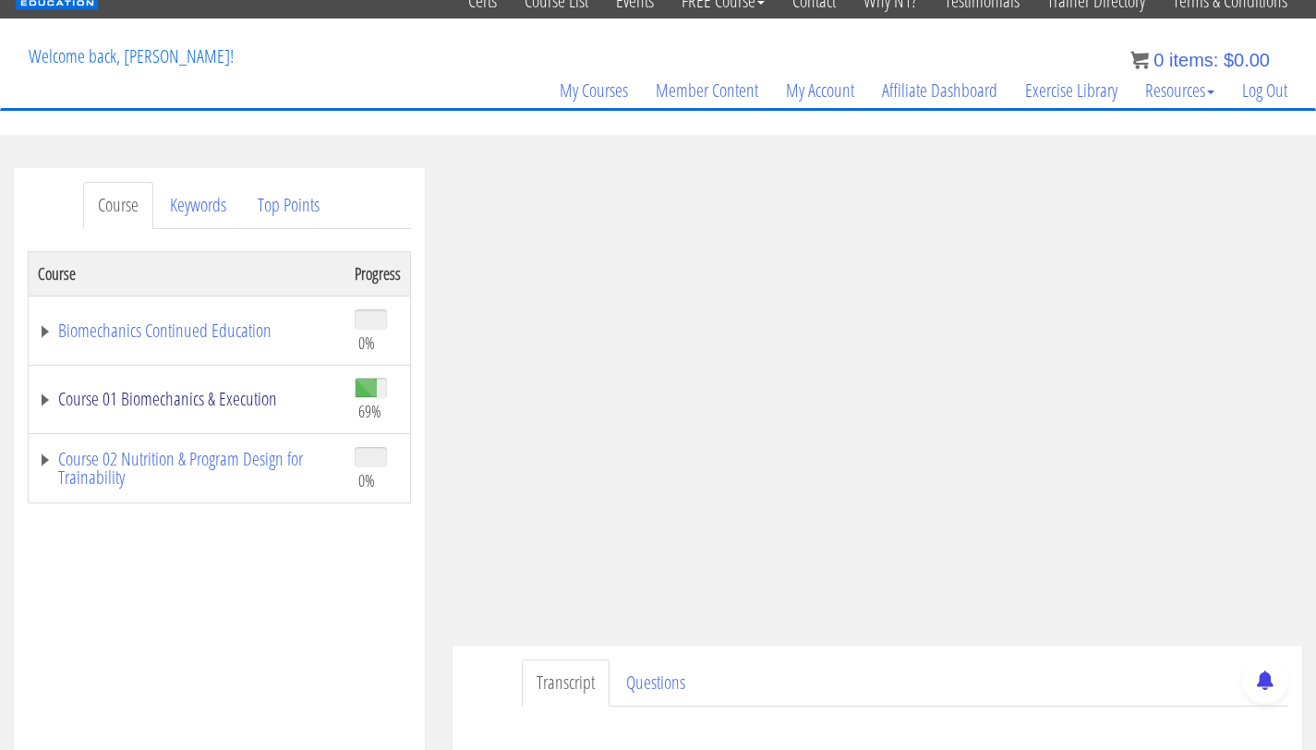
click at [179, 401] on link "Course 01 Biomechanics & Execution" at bounding box center [187, 399] width 298 height 18
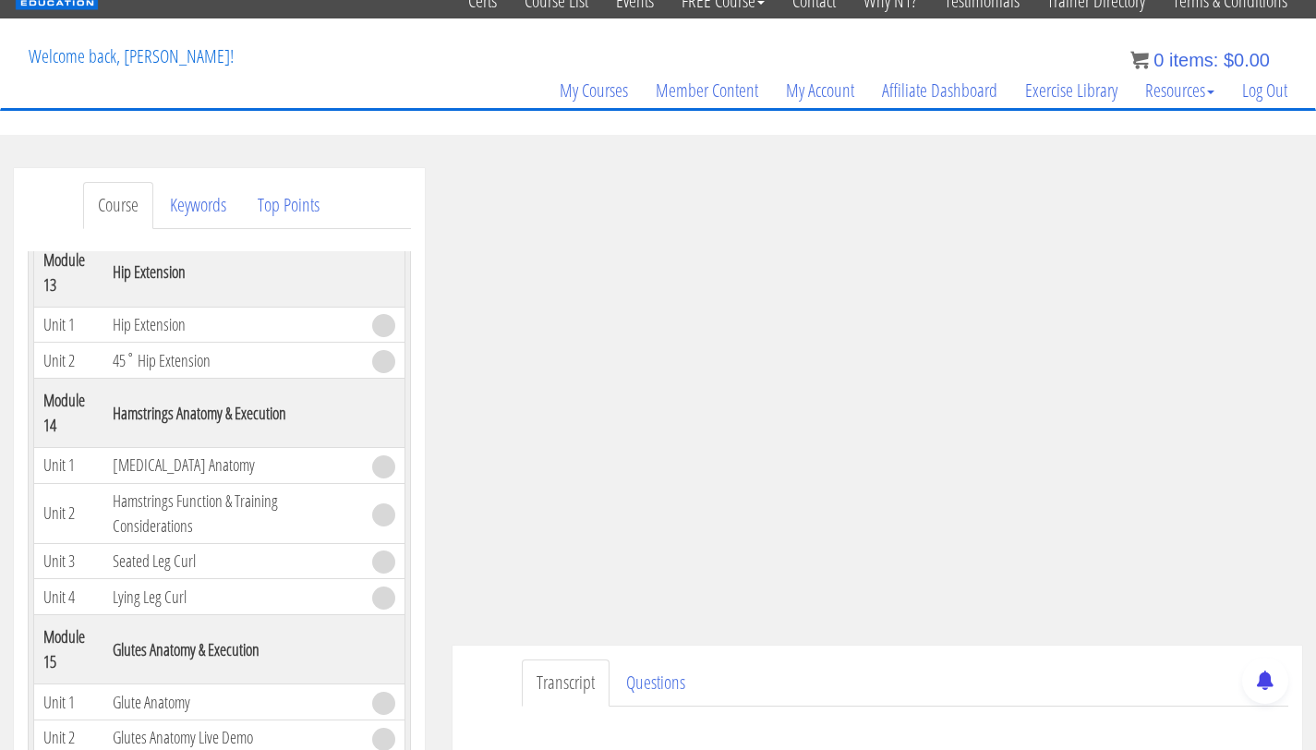
scroll to position [4810, 0]
click at [666, 672] on link "Questions" at bounding box center [655, 682] width 89 height 47
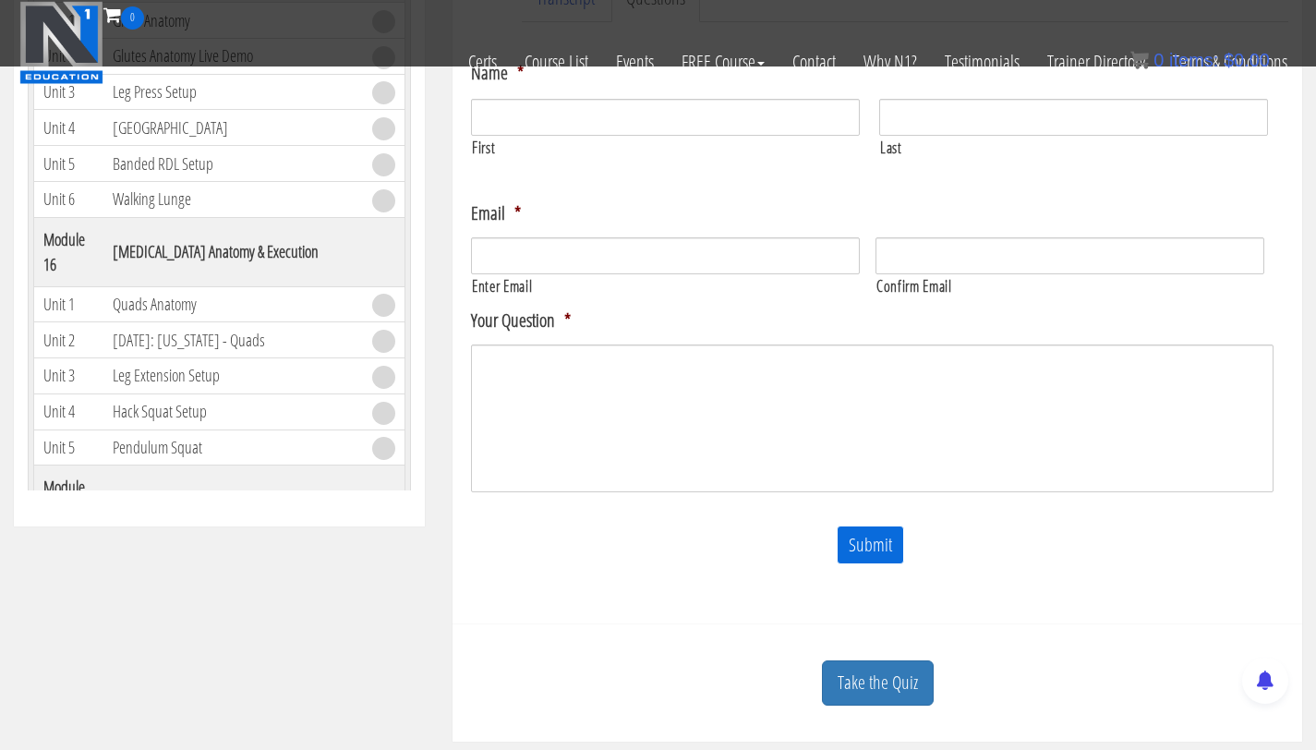
scroll to position [698, 0]
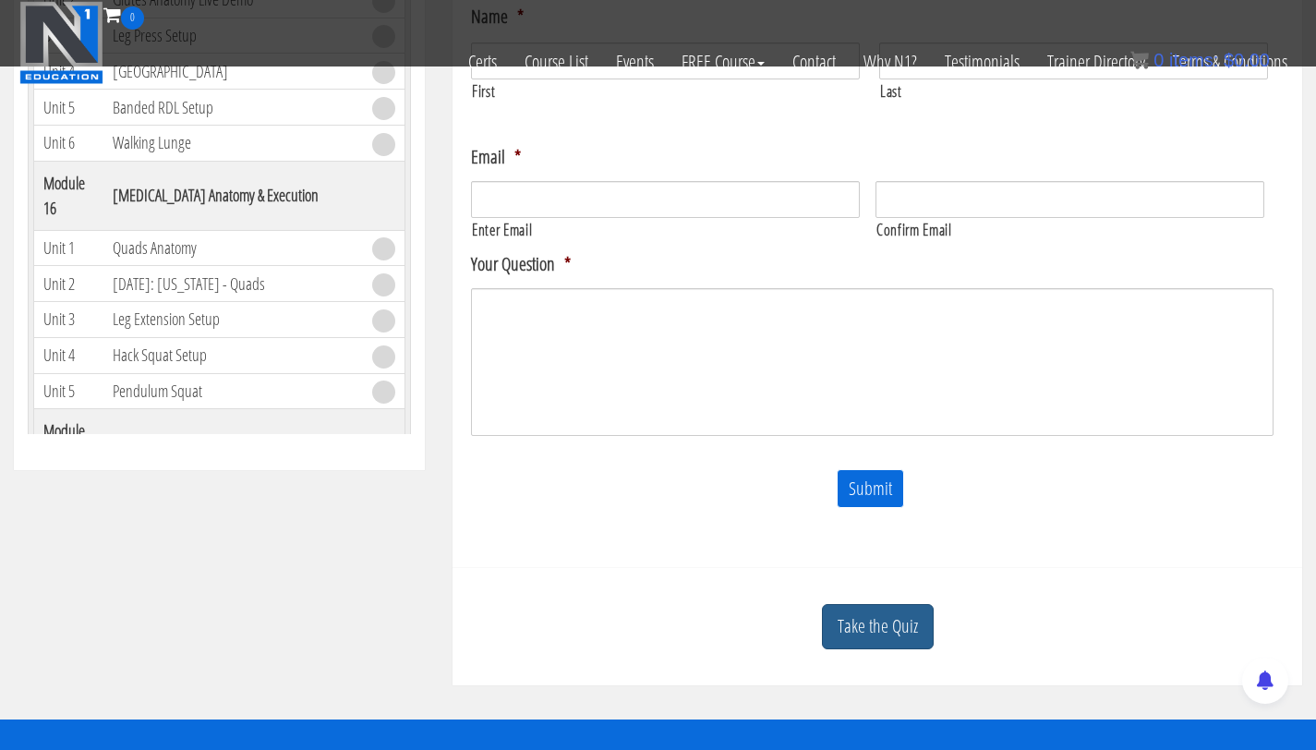
click at [892, 621] on link "Take the Quiz" at bounding box center [878, 626] width 112 height 45
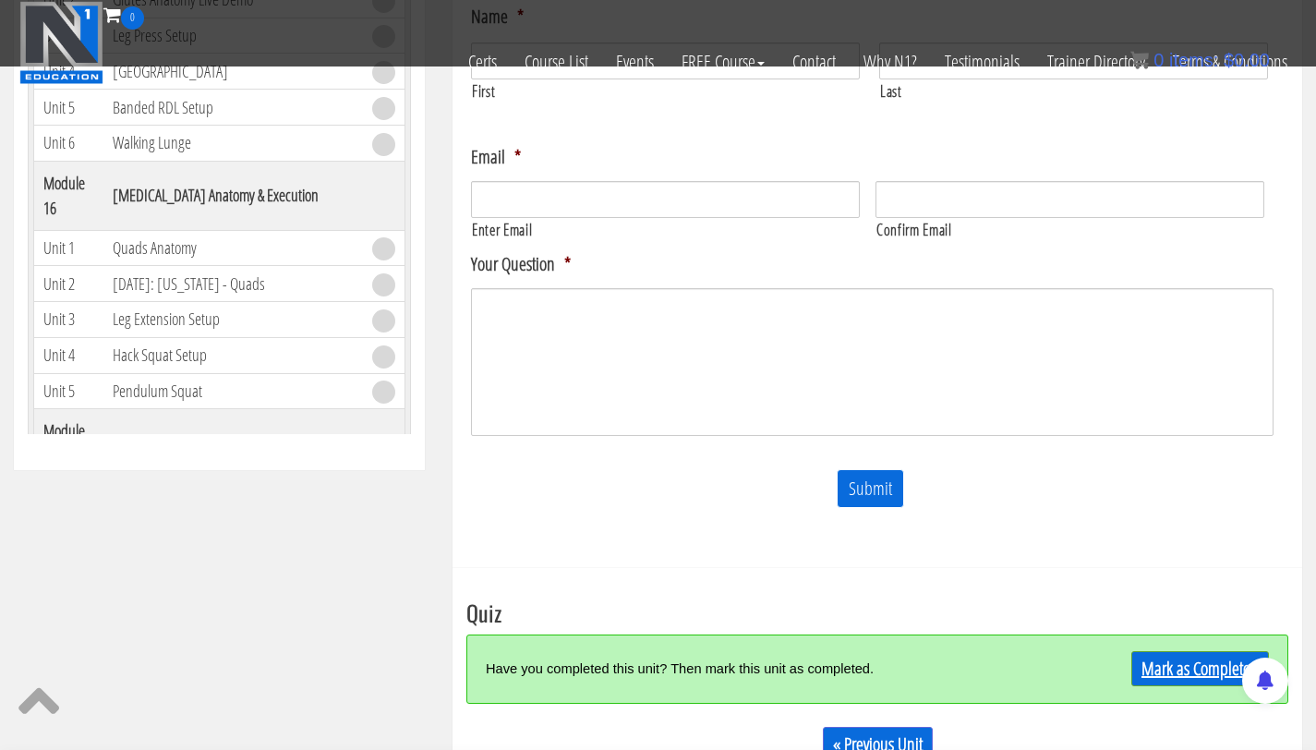
click at [1202, 660] on link "Mark as Completed" at bounding box center [1200, 668] width 138 height 35
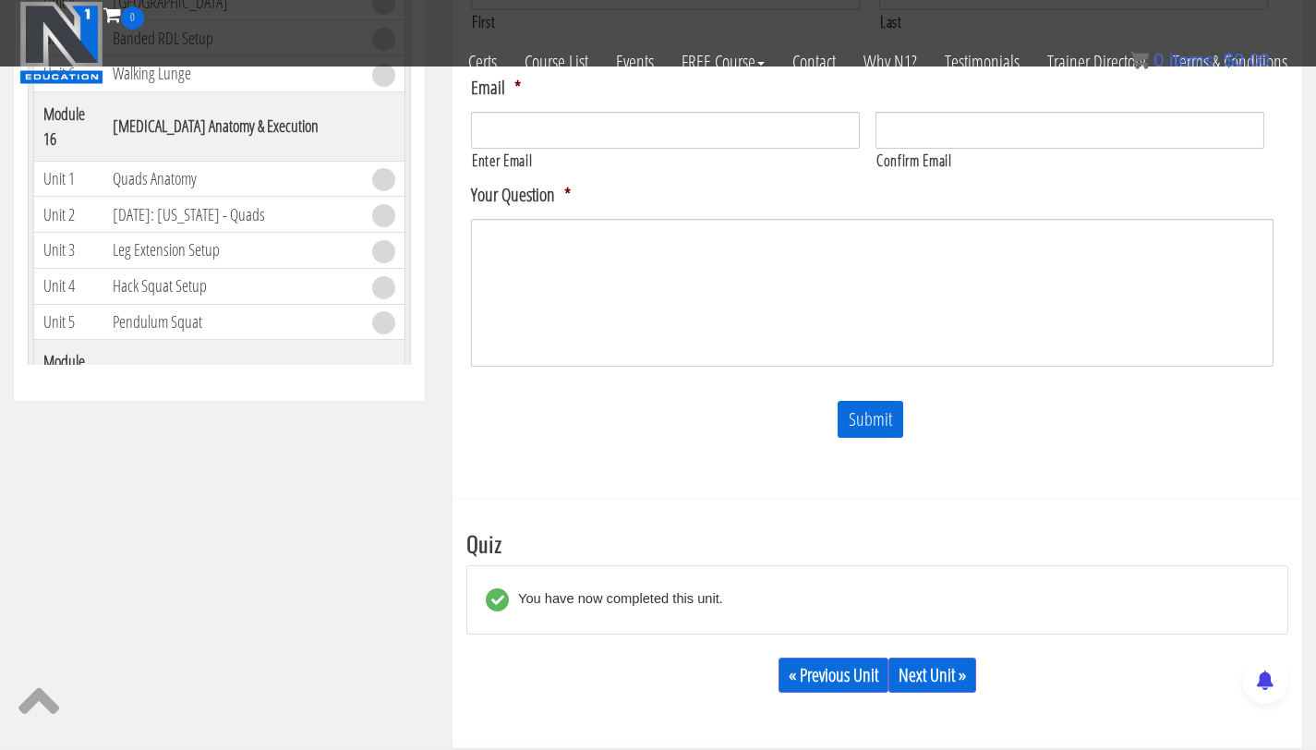
scroll to position [786, 0]
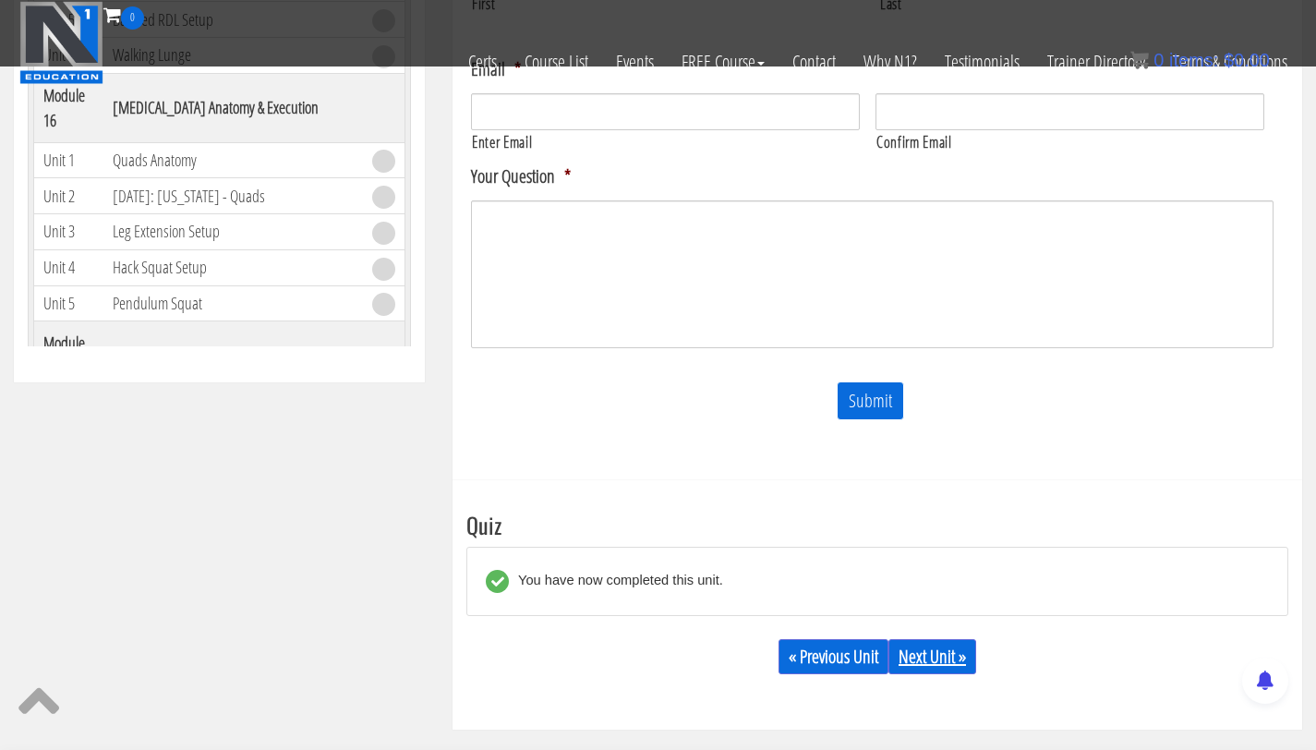
click at [936, 653] on link "Next Unit »" at bounding box center [932, 656] width 88 height 35
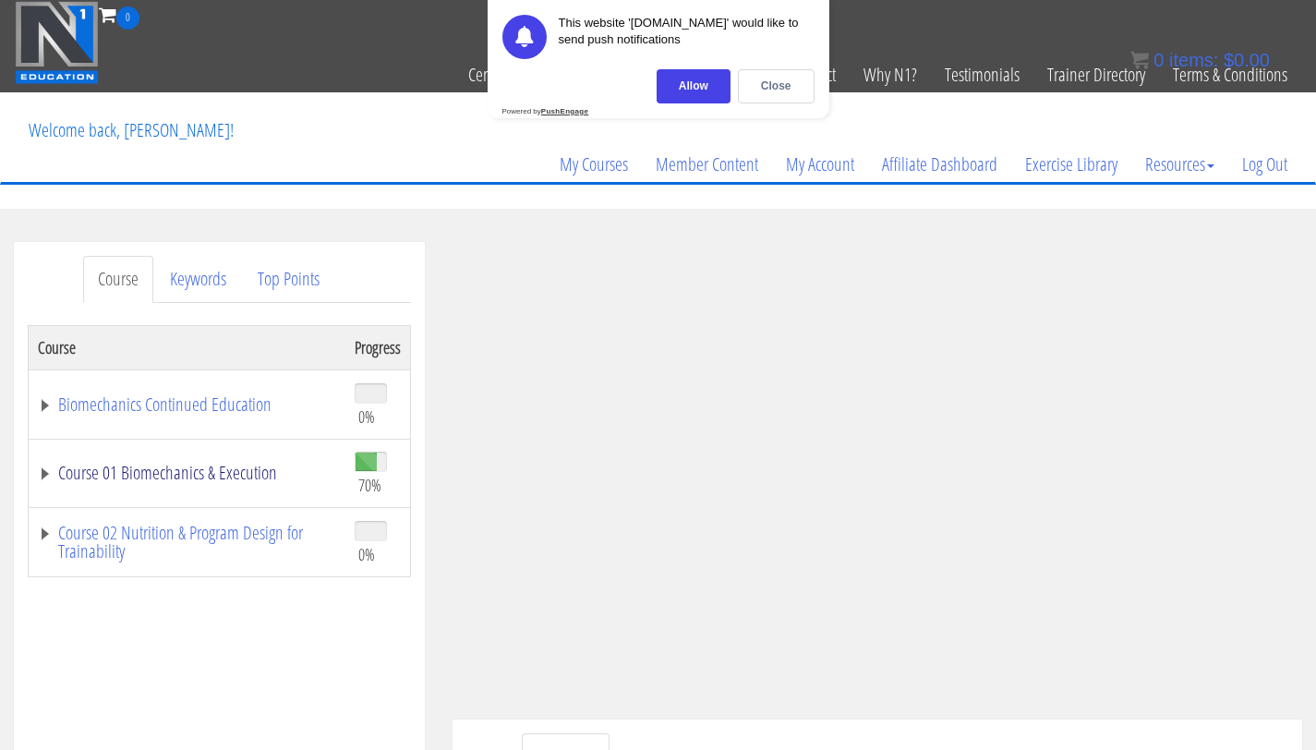
click at [212, 482] on link "Course 01 Biomechanics & Execution" at bounding box center [187, 472] width 298 height 18
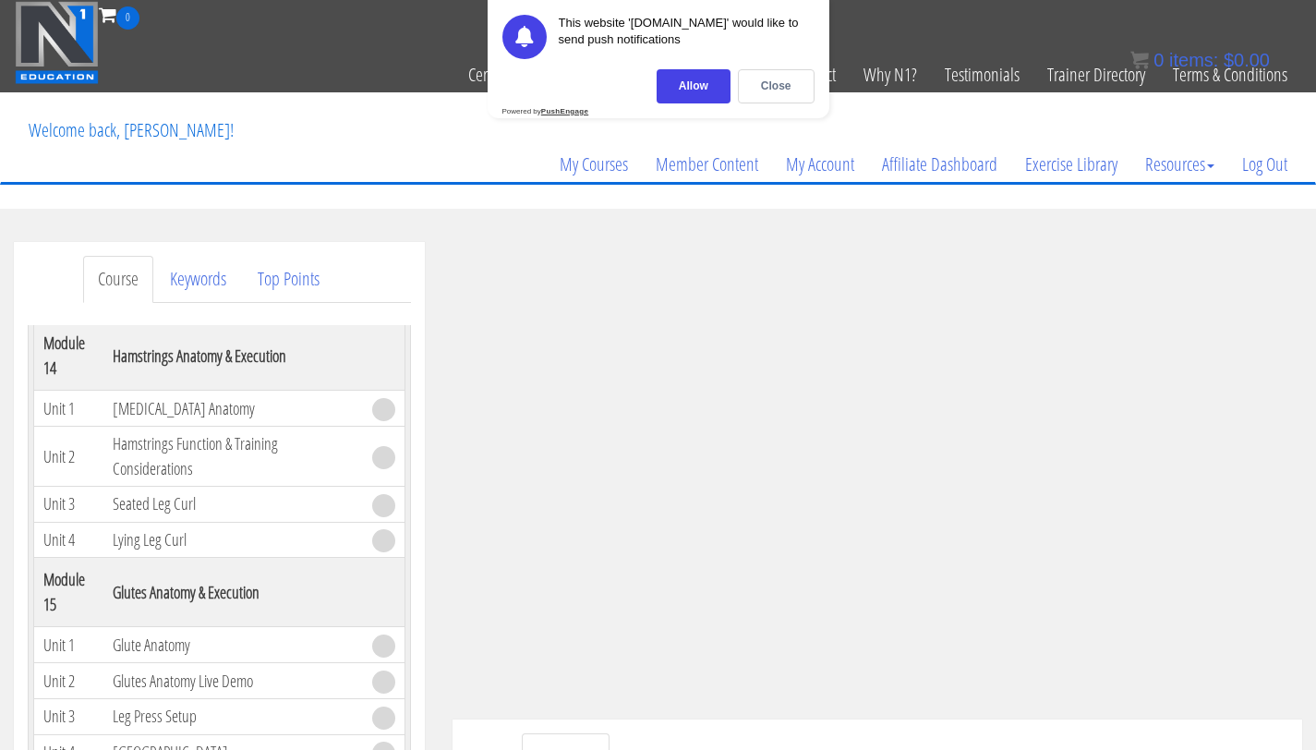
scroll to position [4959, 0]
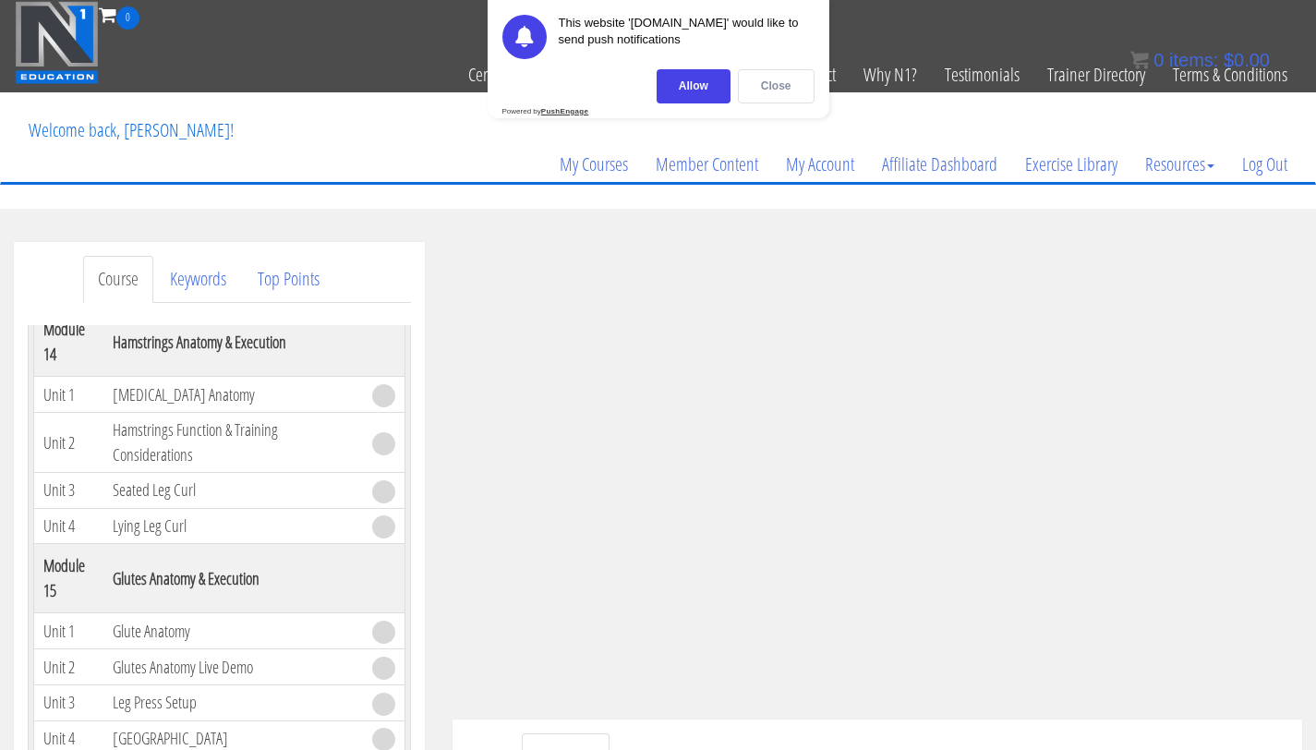
click at [784, 74] on div "Close" at bounding box center [776, 86] width 77 height 34
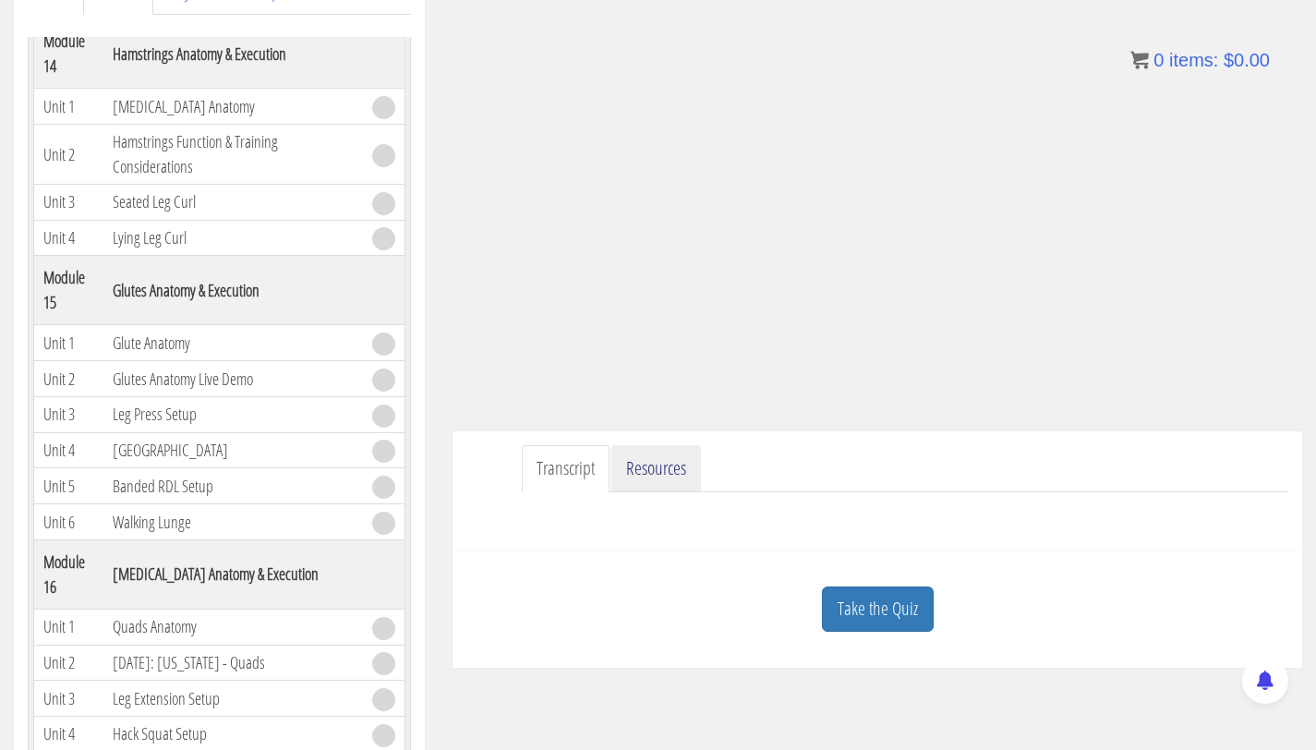
scroll to position [291, 0]
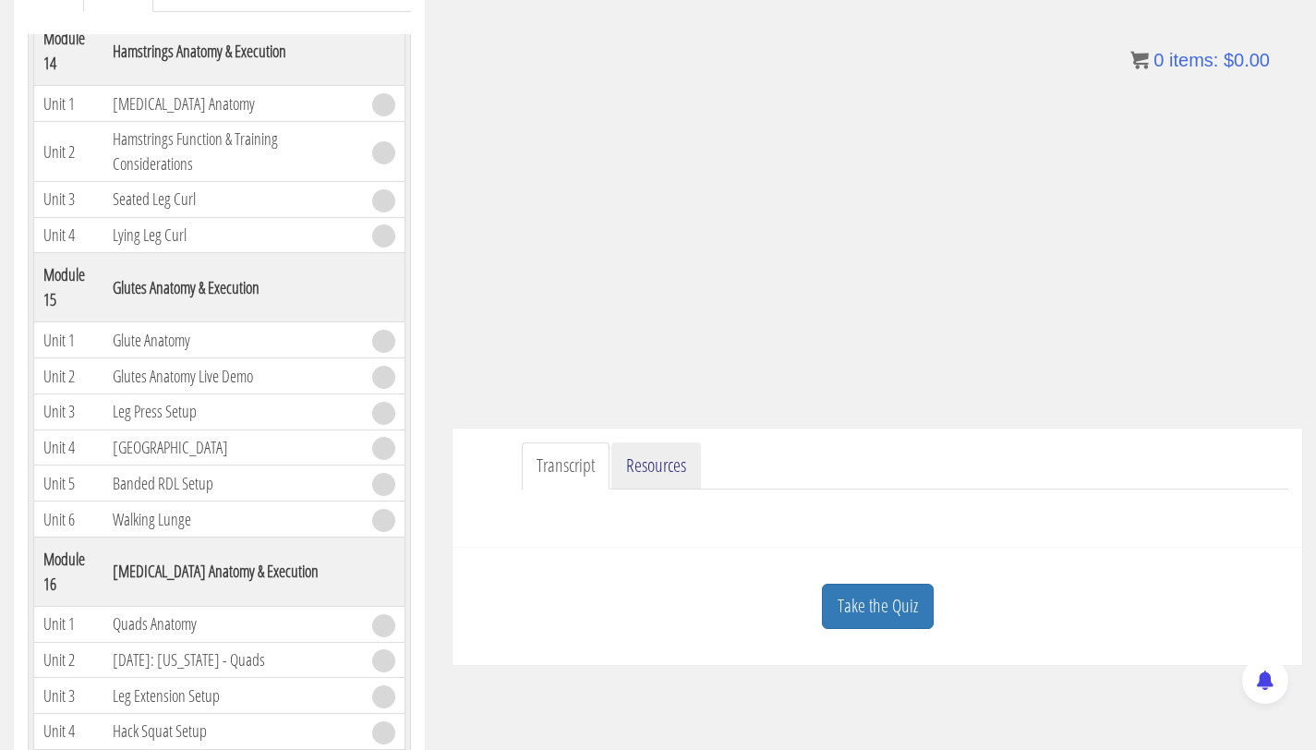
click at [662, 469] on link "Resources" at bounding box center [656, 465] width 90 height 47
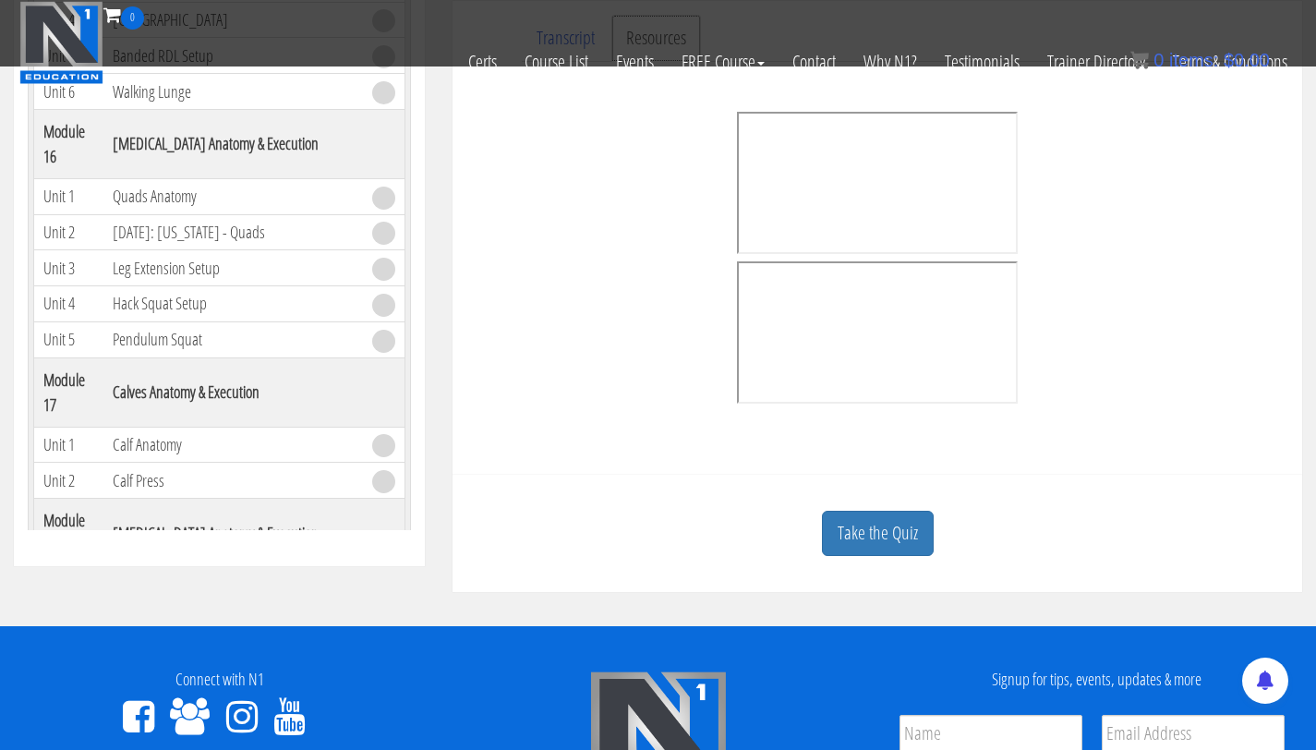
scroll to position [601, 0]
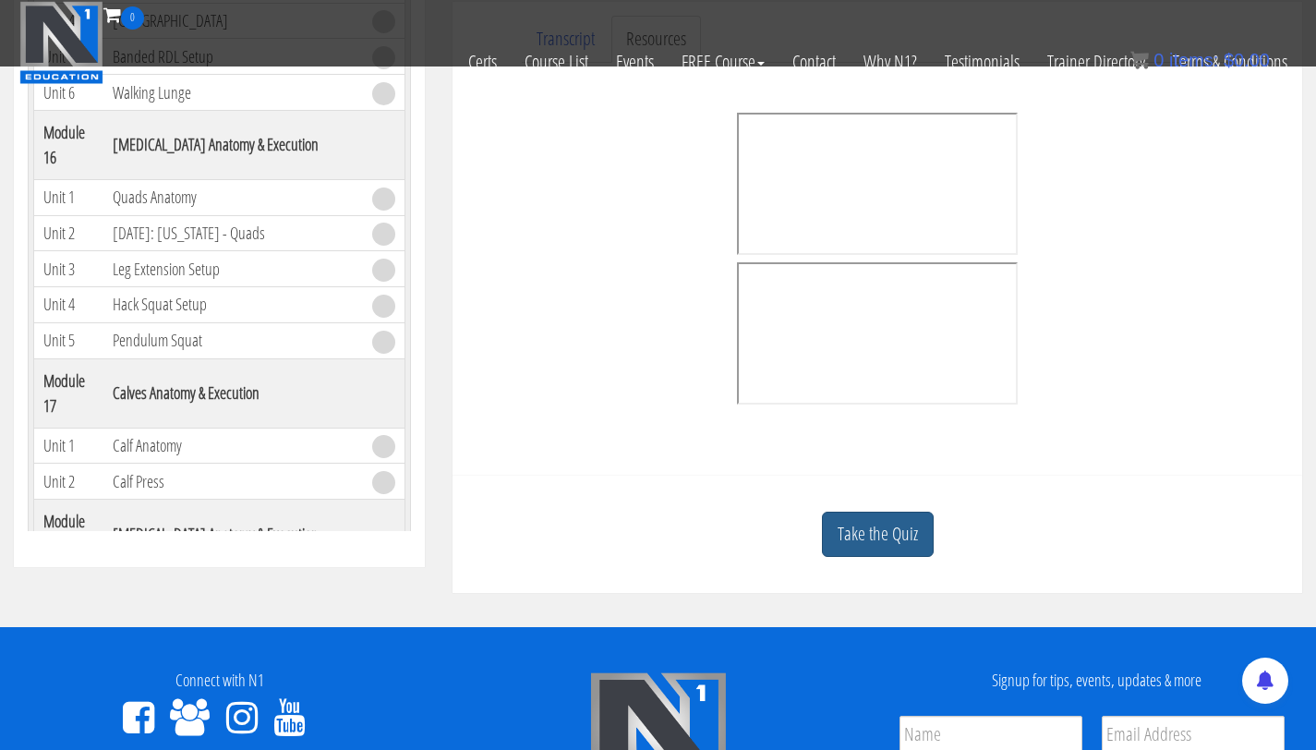
click at [868, 526] on link "Take the Quiz" at bounding box center [878, 533] width 112 height 45
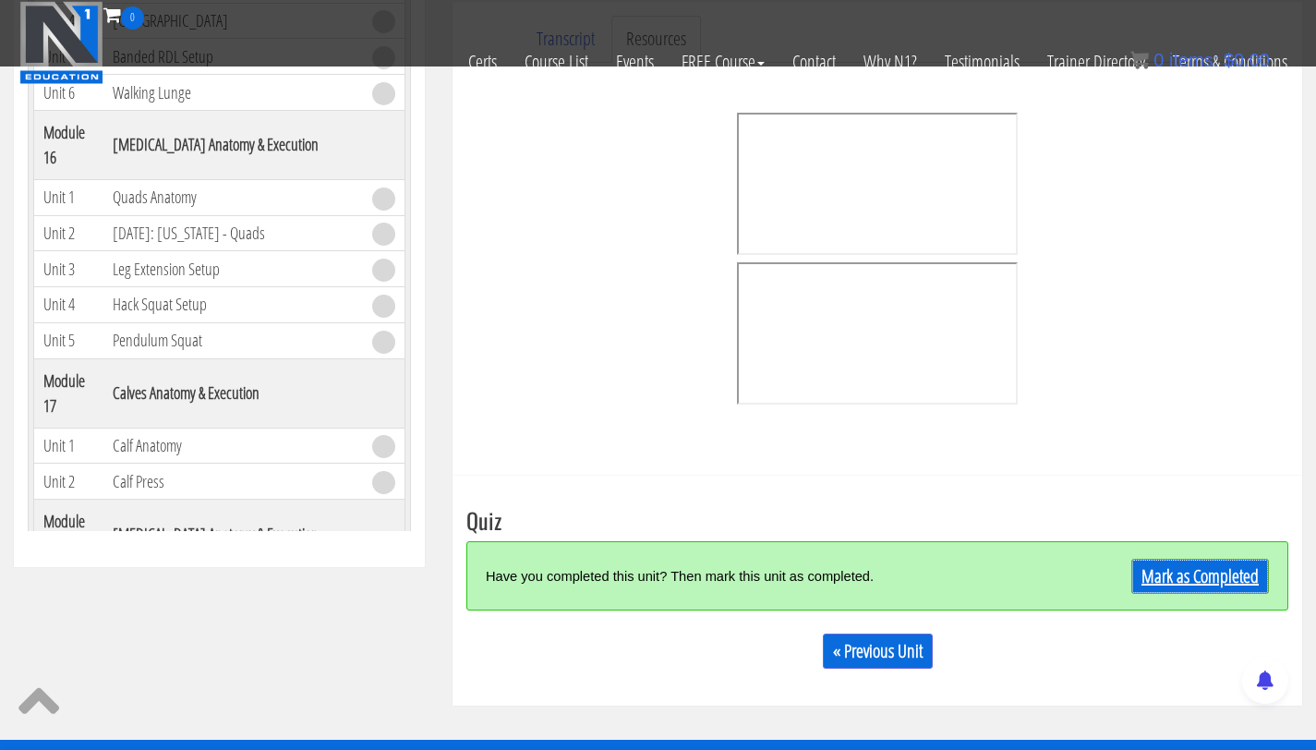
click at [1189, 570] on link "Mark as Completed" at bounding box center [1200, 576] width 138 height 35
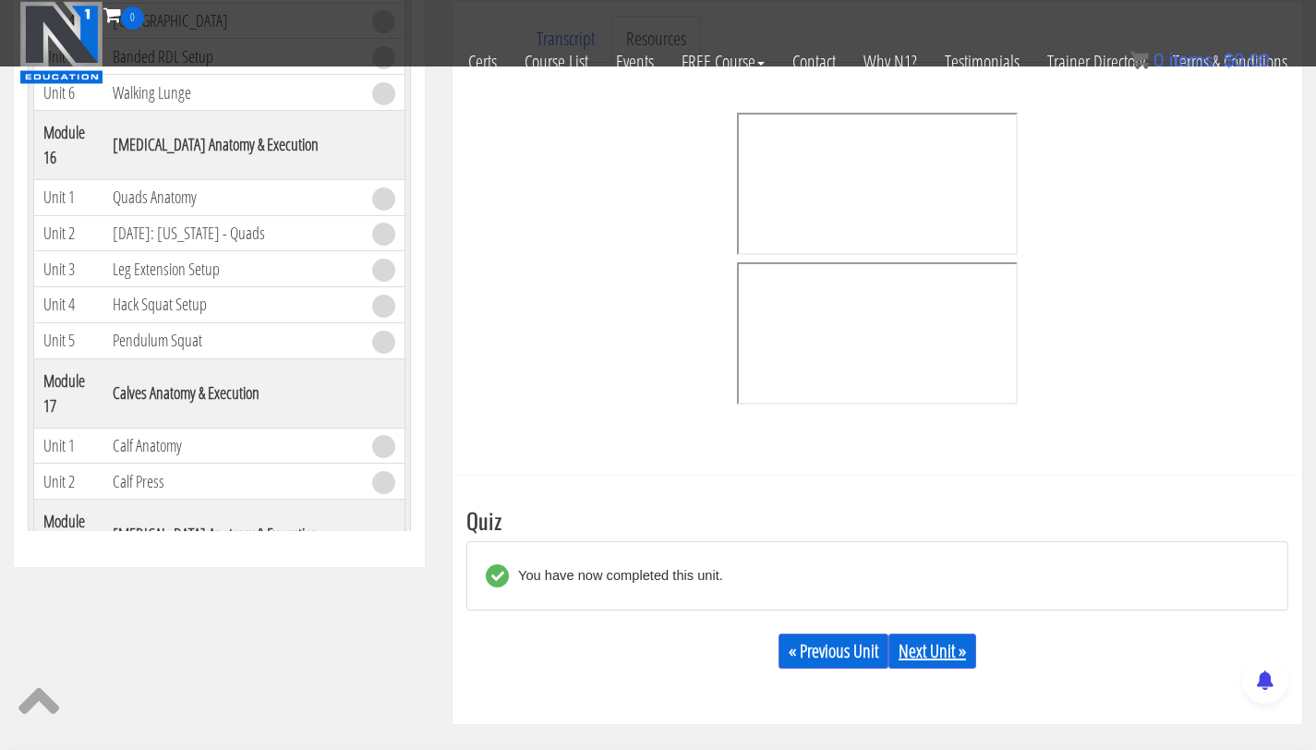
click at [915, 655] on link "Next Unit »" at bounding box center [932, 650] width 88 height 35
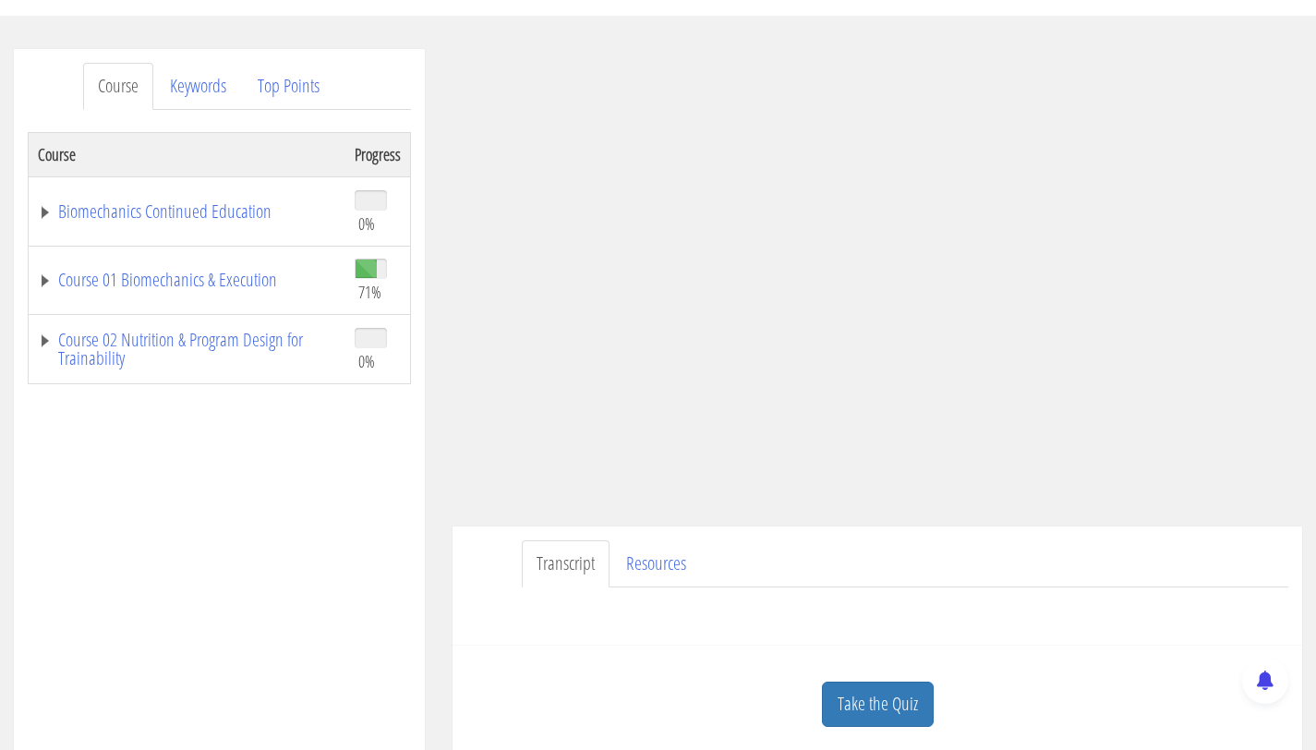
scroll to position [196, 0]
click at [207, 280] on link "Course 01 Biomechanics & Execution" at bounding box center [187, 277] width 298 height 18
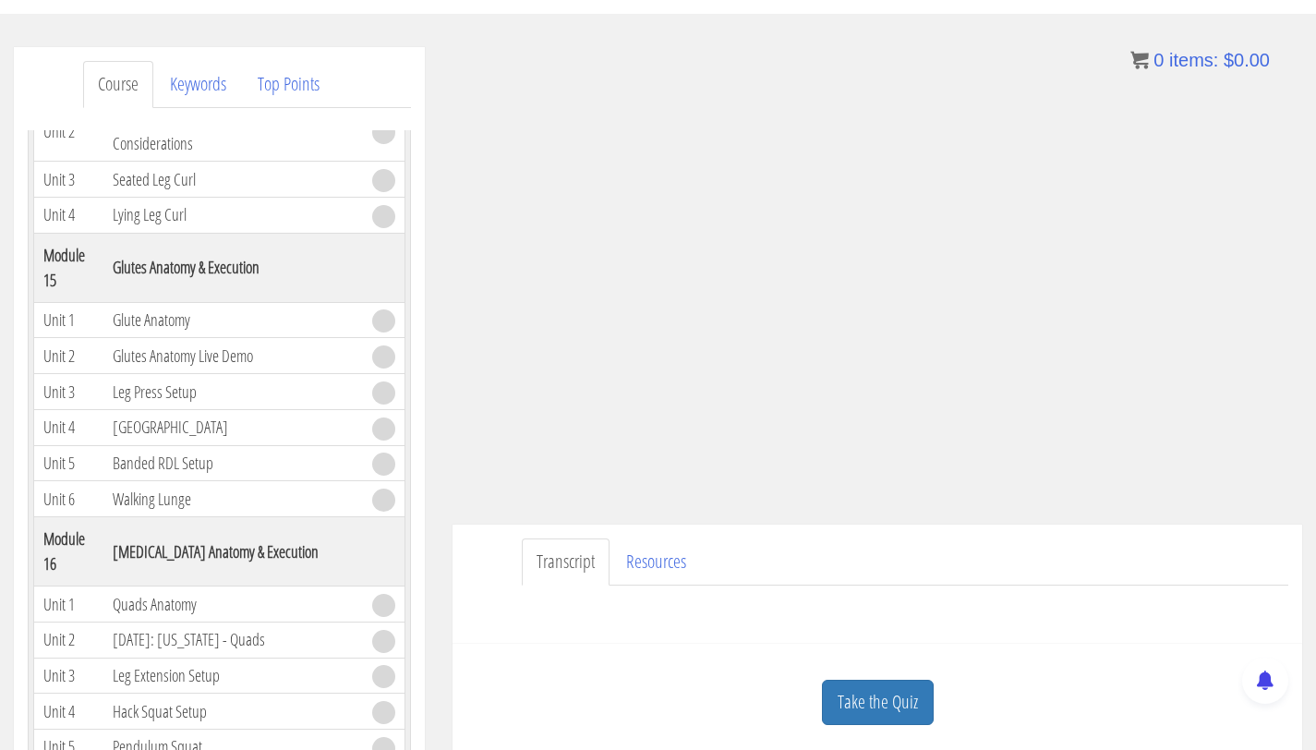
scroll to position [5077, 0]
click at [884, 712] on link "Take the Quiz" at bounding box center [878, 701] width 112 height 45
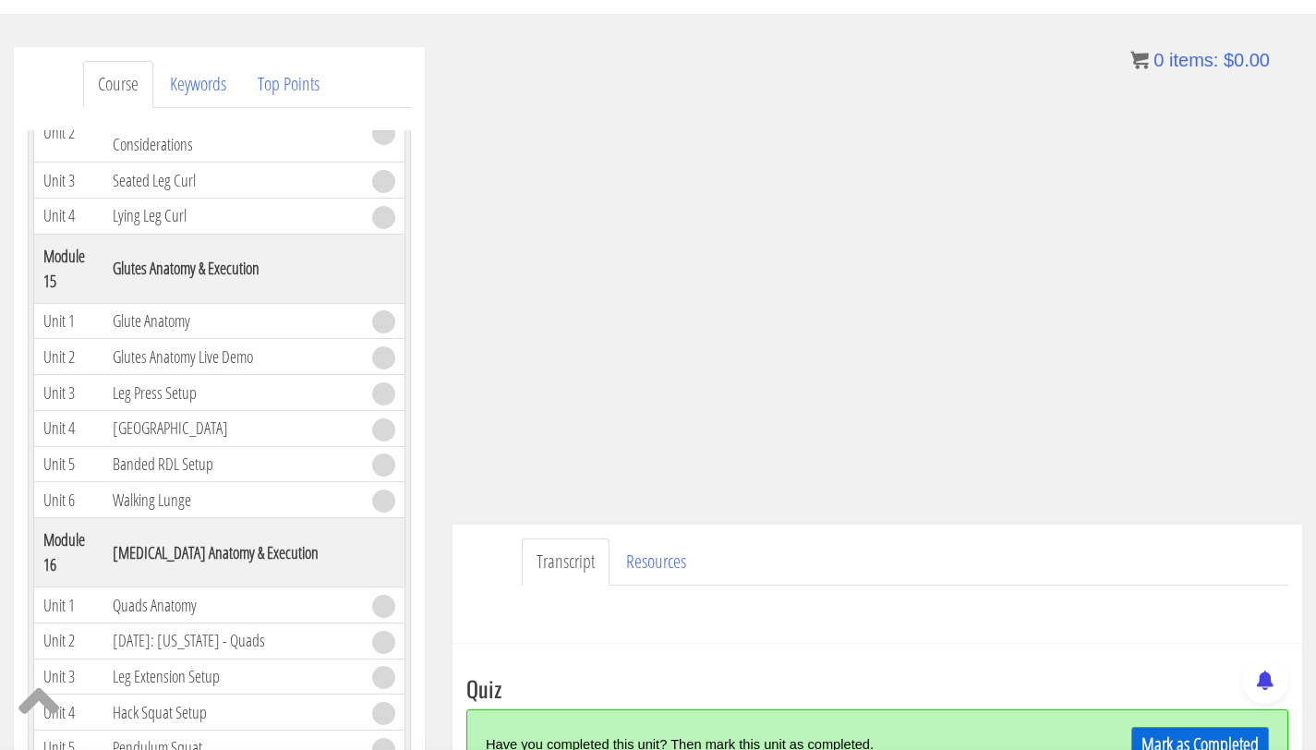
click at [1167, 740] on link "Mark as Completed" at bounding box center [1200, 744] width 138 height 35
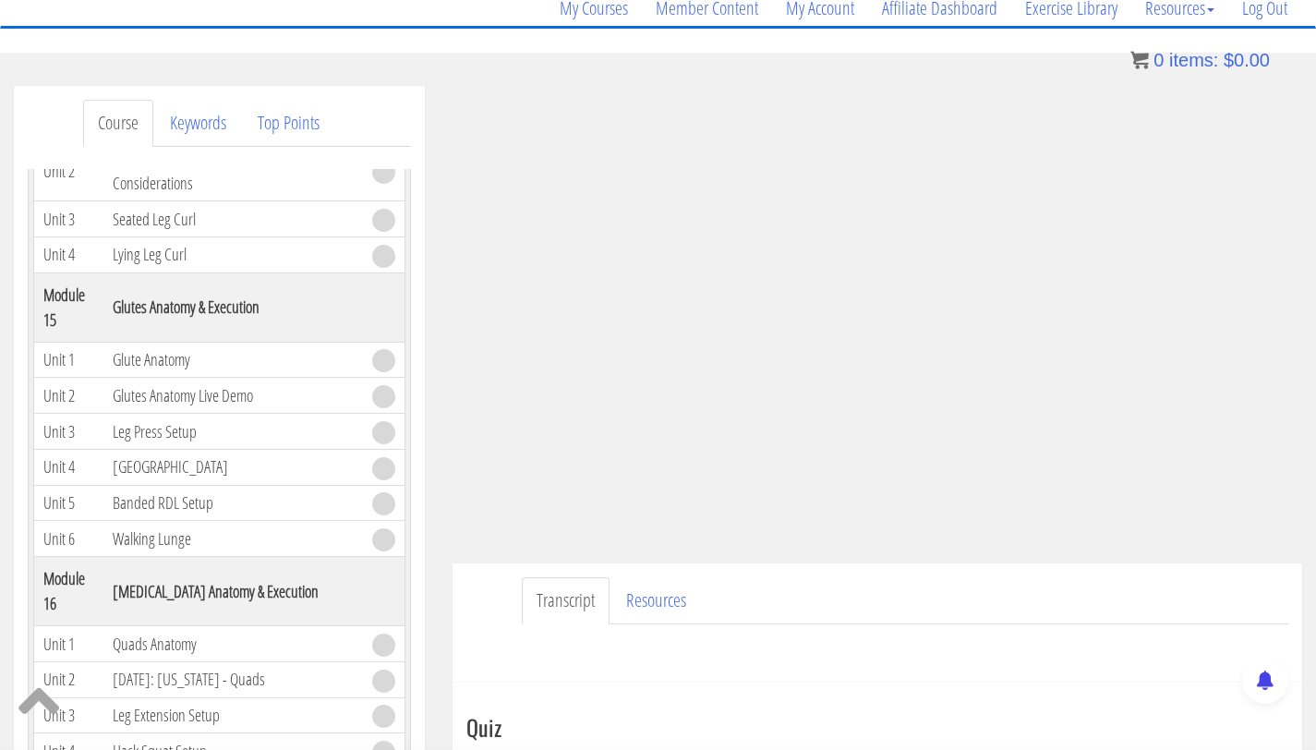
scroll to position [0, 0]
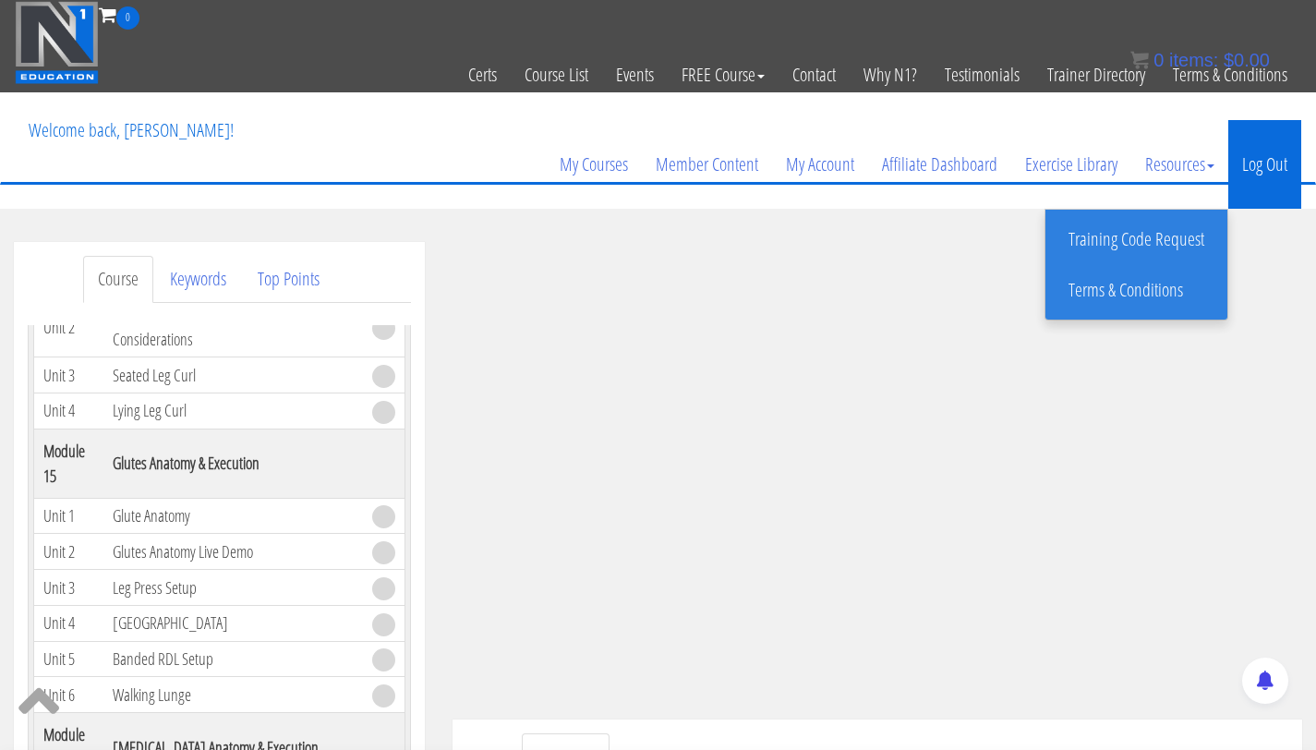
click at [1270, 165] on link "Log Out" at bounding box center [1264, 164] width 73 height 89
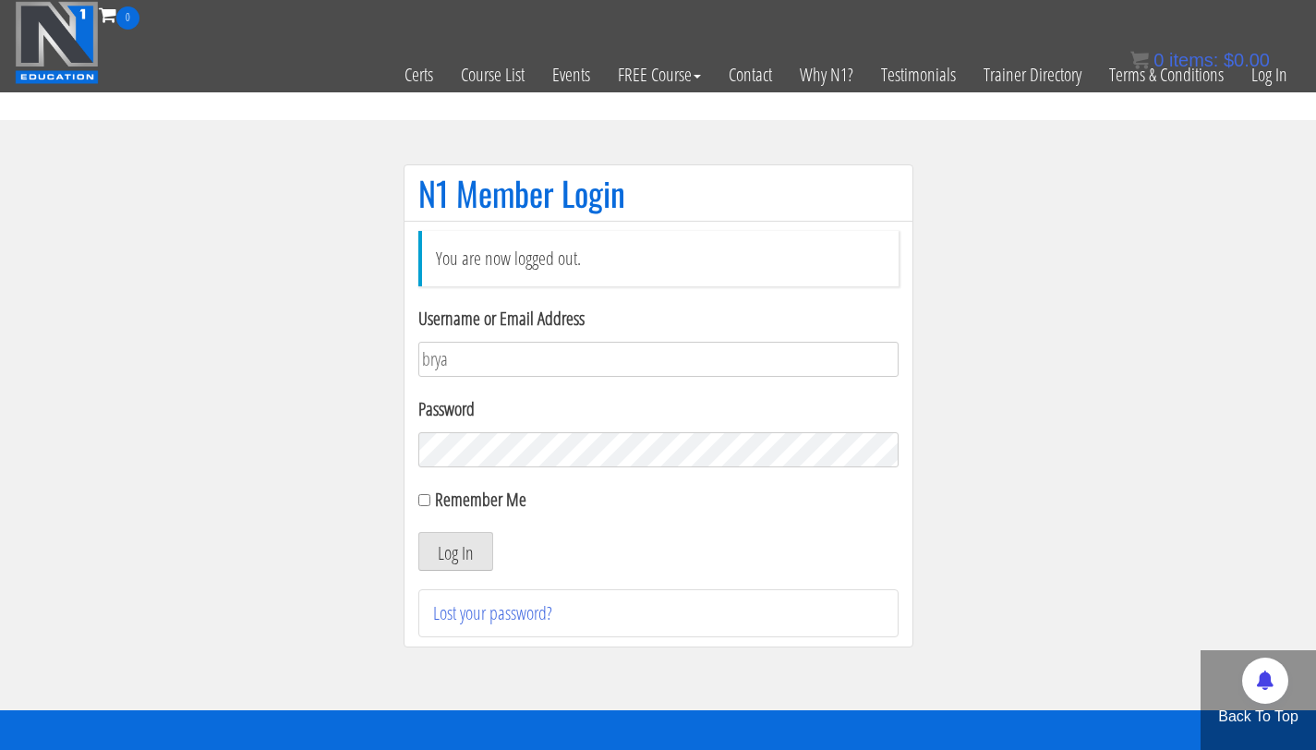
type input "[PERSON_NAME][EMAIL_ADDRESS][PERSON_NAME][DOMAIN_NAME]"
click at [418, 532] on button "Log In" at bounding box center [455, 551] width 75 height 39
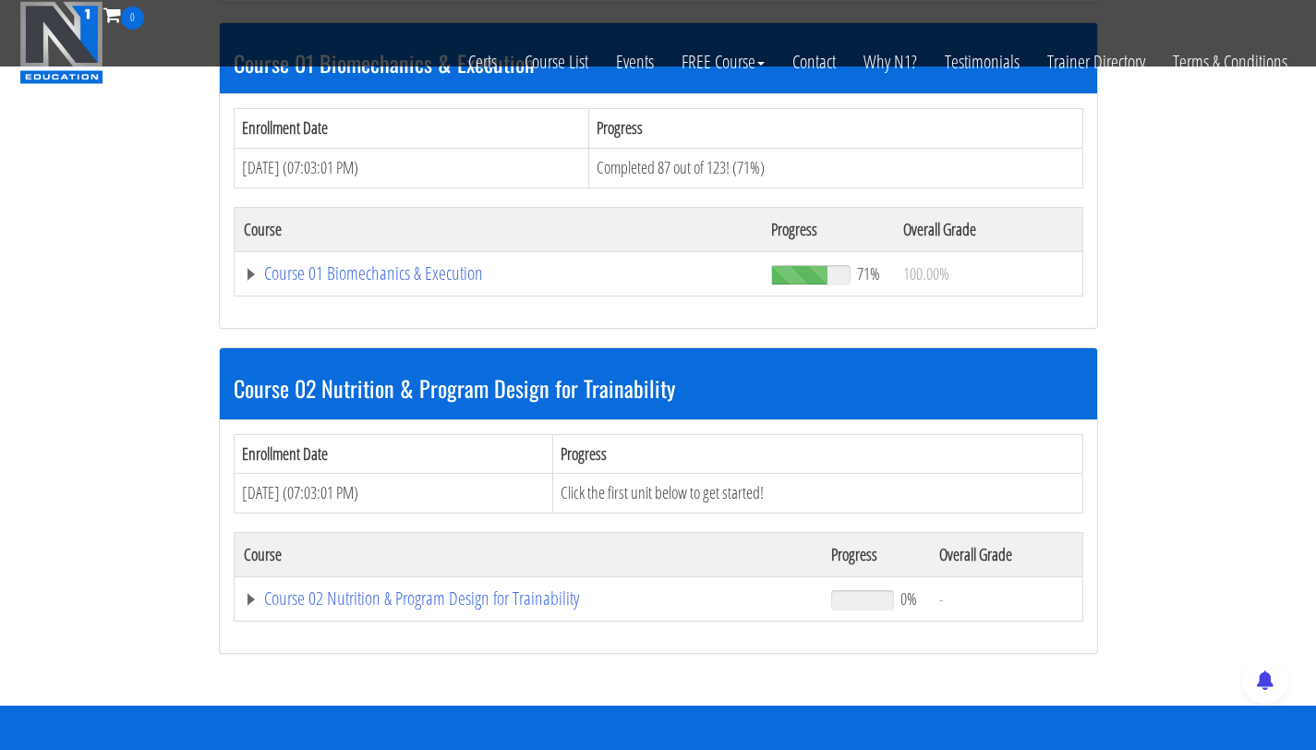
scroll to position [582, 0]
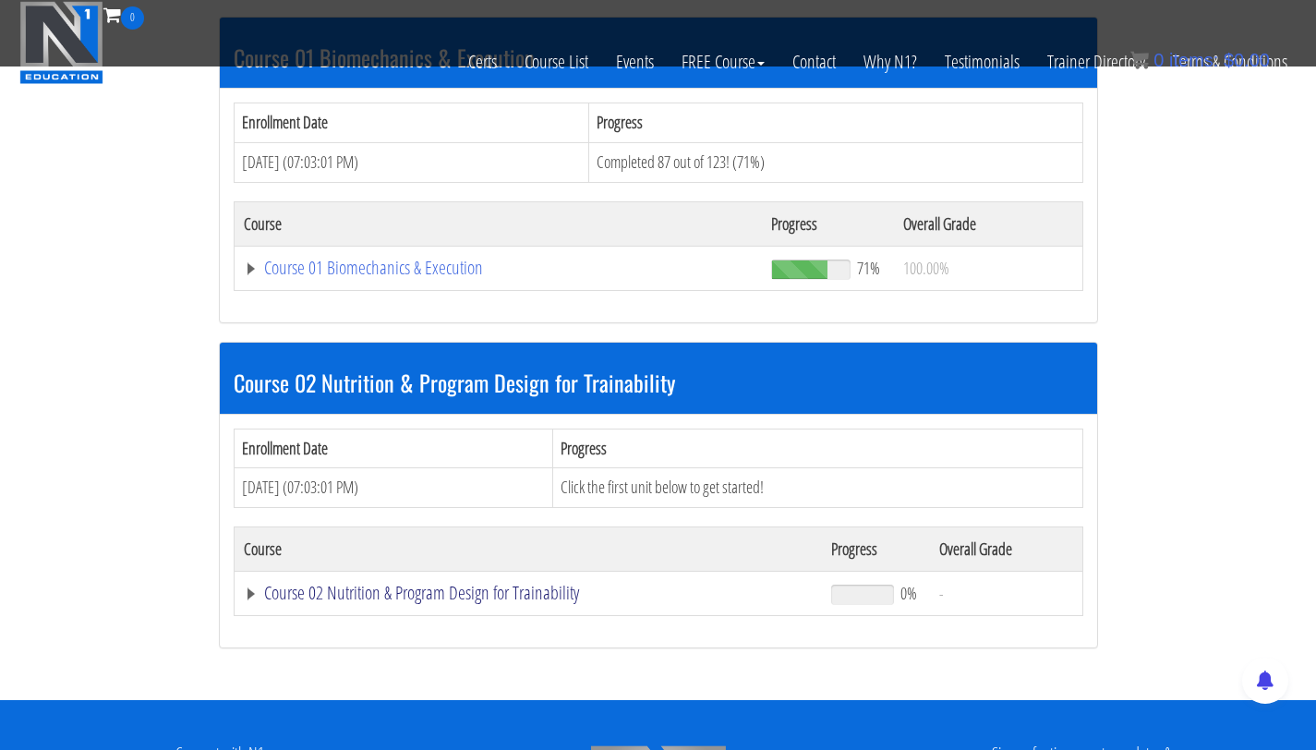
click at [444, 591] on link "Course 02 Nutrition & Program Design for Trainability" at bounding box center [529, 592] width 570 height 18
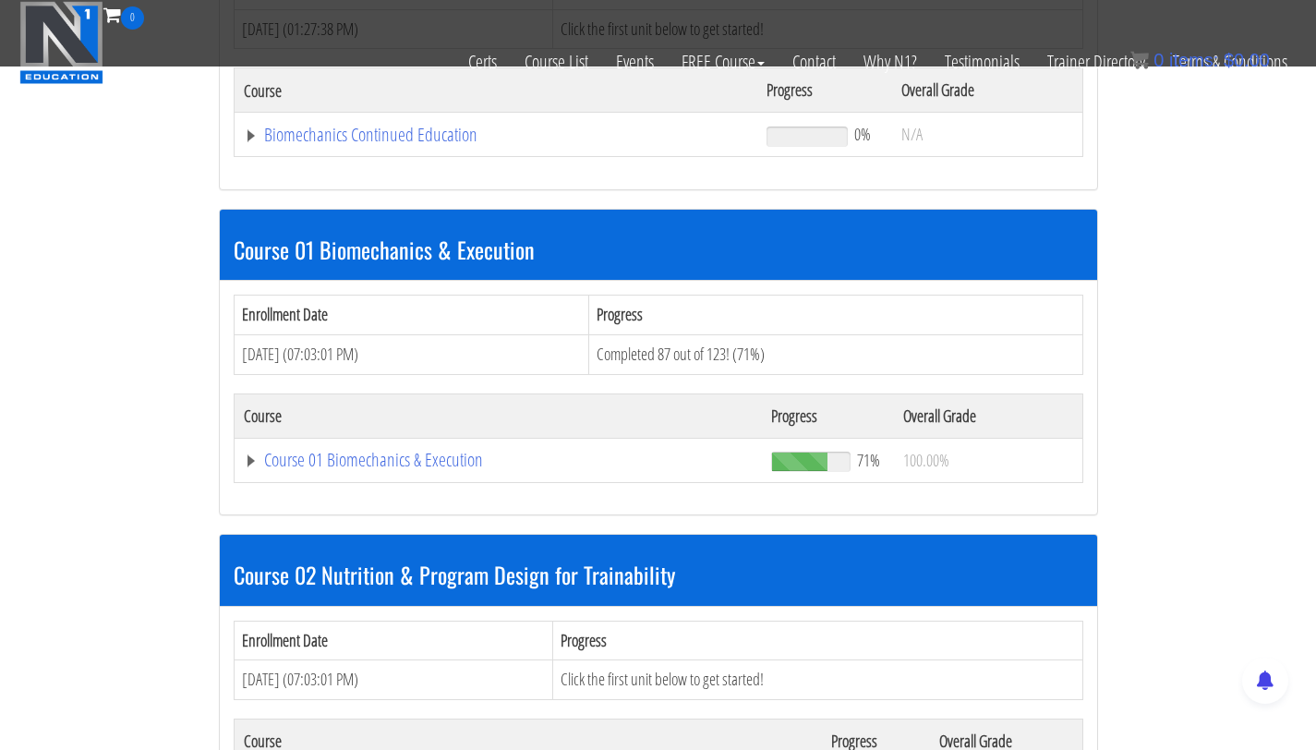
scroll to position [381, 0]
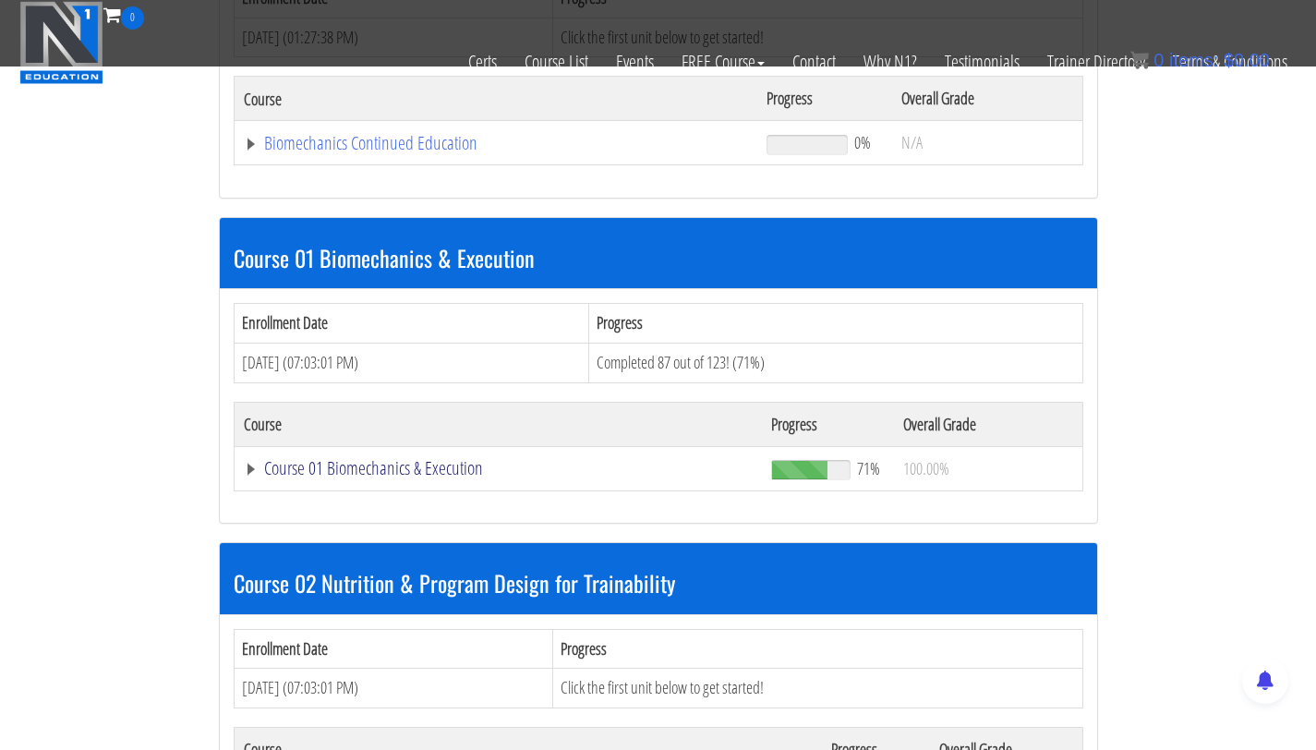
click at [415, 476] on link "Course 01 Biomechanics & Execution" at bounding box center [499, 468] width 510 height 18
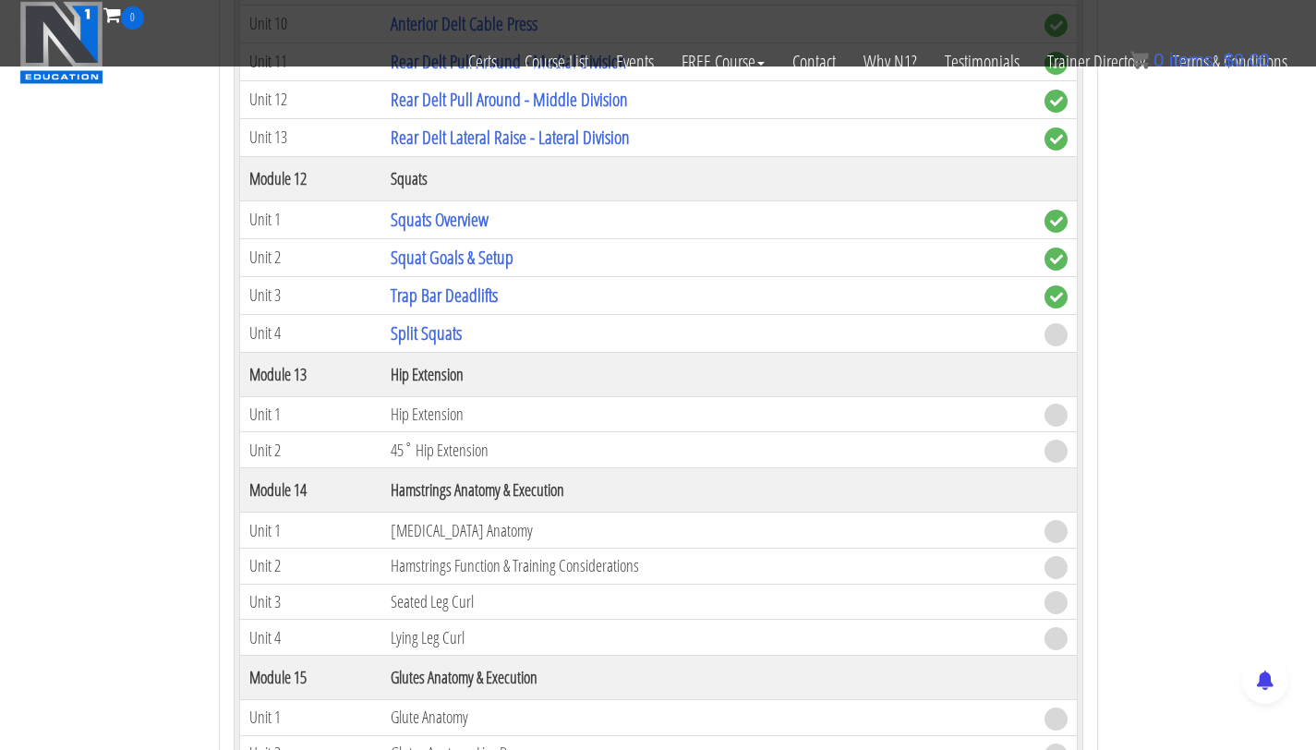
scroll to position [4427, 0]
click at [438, 330] on link "Split Squats" at bounding box center [426, 331] width 71 height 25
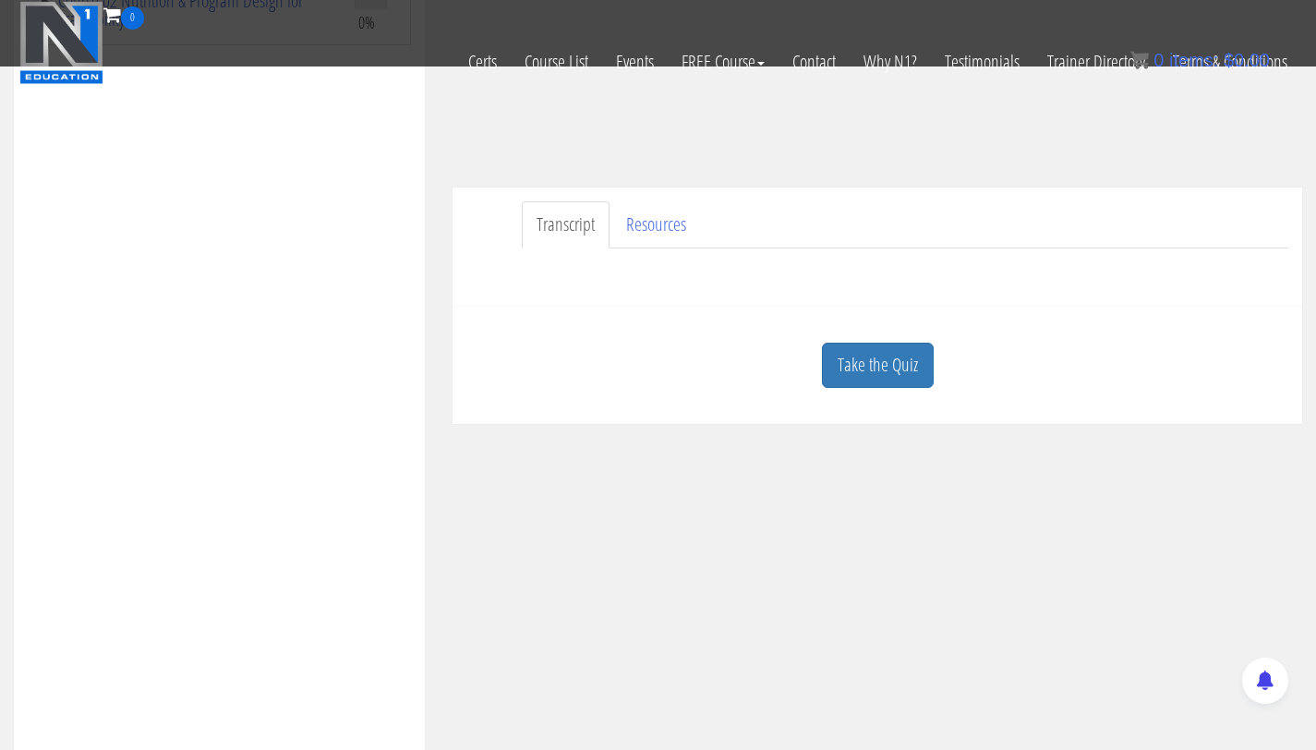
scroll to position [378, 0]
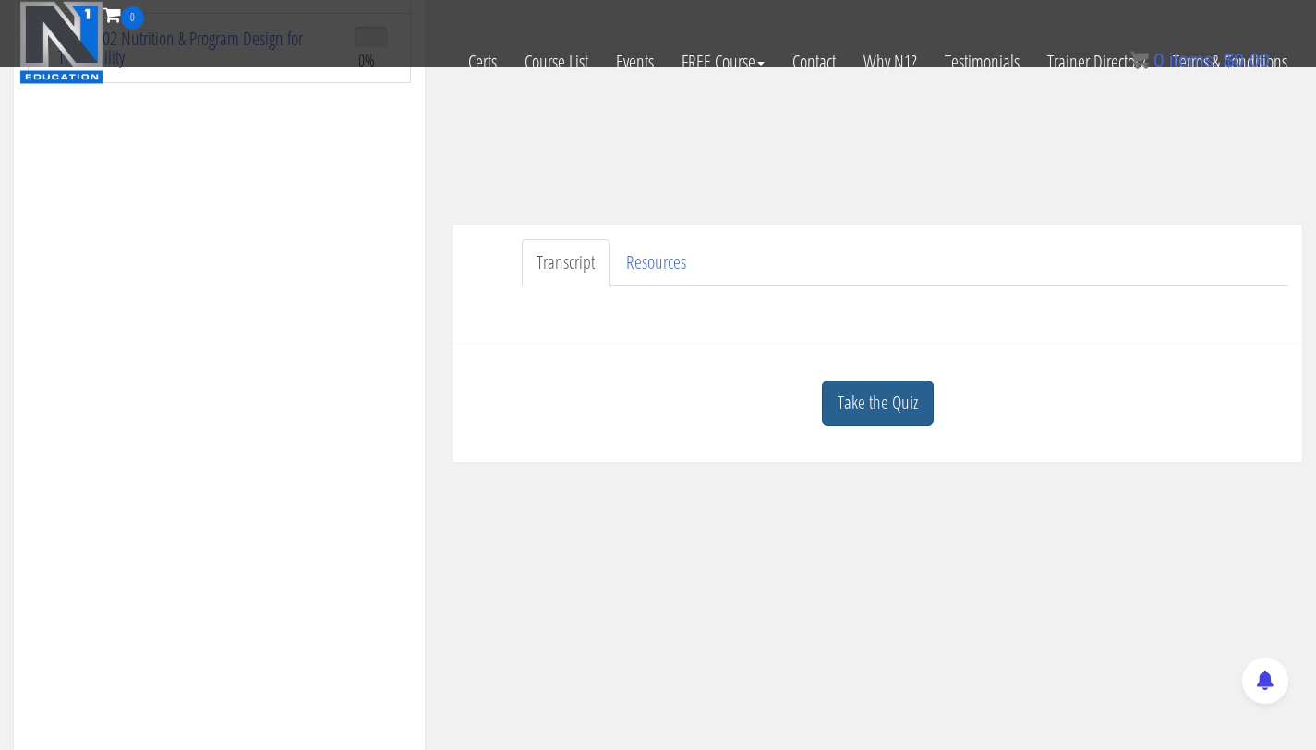
click at [896, 396] on link "Take the Quiz" at bounding box center [878, 402] width 112 height 45
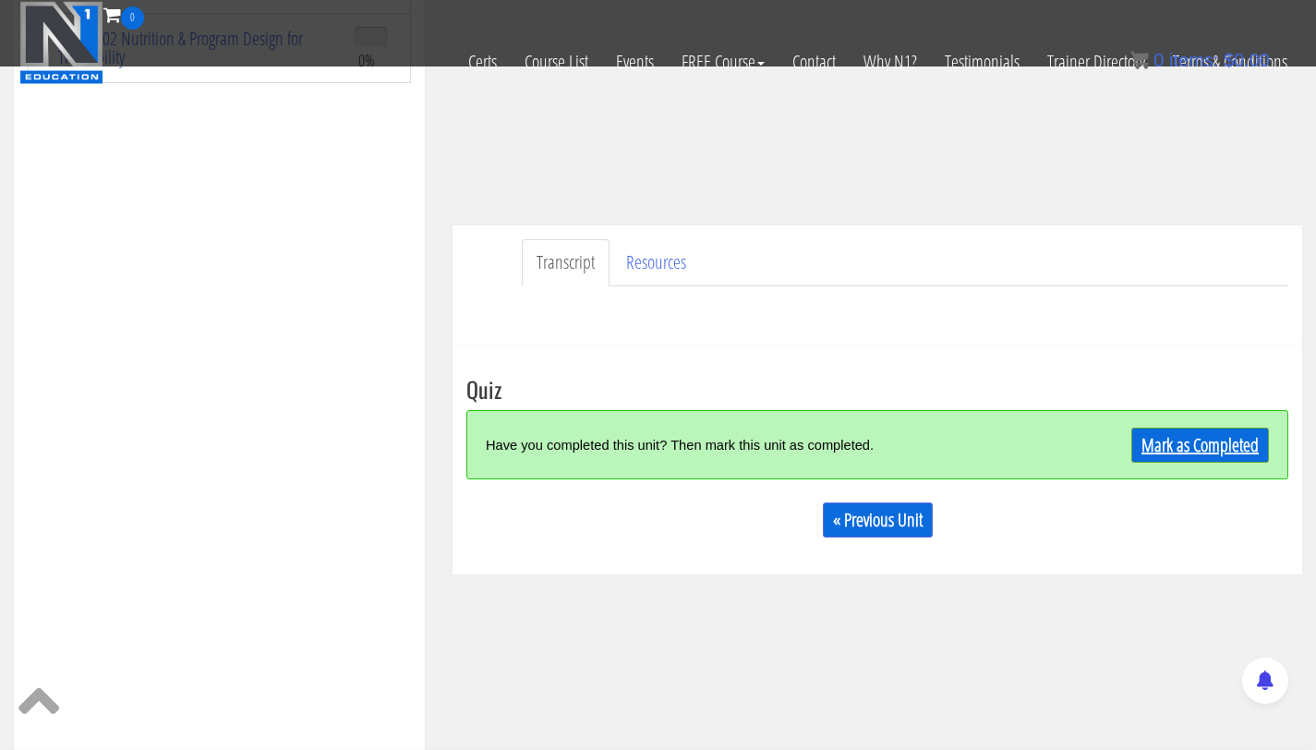
click at [1207, 449] on link "Mark as Completed" at bounding box center [1200, 444] width 138 height 35
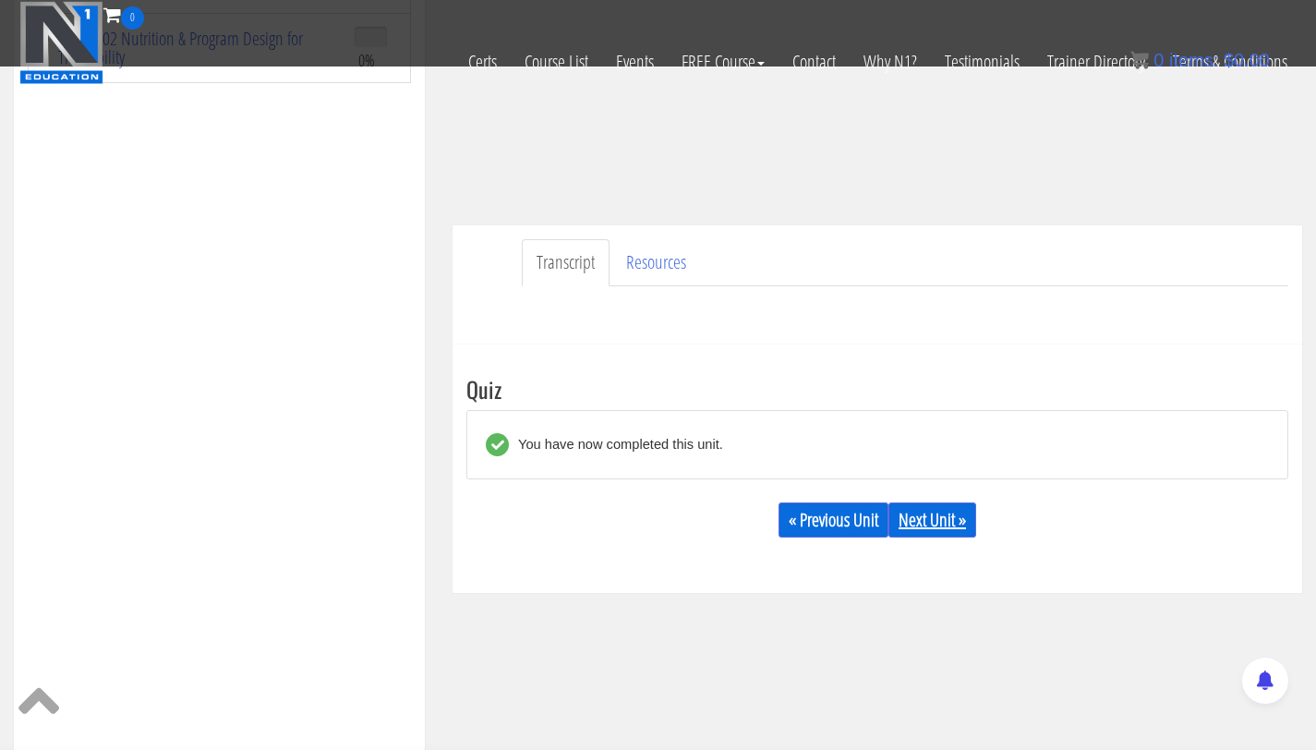
click at [938, 530] on link "Next Unit »" at bounding box center [932, 519] width 88 height 35
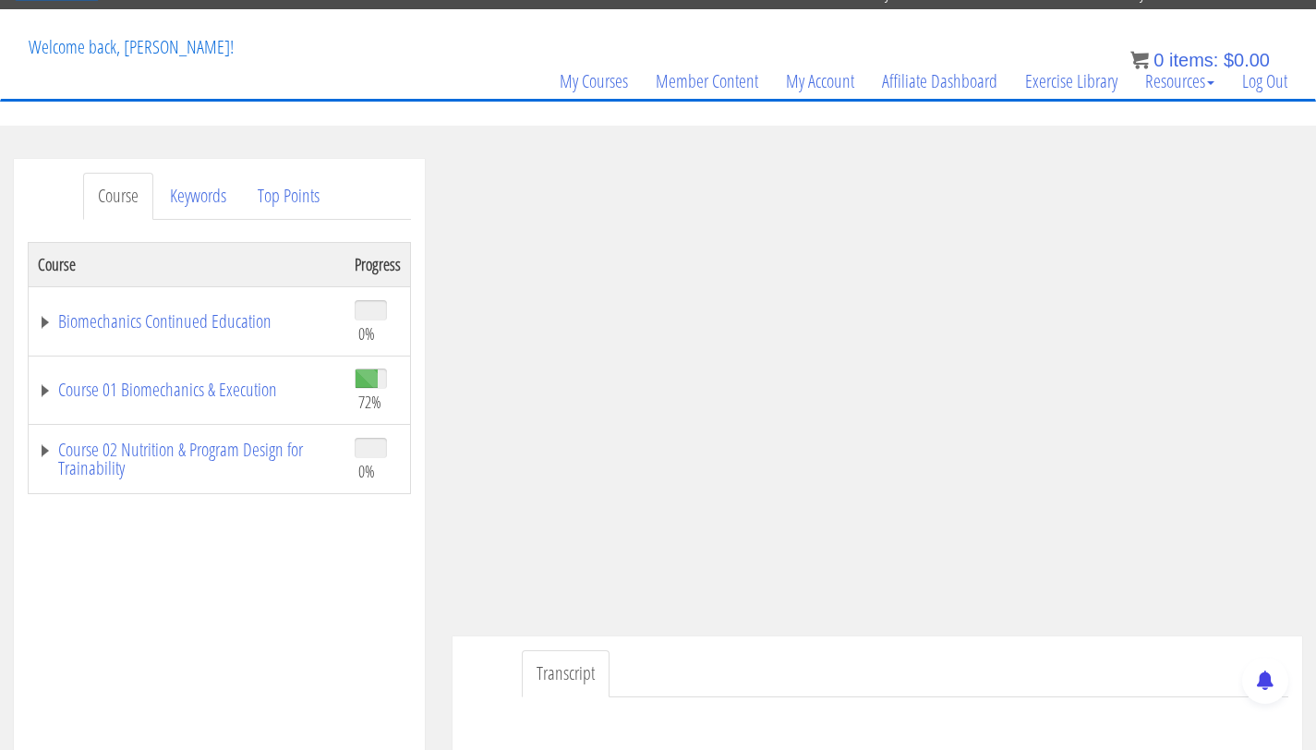
scroll to position [89, 0]
